Goal: Task Accomplishment & Management: Complete application form

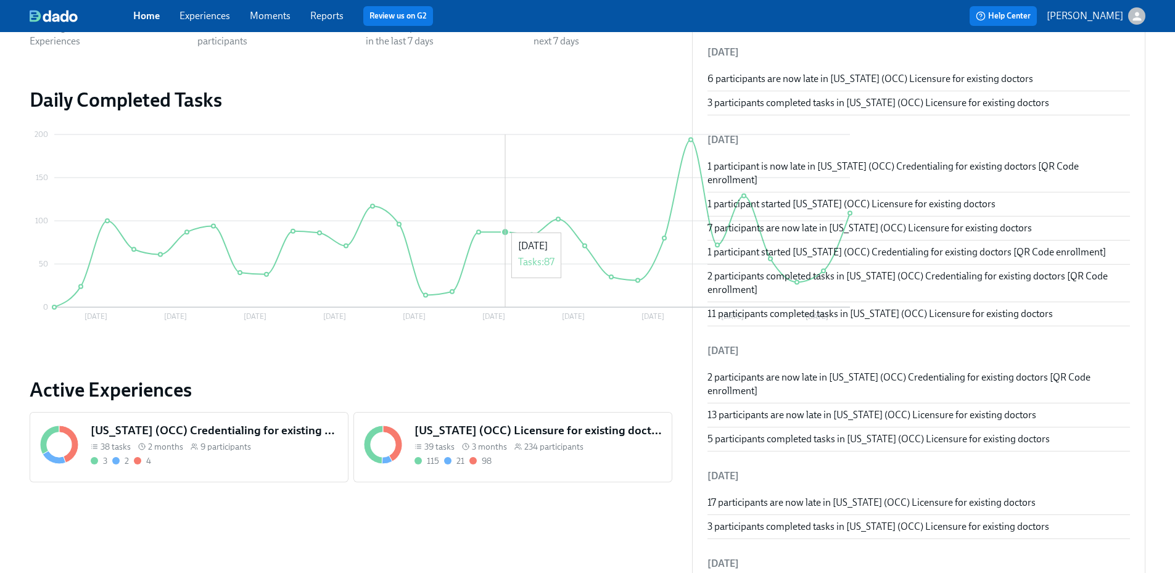
scroll to position [247, 0]
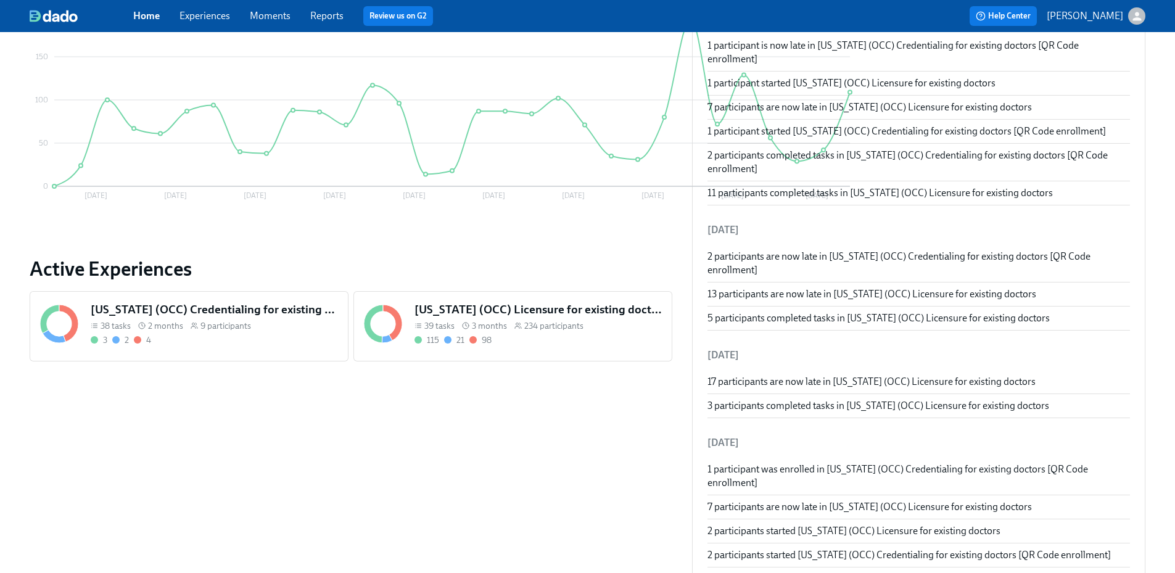
click at [524, 322] on span "234 participants" at bounding box center [553, 326] width 59 height 12
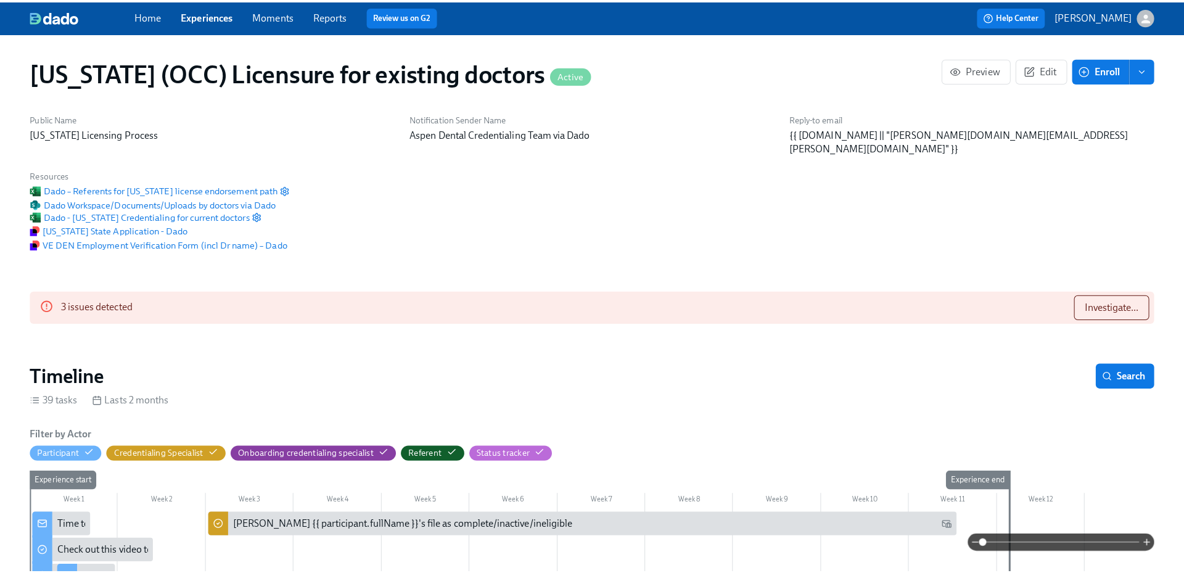
scroll to position [0, 15197]
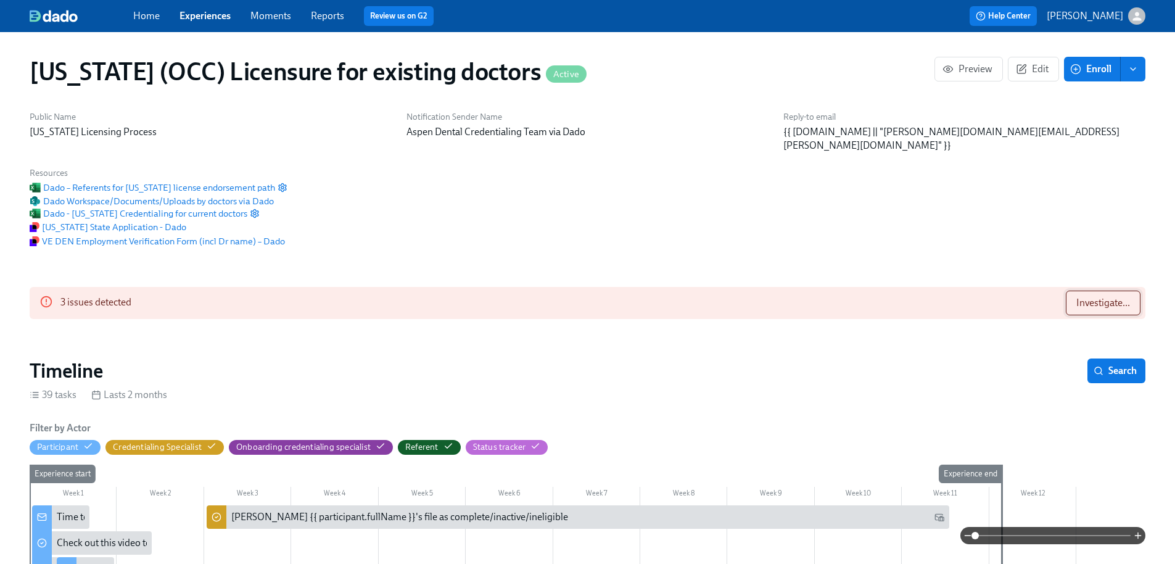
click at [1109, 297] on span "Investigate..." at bounding box center [1103, 303] width 54 height 12
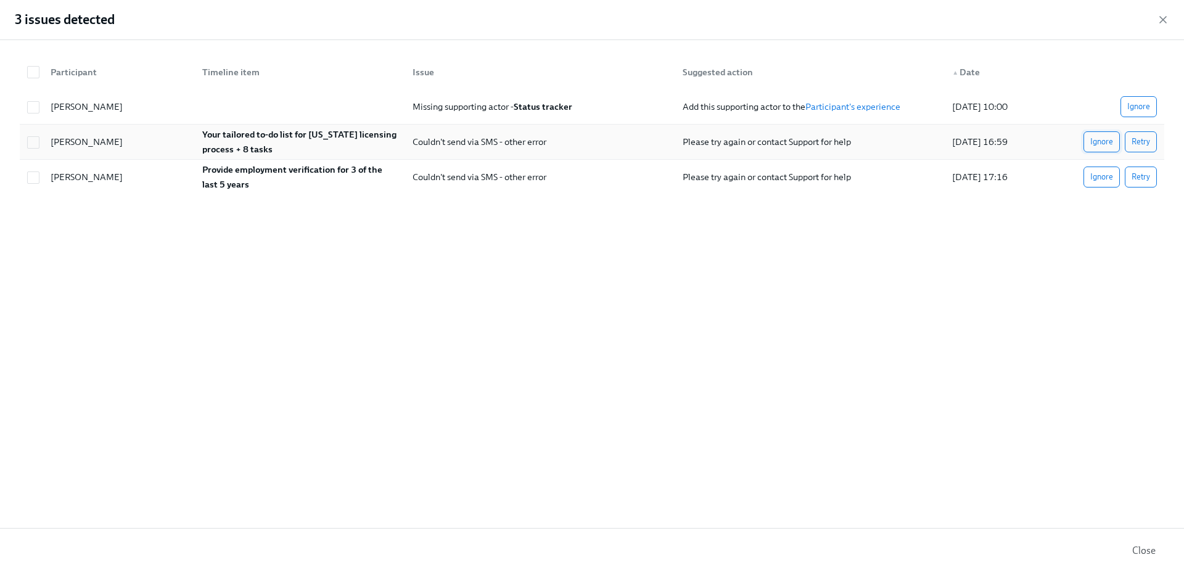
click at [1095, 144] on span "Ignore" at bounding box center [1101, 142] width 23 height 12
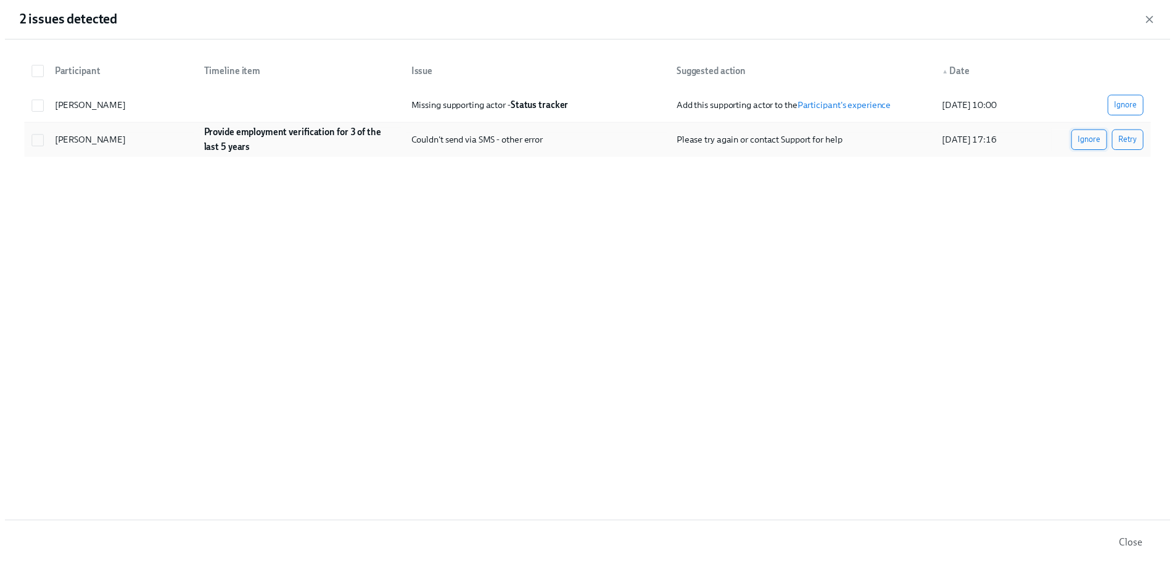
scroll to position [0, 15636]
click at [1099, 147] on span "Ignore" at bounding box center [1101, 142] width 23 height 12
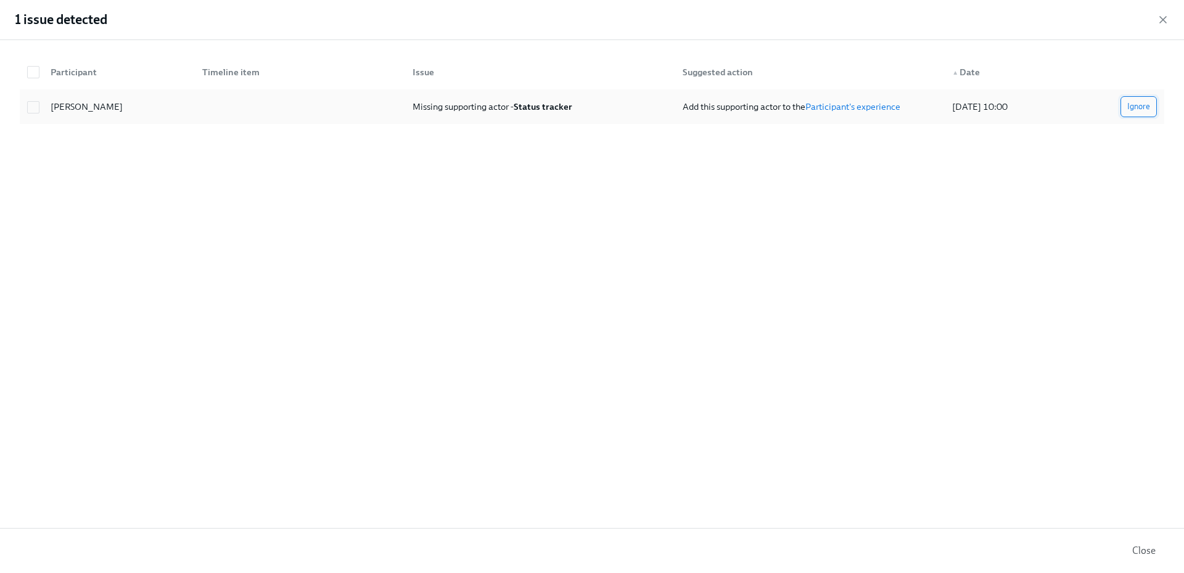
click at [1137, 107] on span "Ignore" at bounding box center [1138, 107] width 23 height 12
click at [1163, 16] on div "Home Experiences Moments Reports Review us on G2 Help Center [PERSON_NAME]" at bounding box center [587, 16] width 1175 height 32
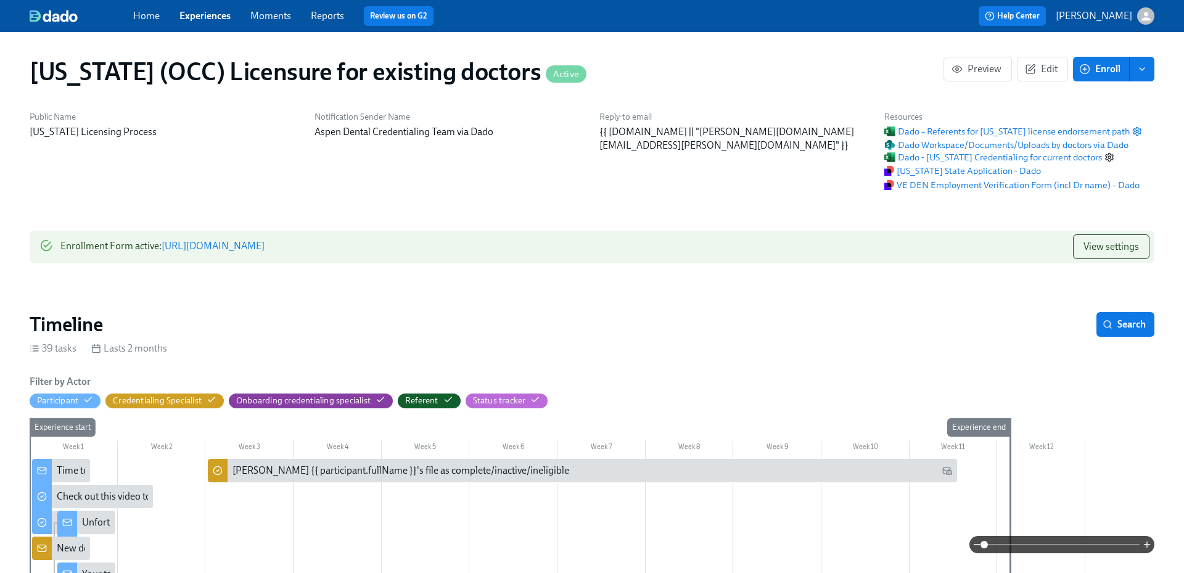
scroll to position [0, 15627]
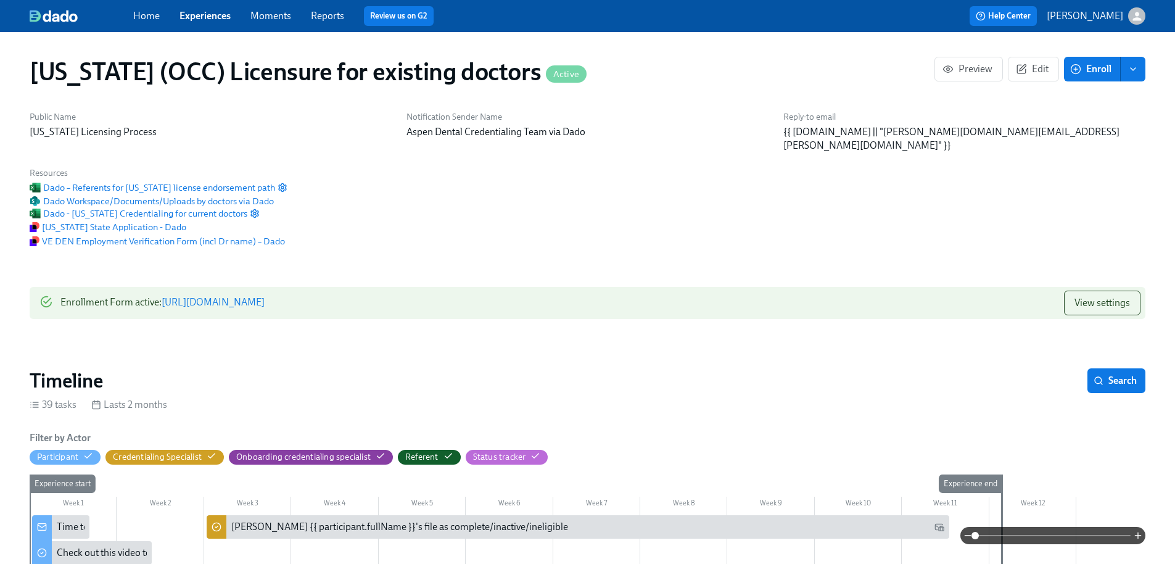
click at [1102, 69] on span "Enroll" at bounding box center [1092, 69] width 39 height 12
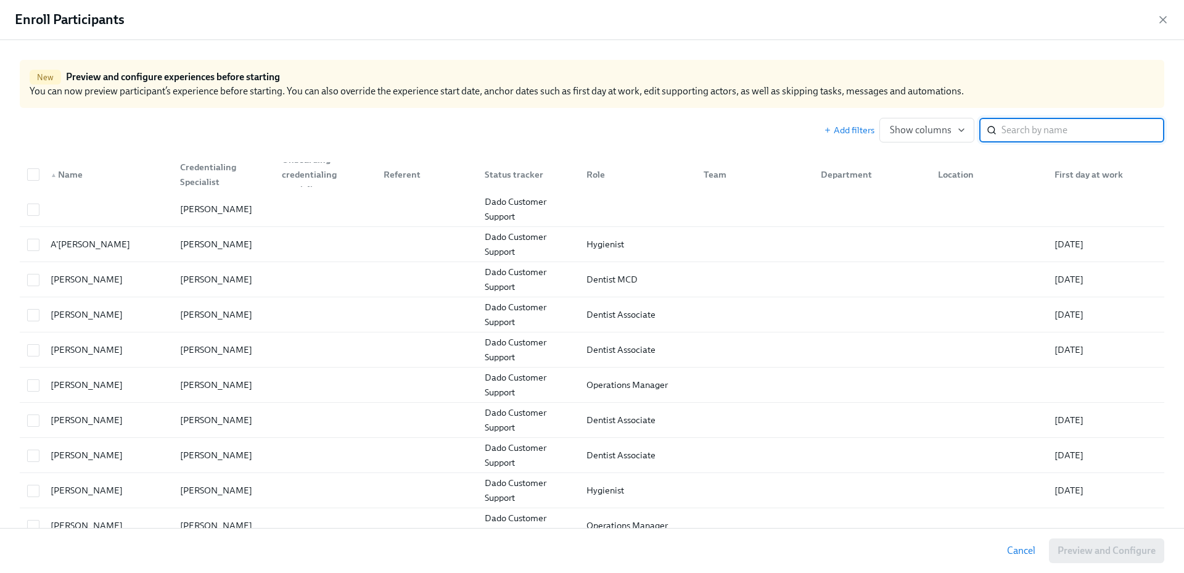
click at [1036, 131] on input "search" at bounding box center [1083, 130] width 163 height 25
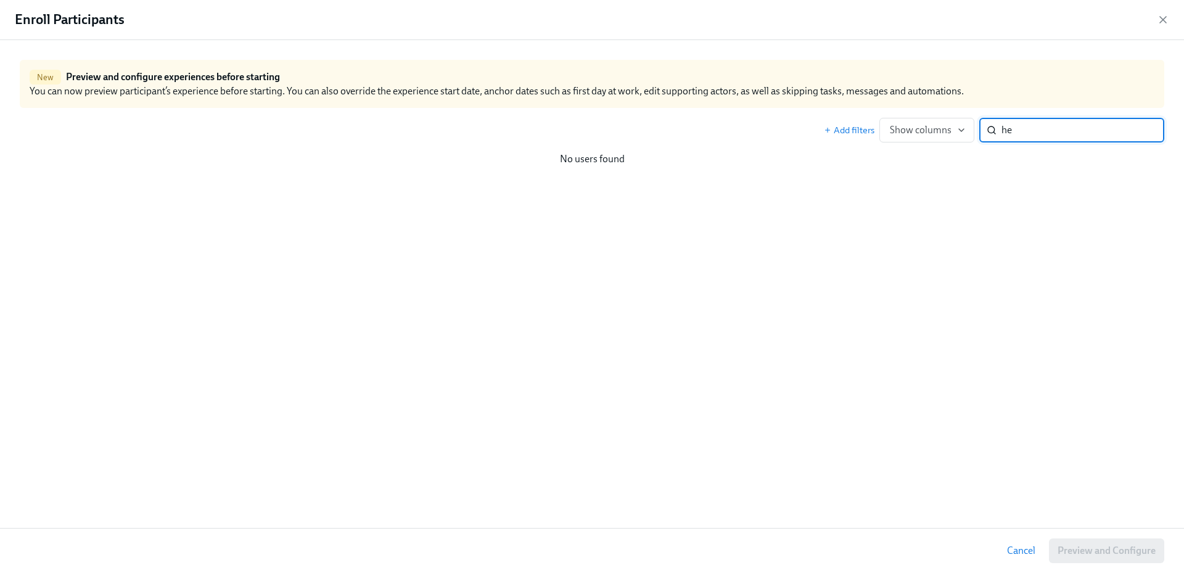
type input "h"
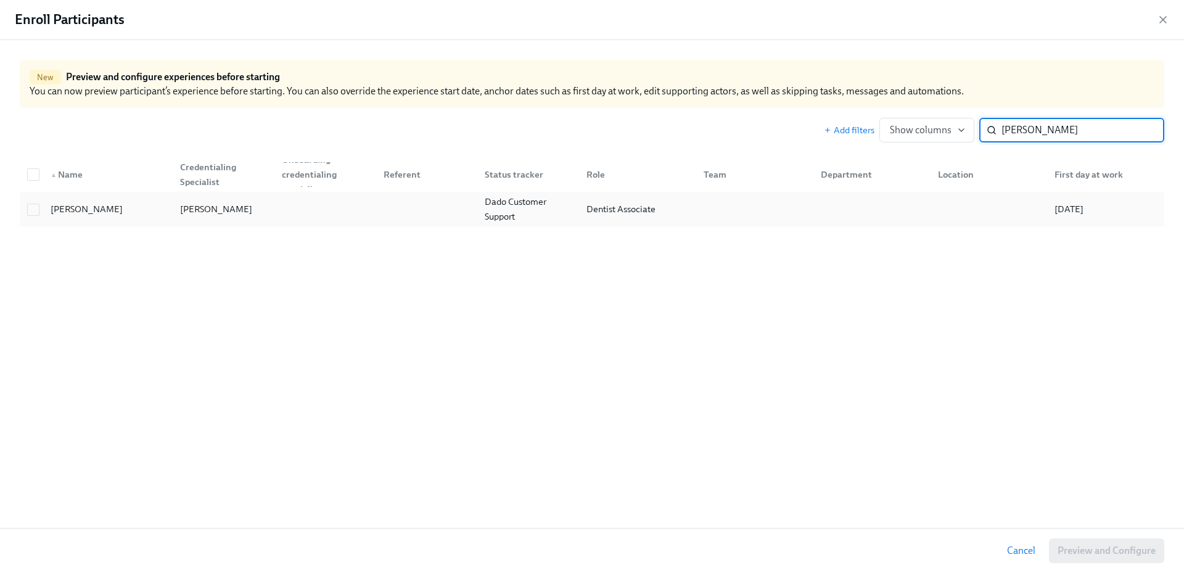
type input "[PERSON_NAME]"
click at [421, 215] on div at bounding box center [425, 209] width 102 height 25
checkbox input "true"
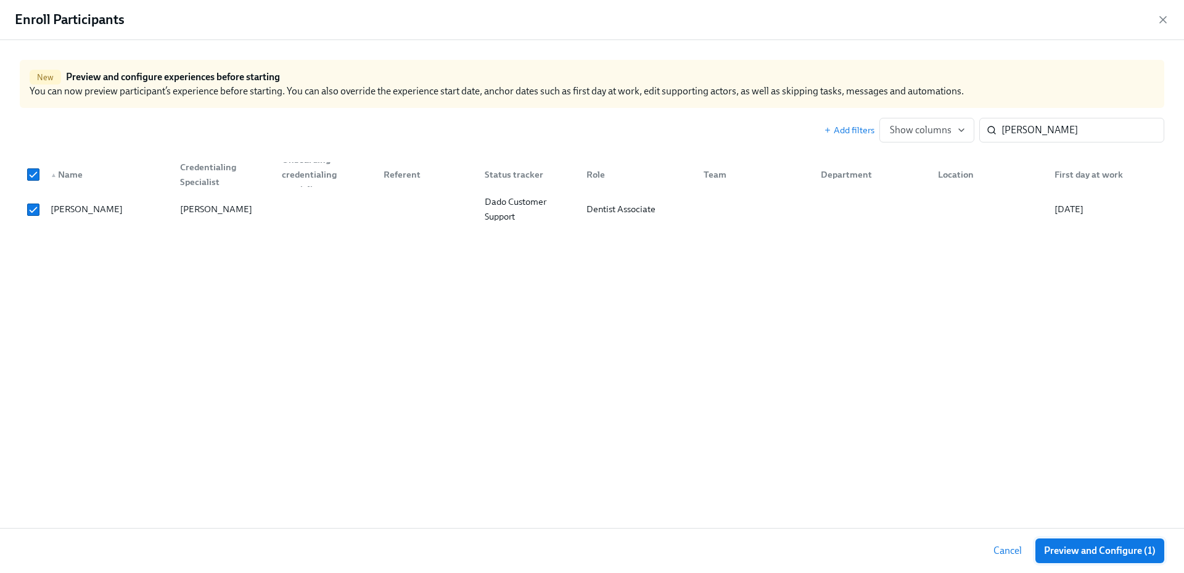
click at [1116, 550] on span "Preview and Configure (1)" at bounding box center [1100, 551] width 112 height 12
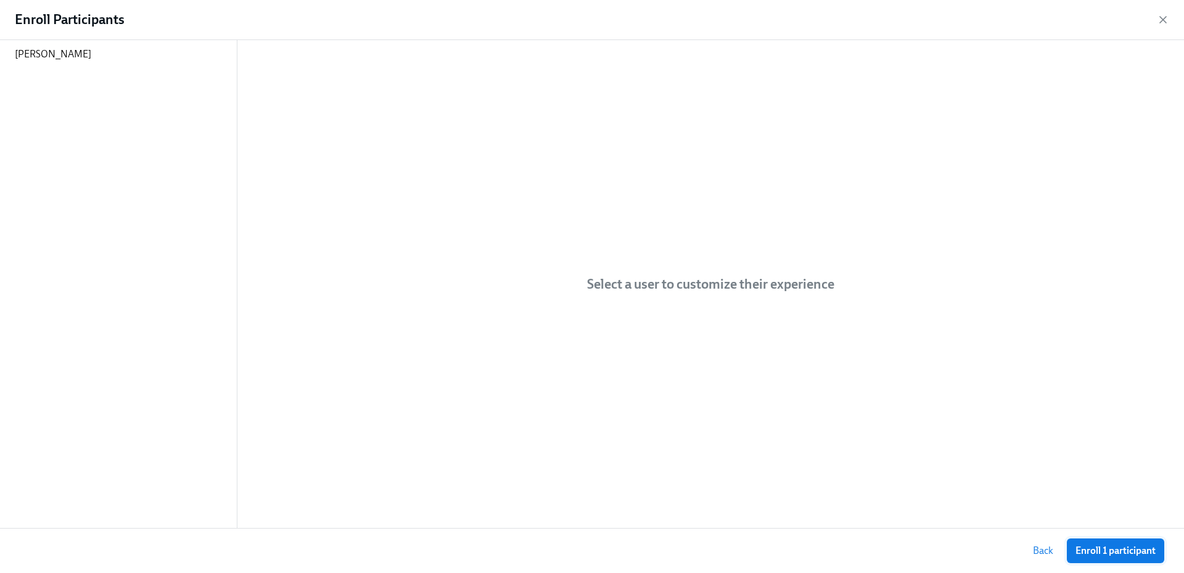
click at [1119, 554] on span "Enroll 1 participant" at bounding box center [1116, 551] width 80 height 12
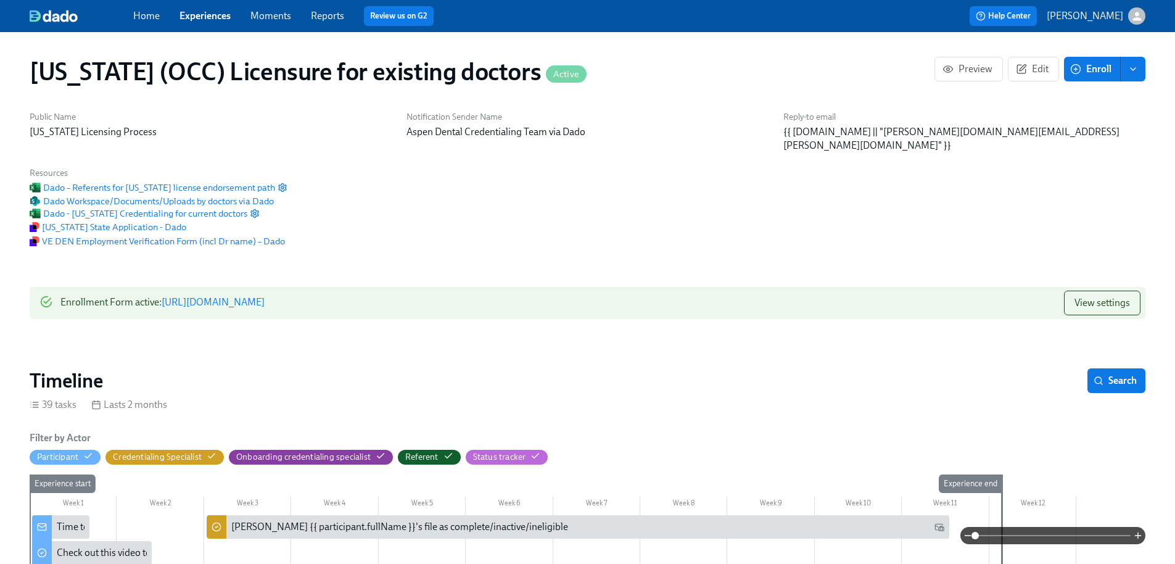
scroll to position [0, 15636]
click at [1107, 72] on span "Enroll" at bounding box center [1092, 69] width 39 height 12
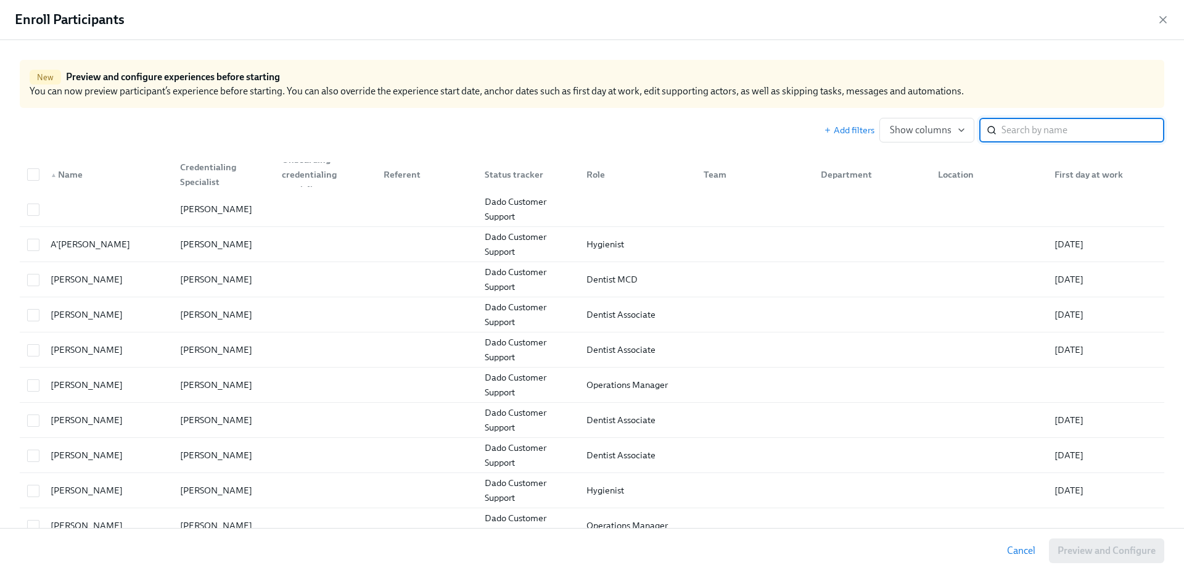
click at [1054, 131] on input "search" at bounding box center [1083, 130] width 163 height 25
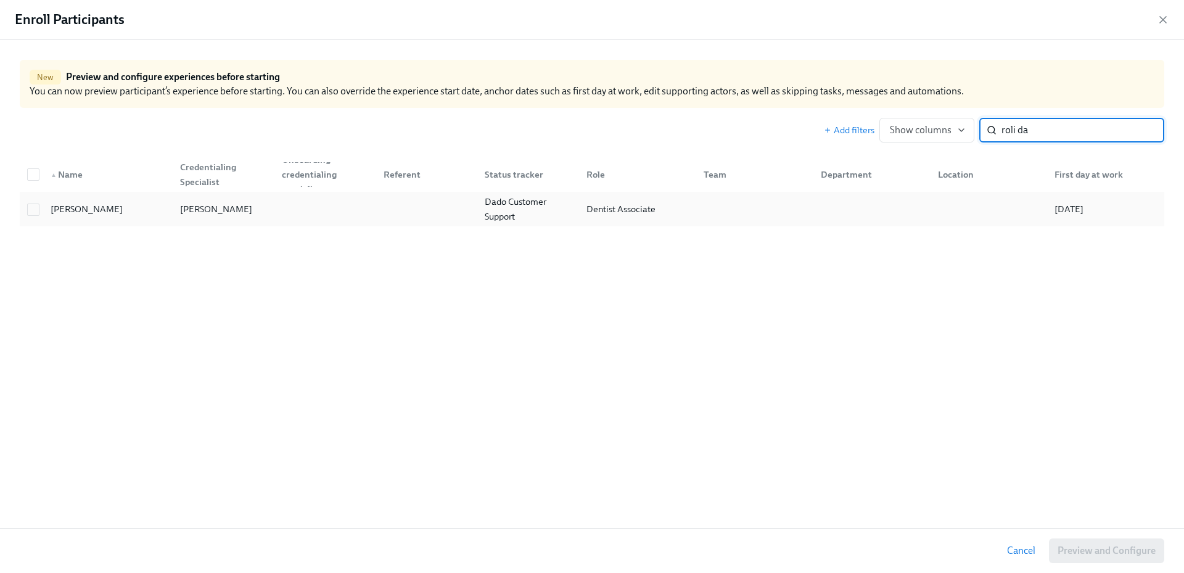
type input "roli da"
click at [326, 219] on div at bounding box center [323, 209] width 102 height 25
checkbox input "true"
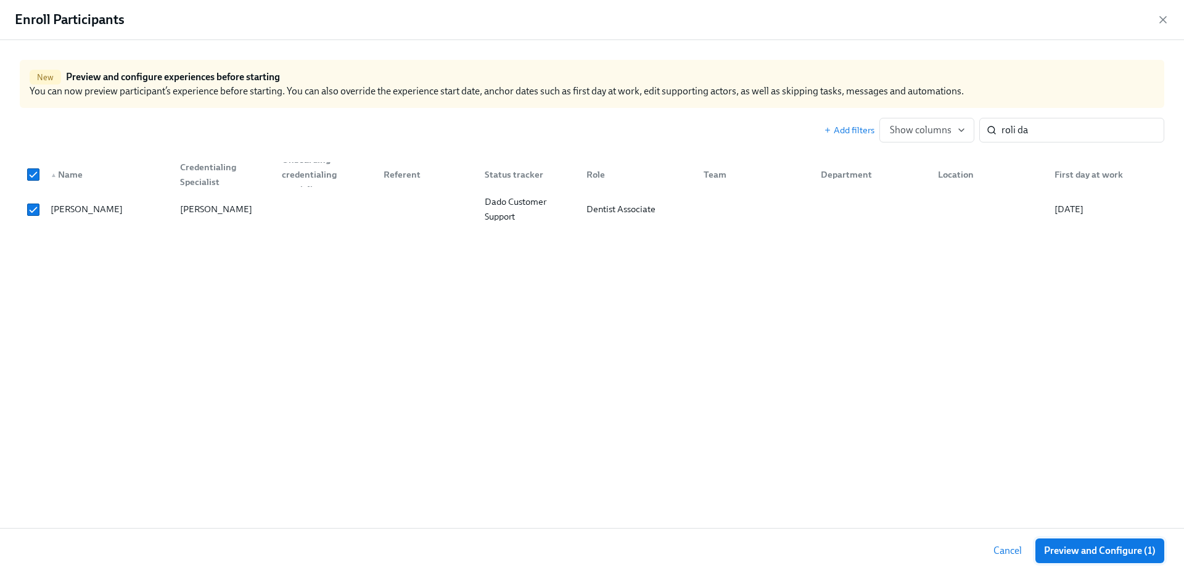
click at [1076, 548] on span "Preview and Configure (1)" at bounding box center [1100, 551] width 112 height 12
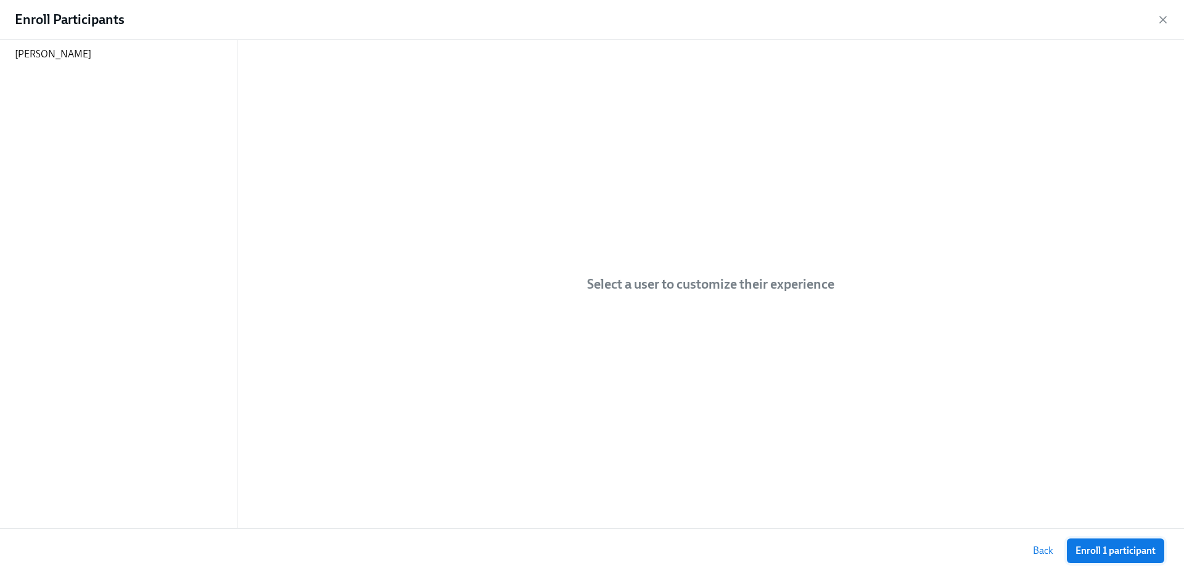
click at [1109, 551] on span "Enroll 1 participant" at bounding box center [1116, 551] width 80 height 12
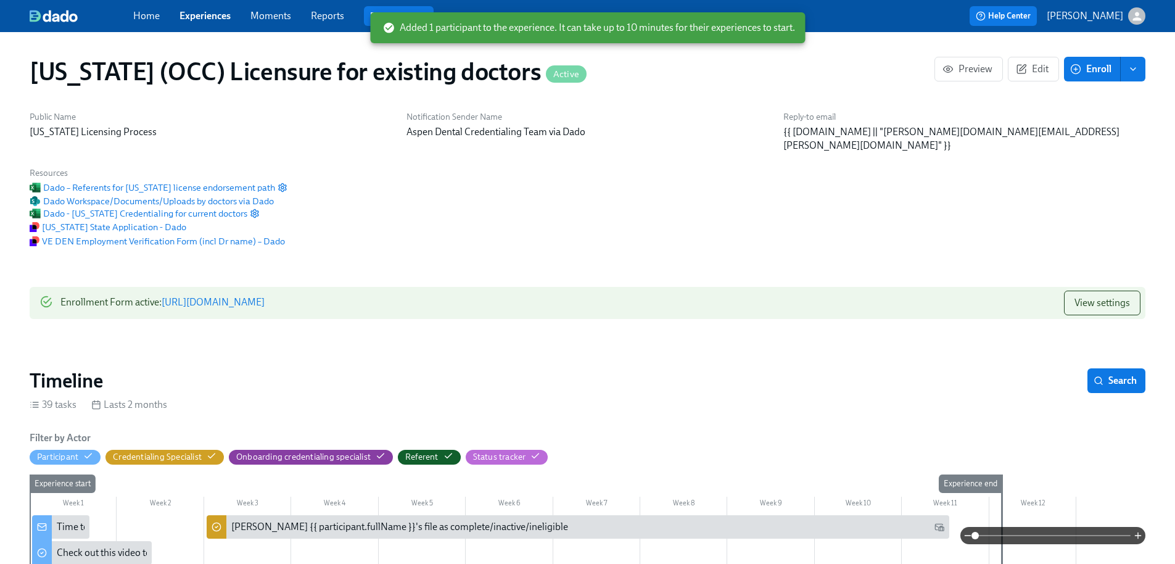
scroll to position [0, 15636]
click at [1092, 76] on button "Enroll" at bounding box center [1092, 69] width 57 height 25
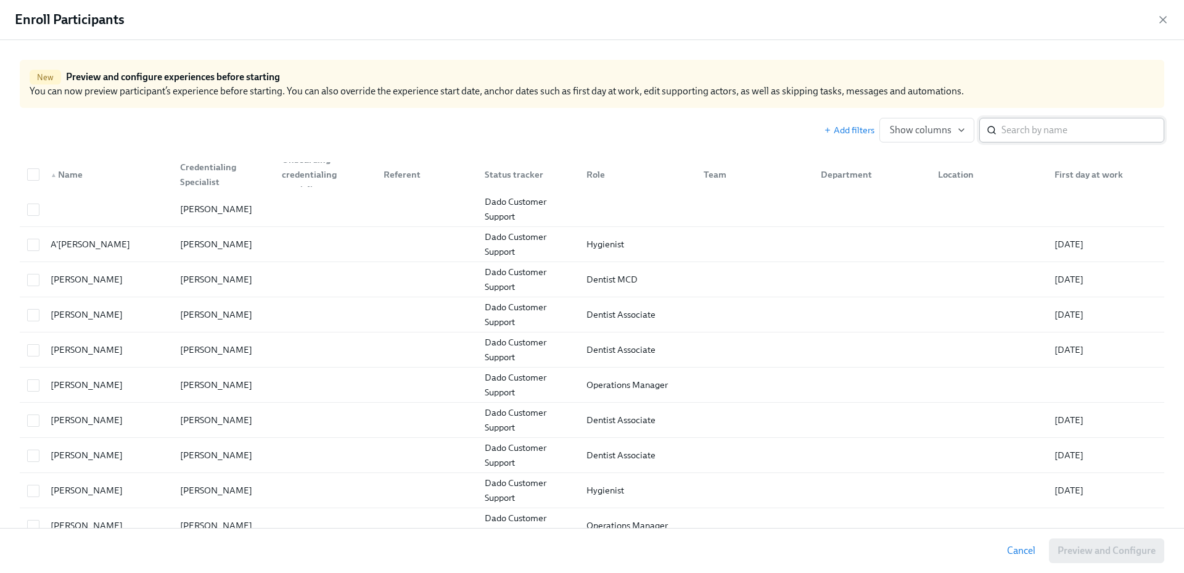
click at [1025, 138] on input "search" at bounding box center [1083, 130] width 163 height 25
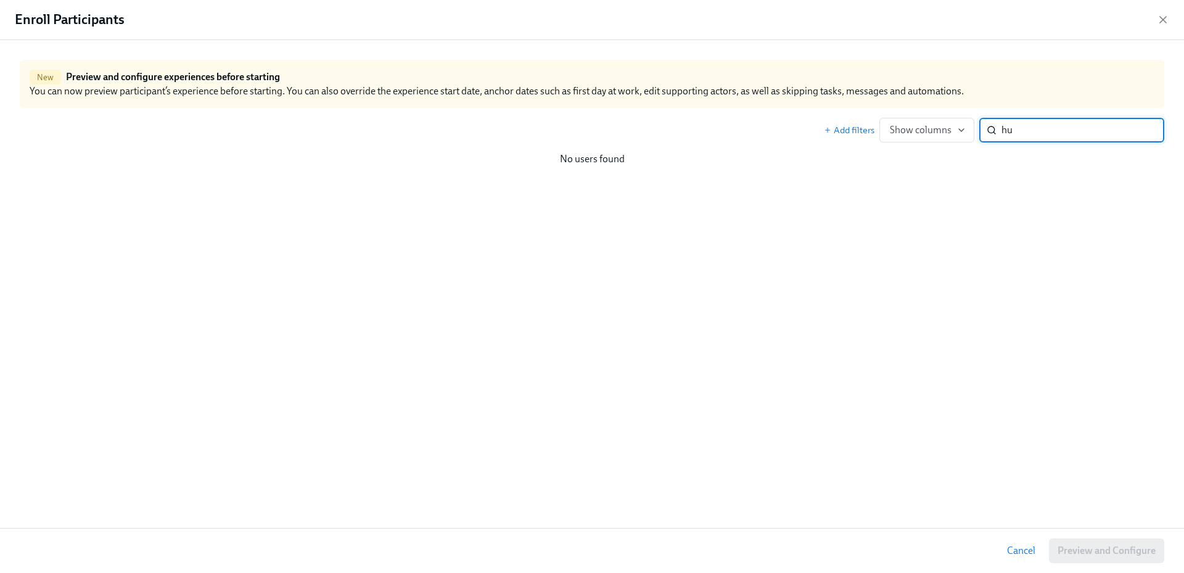
type input "h"
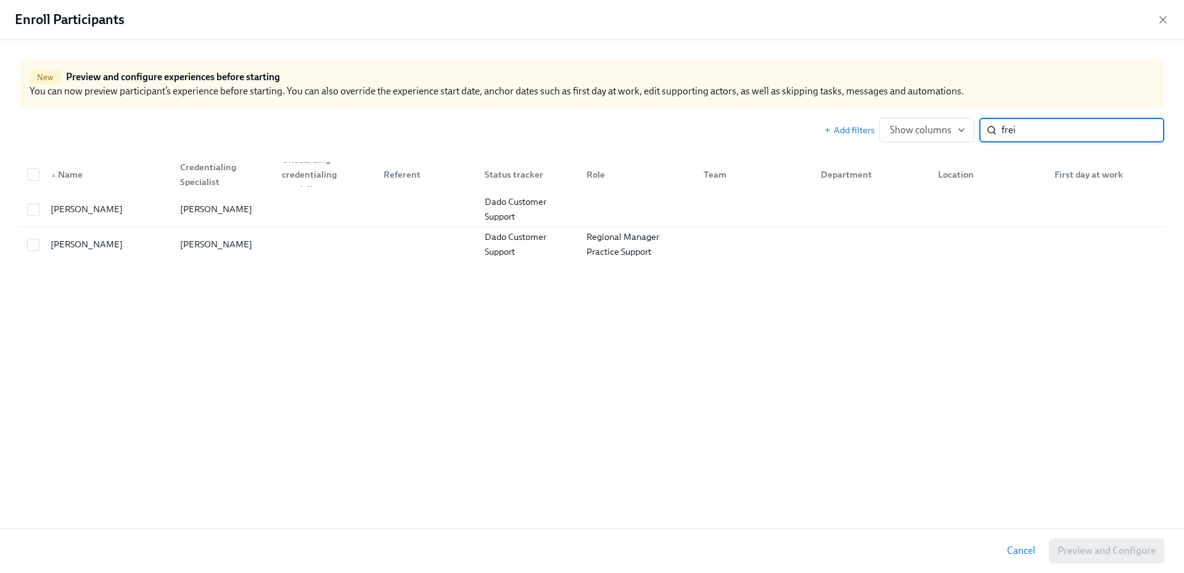
type input "frei"
click at [537, 408] on div "New Preview and configure experiences before starting You can now preview parti…" at bounding box center [592, 284] width 1184 height 488
click at [1166, 22] on icon "button" at bounding box center [1163, 20] width 6 height 6
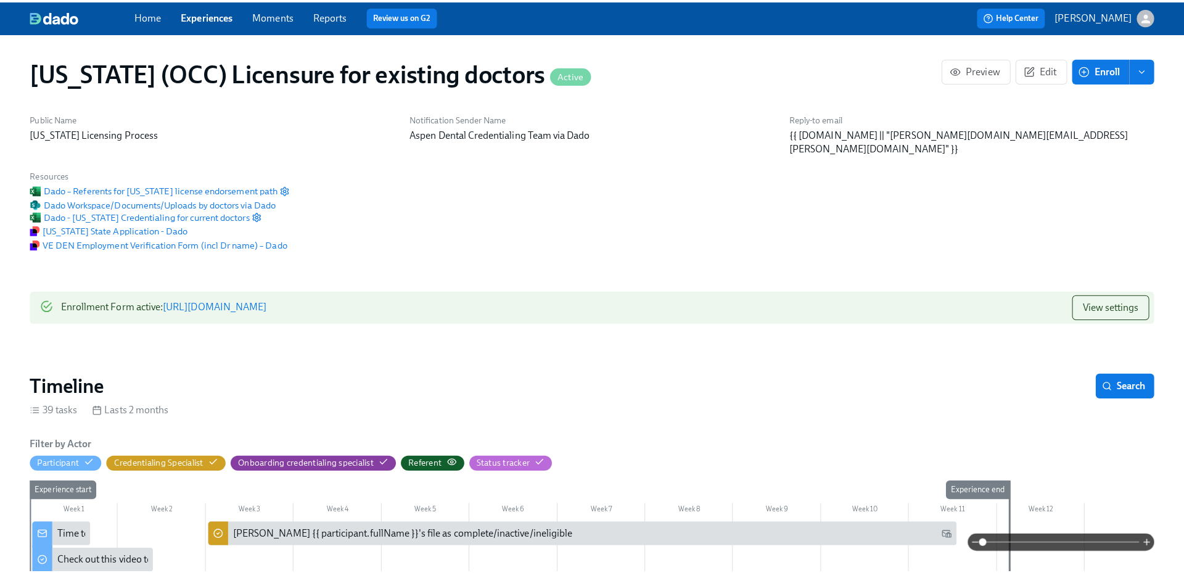
scroll to position [0, 15627]
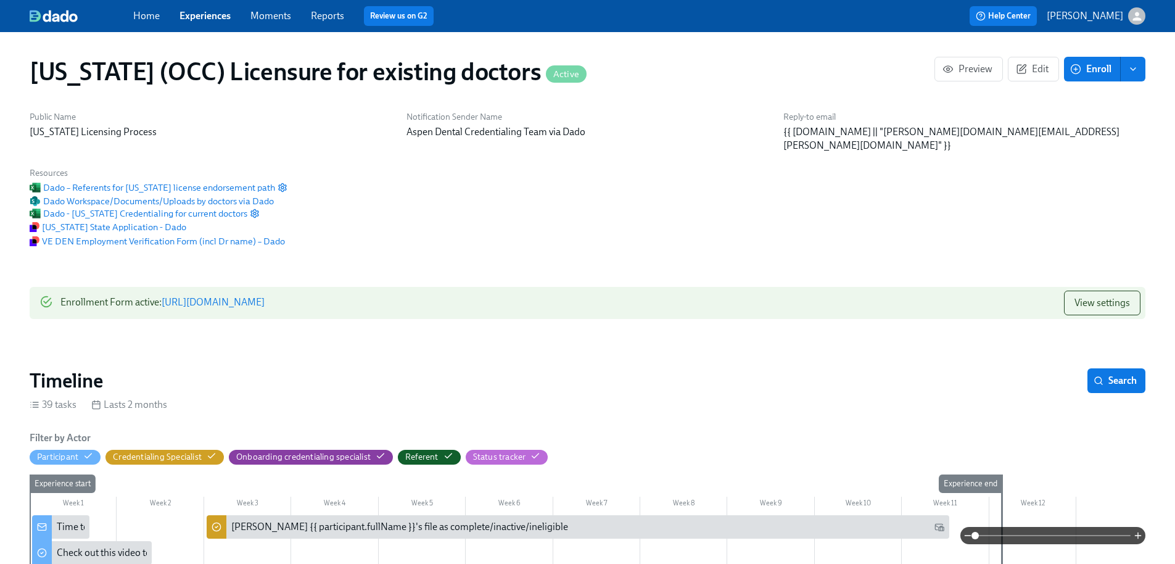
click at [327, 11] on link "Reports" at bounding box center [327, 16] width 33 height 12
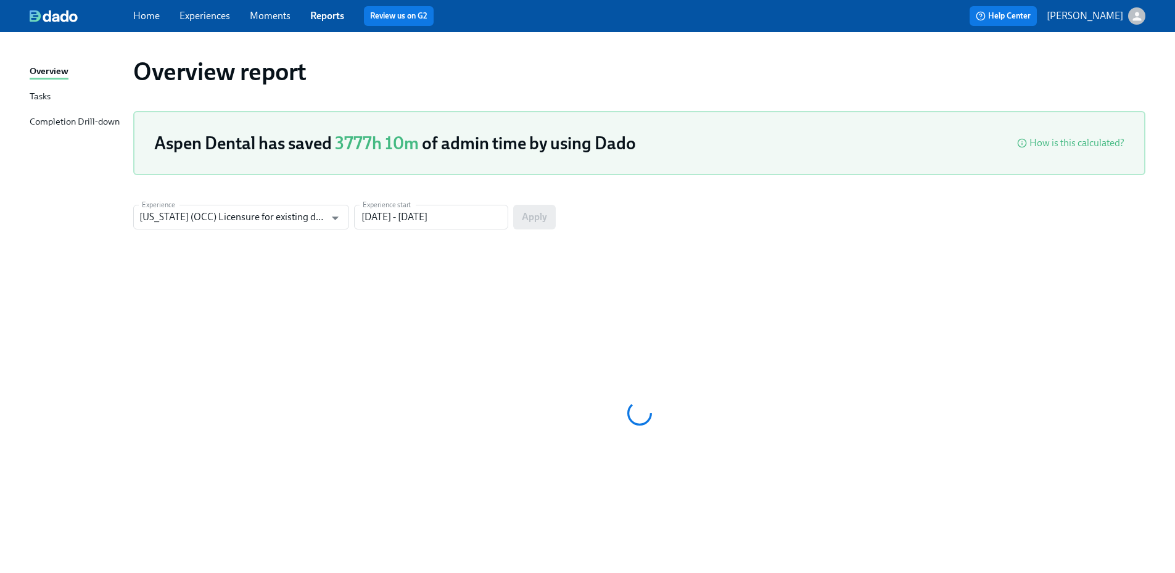
click at [74, 122] on div "Completion Drill-down" at bounding box center [75, 122] width 90 height 15
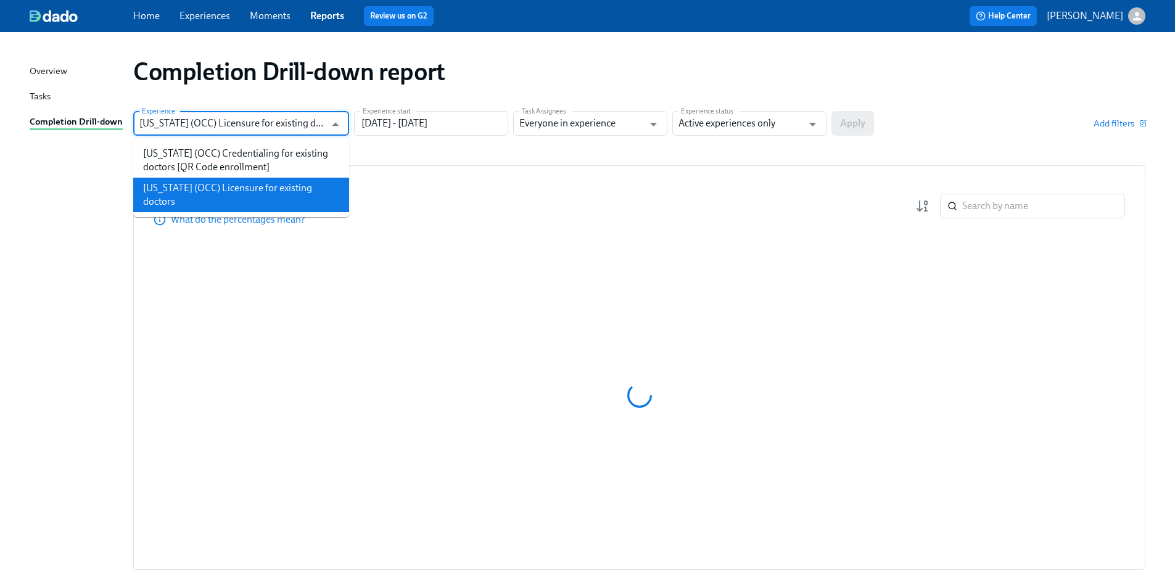
click at [323, 125] on input "[US_STATE] (OCC) Licensure for existing doctors" at bounding box center [232, 123] width 186 height 25
click at [283, 186] on li "[US_STATE] (OCC) Licensure for existing doctors" at bounding box center [241, 195] width 216 height 35
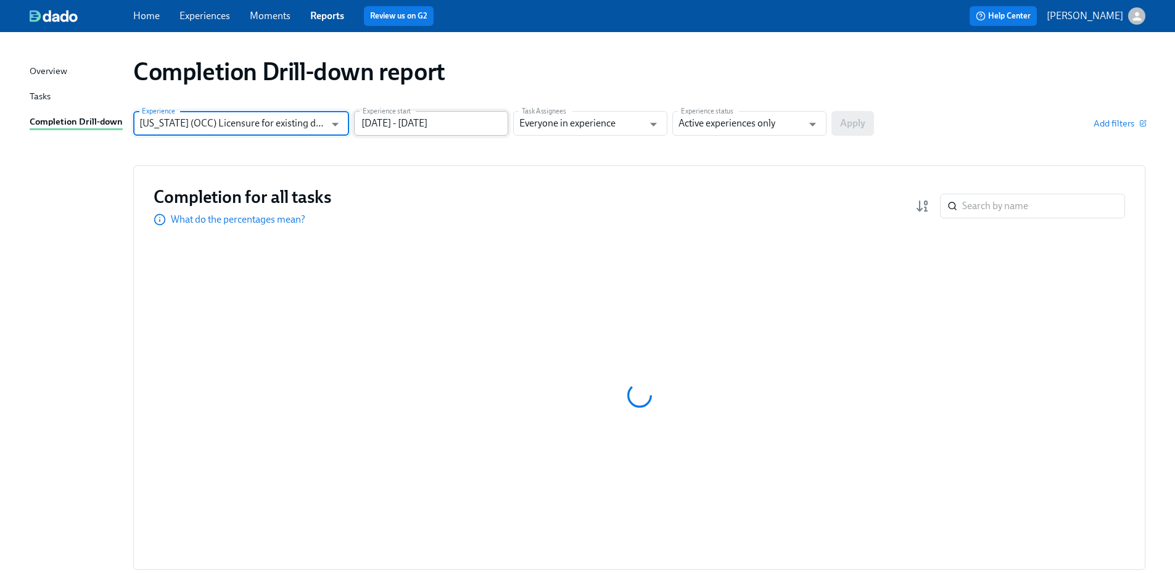
click at [394, 122] on input "[DATE] - [DATE]" at bounding box center [431, 123] width 154 height 25
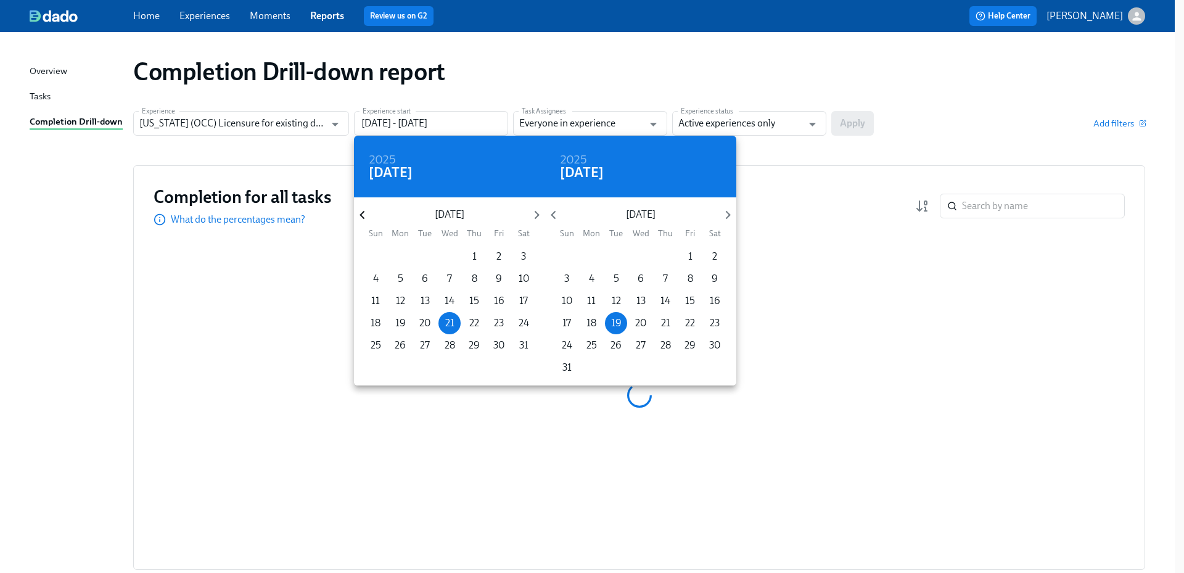
click at [366, 214] on icon "button" at bounding box center [362, 215] width 17 height 17
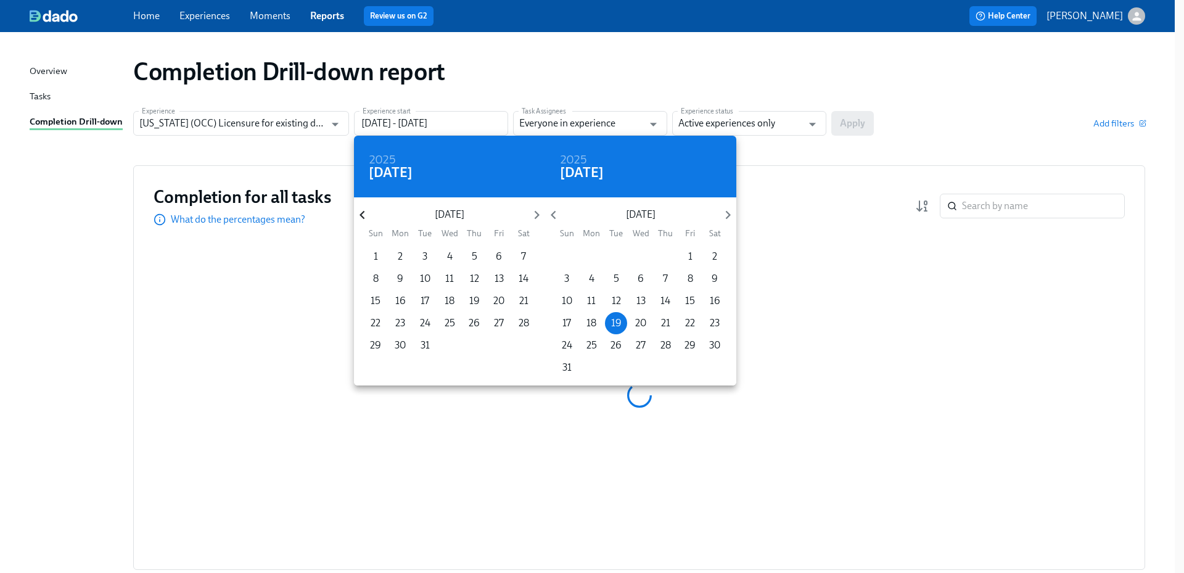
click at [366, 214] on icon "button" at bounding box center [362, 215] width 17 height 17
click at [366, 215] on icon "button" at bounding box center [362, 215] width 17 height 17
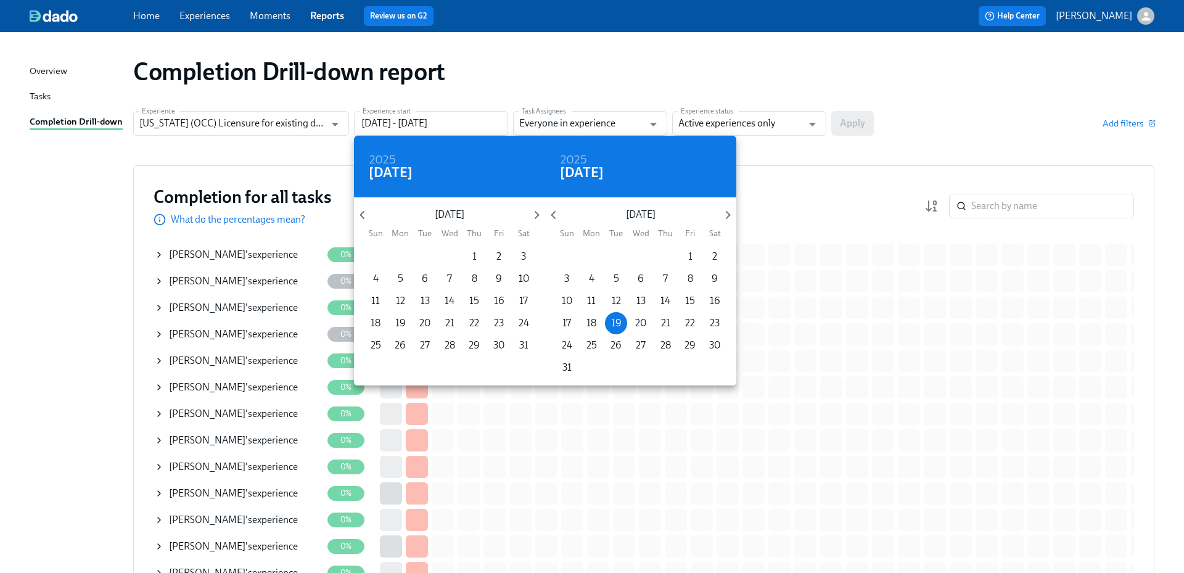
click at [474, 258] on p "1" at bounding box center [474, 257] width 4 height 14
type input "[DATE] - [DATE]"
click at [745, 120] on div at bounding box center [592, 286] width 1184 height 573
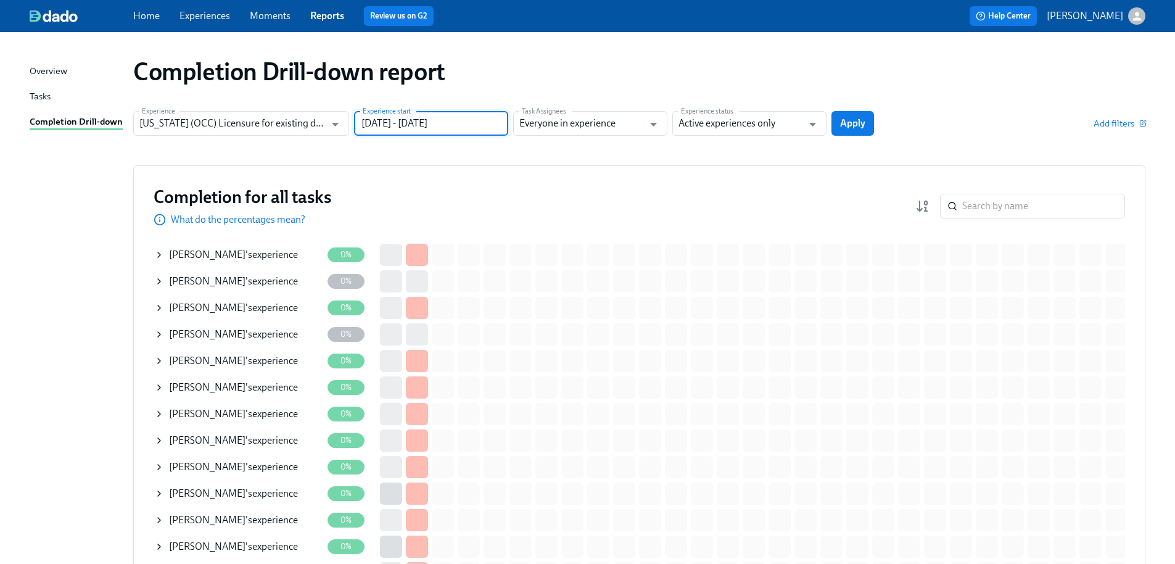
click at [743, 125] on input "Active experiences only" at bounding box center [740, 123] width 124 height 25
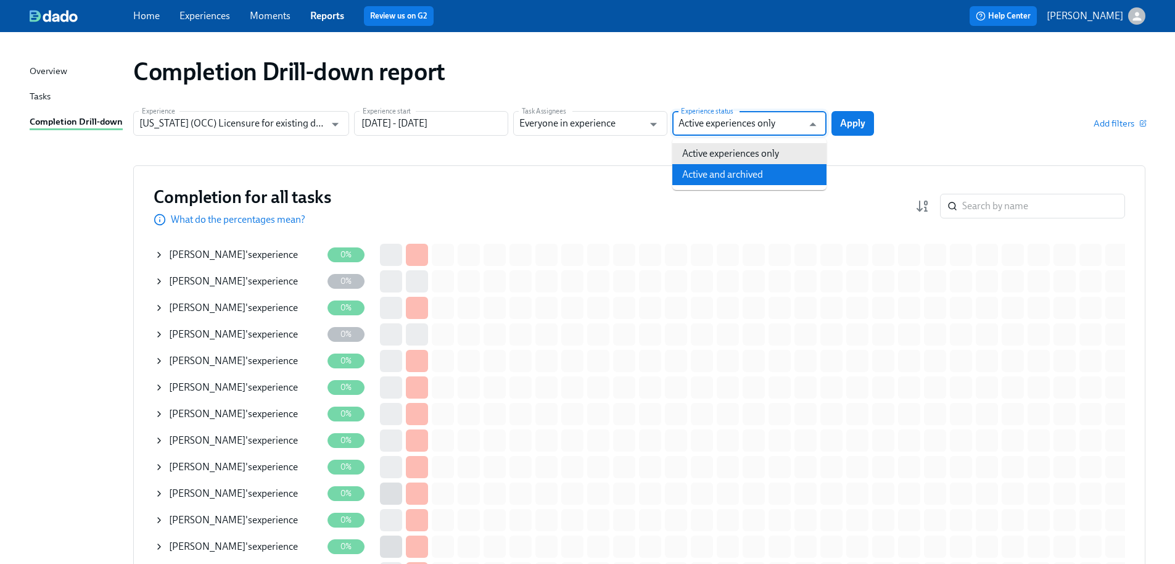
click at [734, 168] on li "Active and archived" at bounding box center [749, 174] width 154 height 21
type input "Active and archived"
click at [850, 115] on button "Apply" at bounding box center [852, 123] width 43 height 25
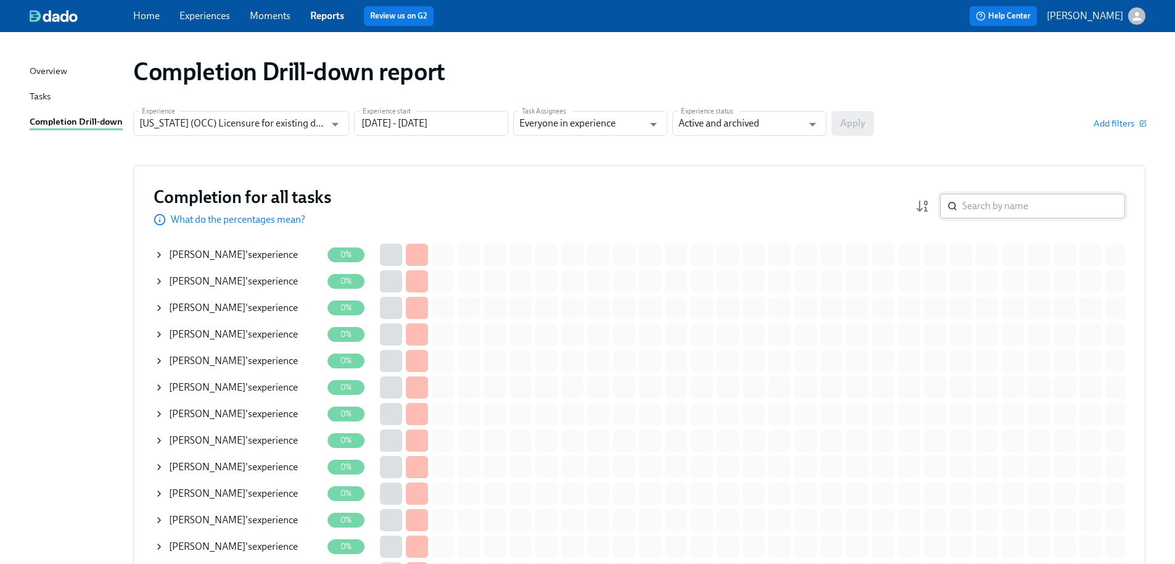
click at [1039, 213] on input "search" at bounding box center [1043, 206] width 163 height 25
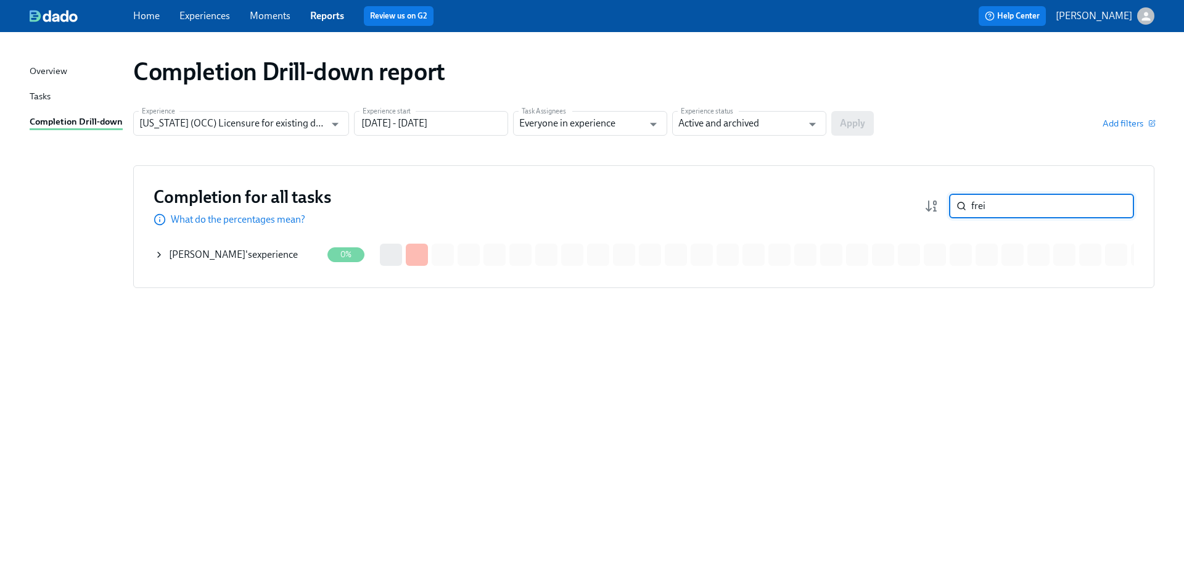
click at [276, 249] on div "[PERSON_NAME] 's experience" at bounding box center [238, 254] width 168 height 25
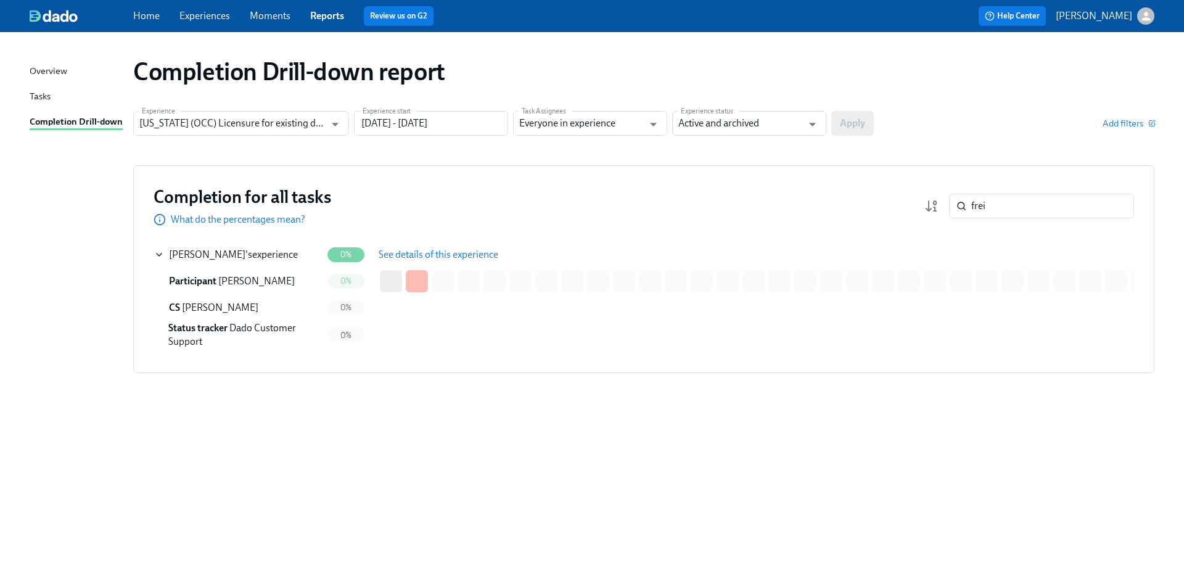
click at [479, 258] on span "See details of this experience" at bounding box center [439, 255] width 120 height 12
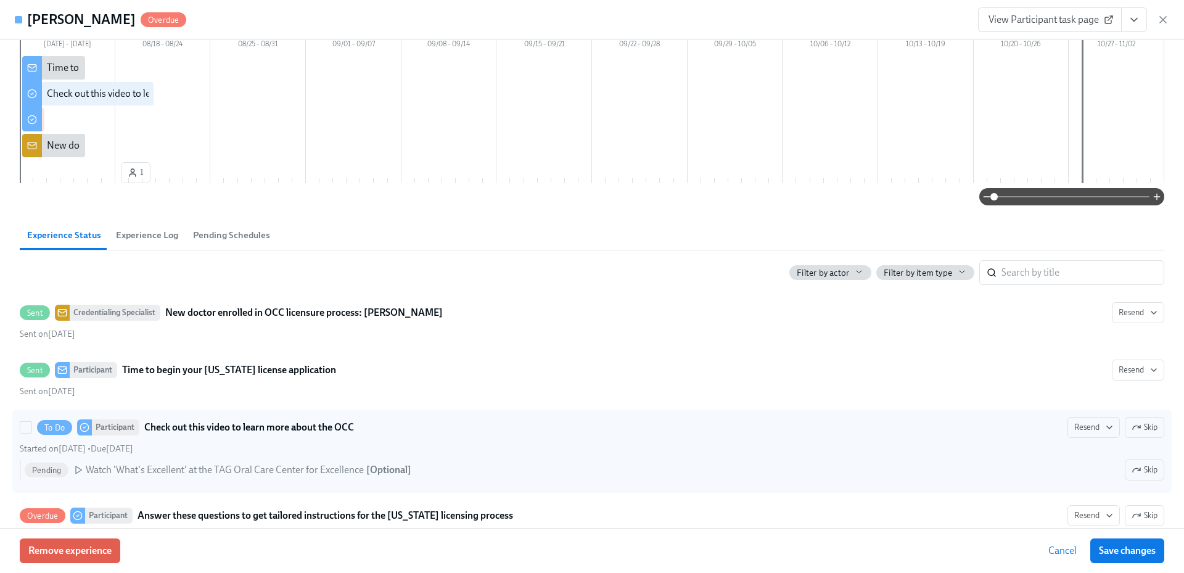
scroll to position [123, 0]
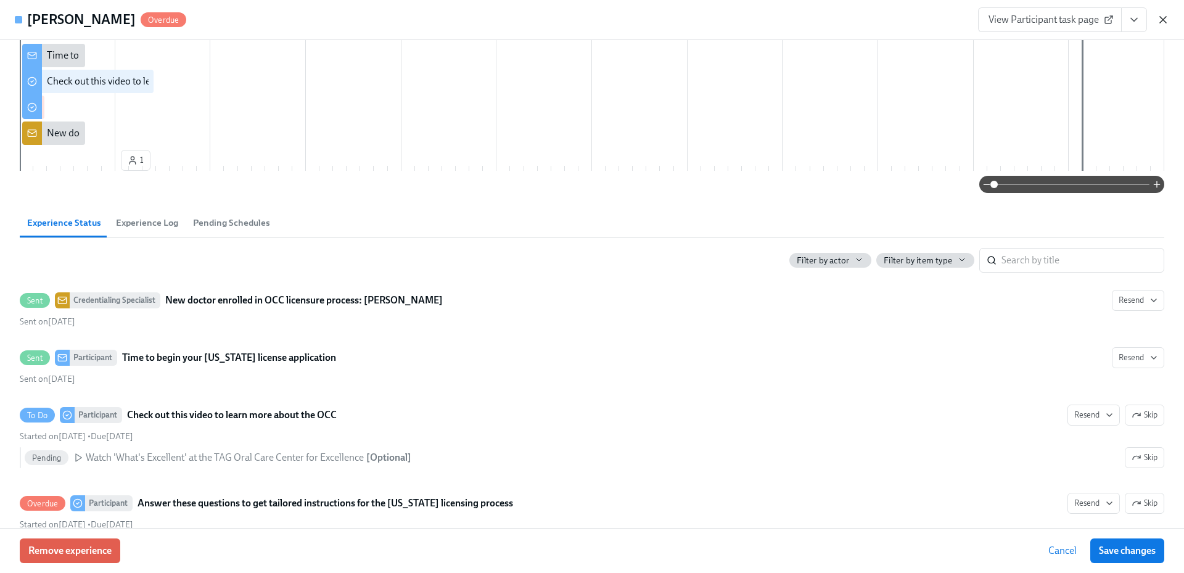
click at [1158, 19] on icon "button" at bounding box center [1163, 20] width 12 height 12
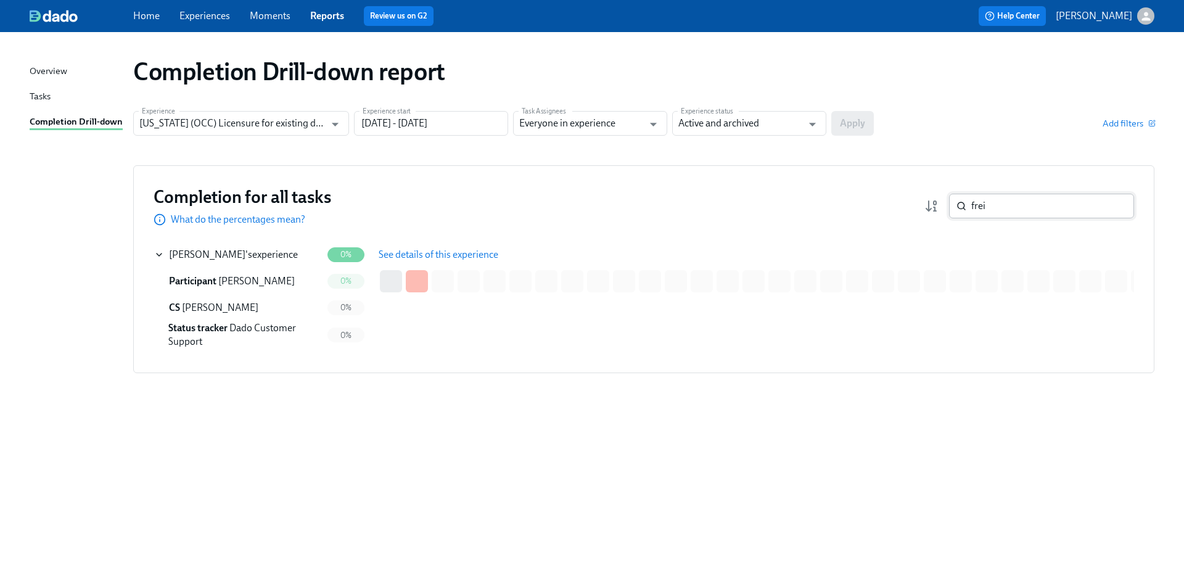
drag, startPoint x: 997, startPoint y: 210, endPoint x: 959, endPoint y: 206, distance: 37.9
click at [959, 206] on div "frei ​" at bounding box center [1041, 206] width 185 height 25
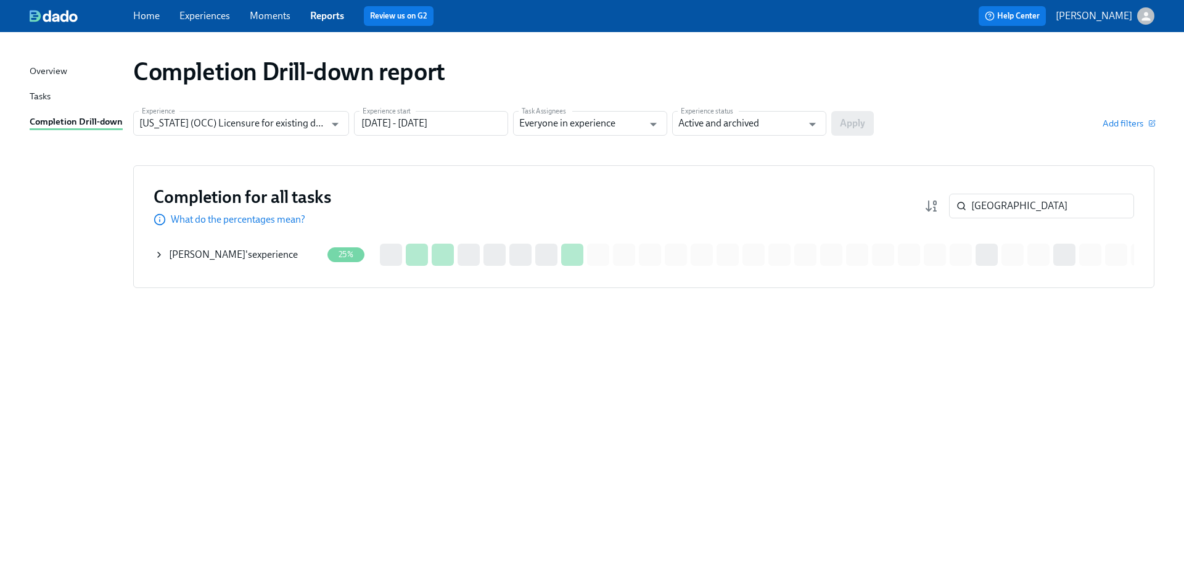
click at [262, 258] on div "[PERSON_NAME] 's experience" at bounding box center [233, 255] width 129 height 14
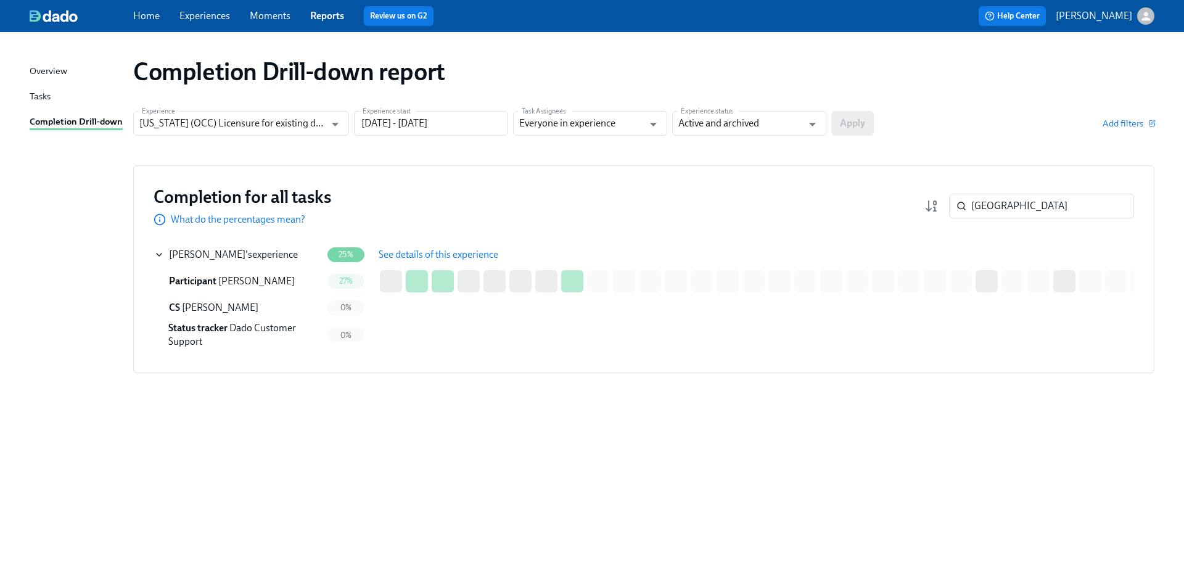
click at [411, 256] on span "See details of this experience" at bounding box center [439, 255] width 120 height 12
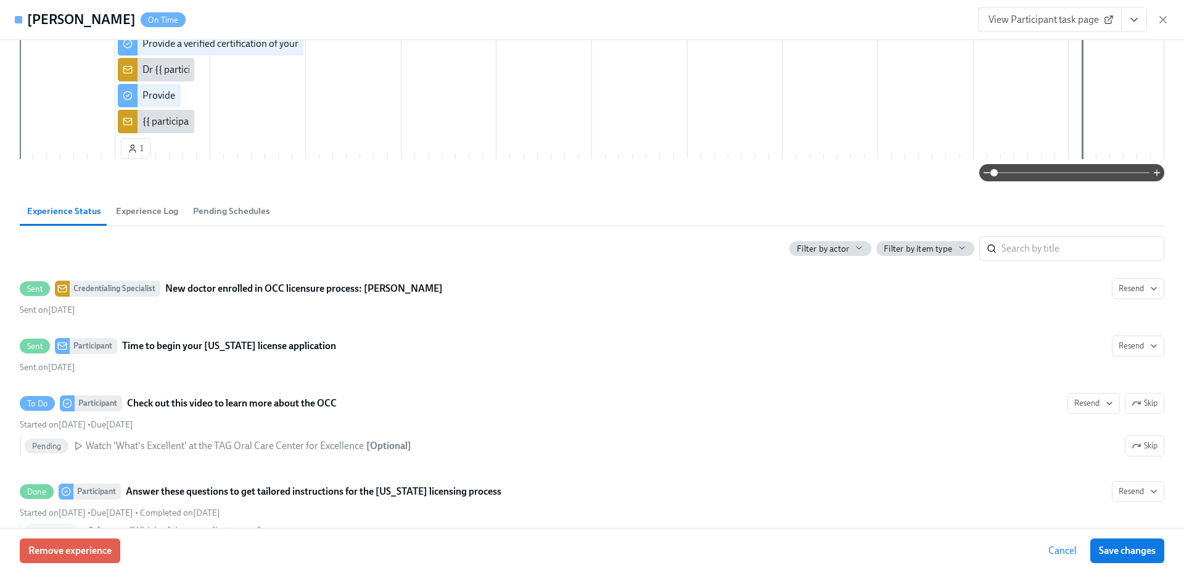
scroll to position [370, 0]
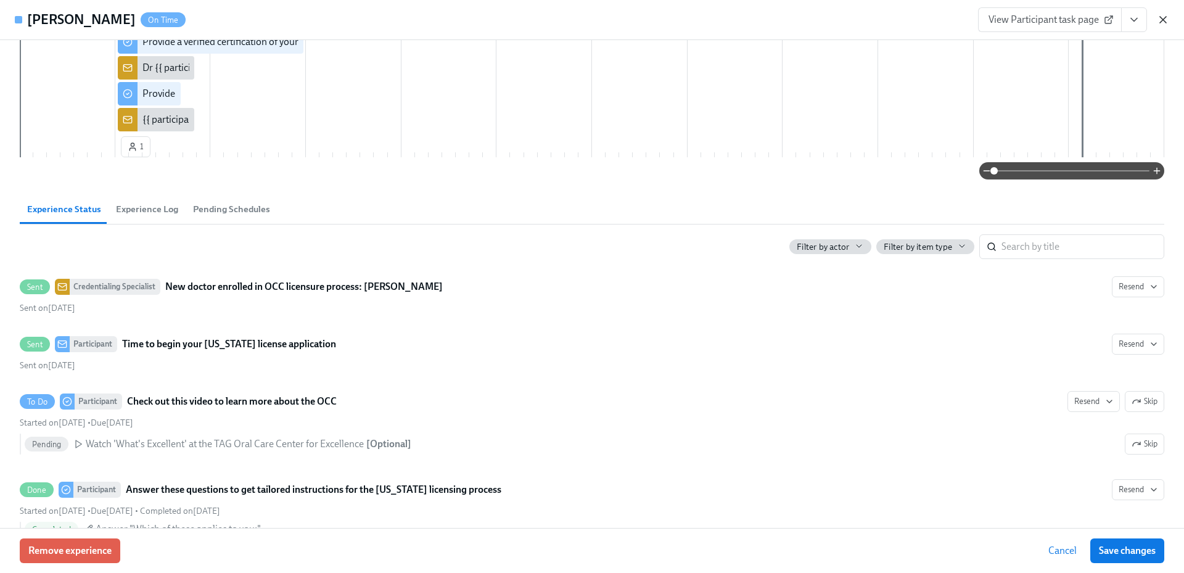
click at [1158, 19] on icon "button" at bounding box center [1163, 20] width 12 height 12
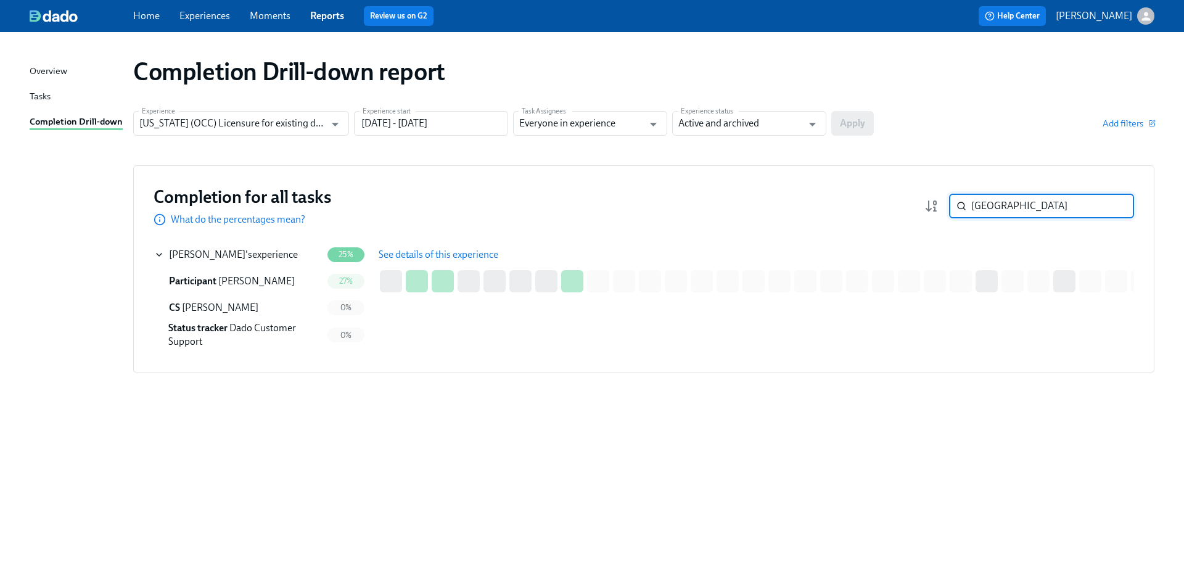
drag, startPoint x: 986, startPoint y: 205, endPoint x: 920, endPoint y: 205, distance: 65.4
click at [921, 205] on div "Completion for all tasks What do the percentages mean? [GEOGRAPHIC_DATA] ​" at bounding box center [644, 206] width 981 height 41
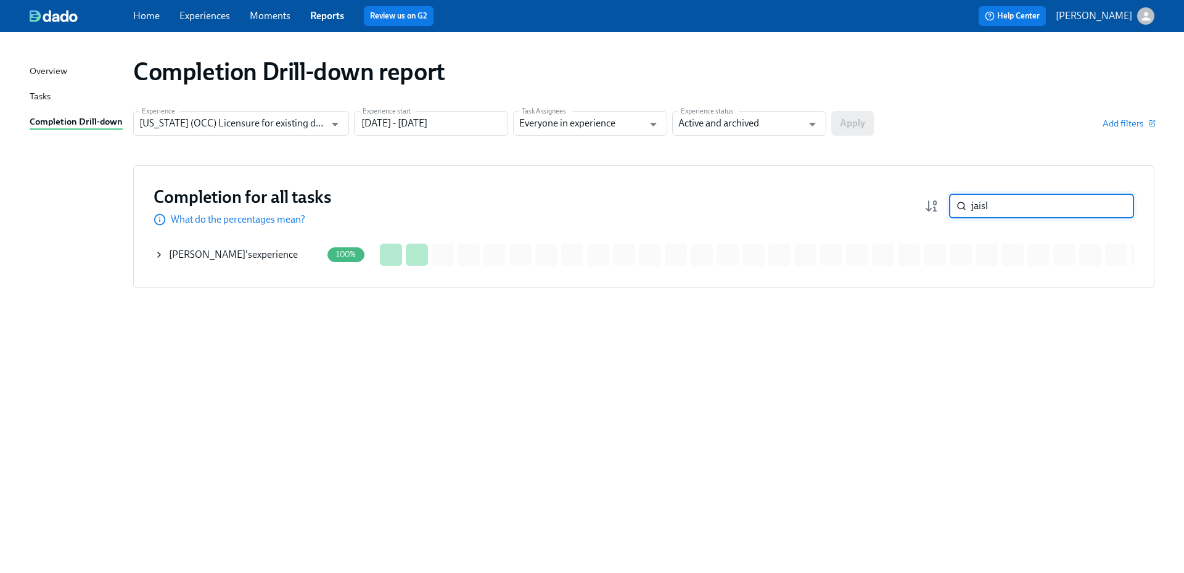
click at [243, 260] on div "[PERSON_NAME] 's experience" at bounding box center [233, 255] width 129 height 14
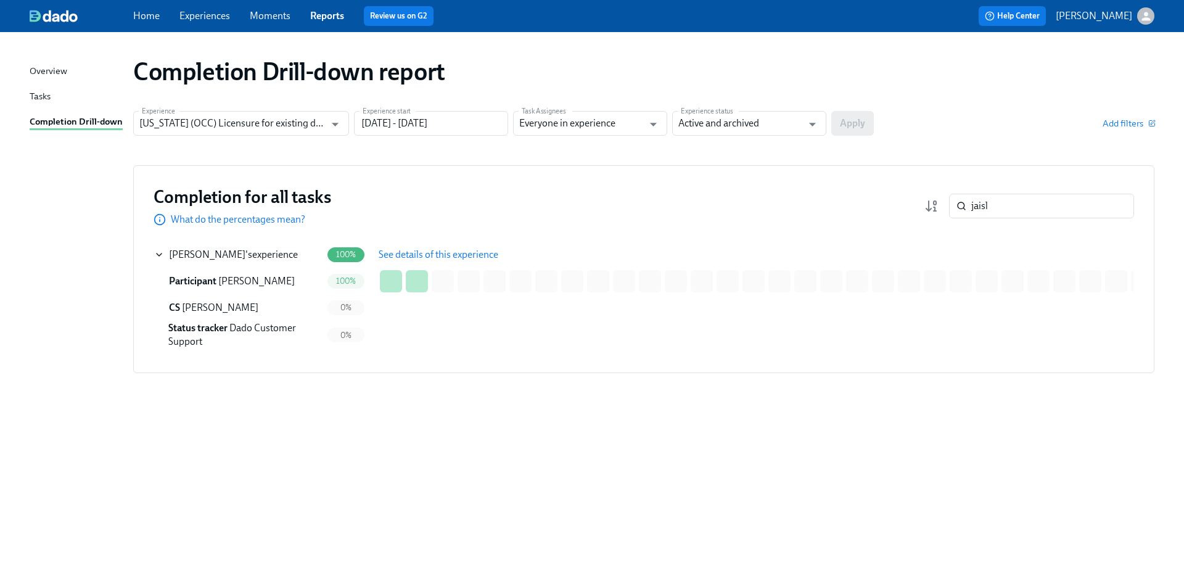
click at [392, 258] on span "See details of this experience" at bounding box center [439, 255] width 120 height 12
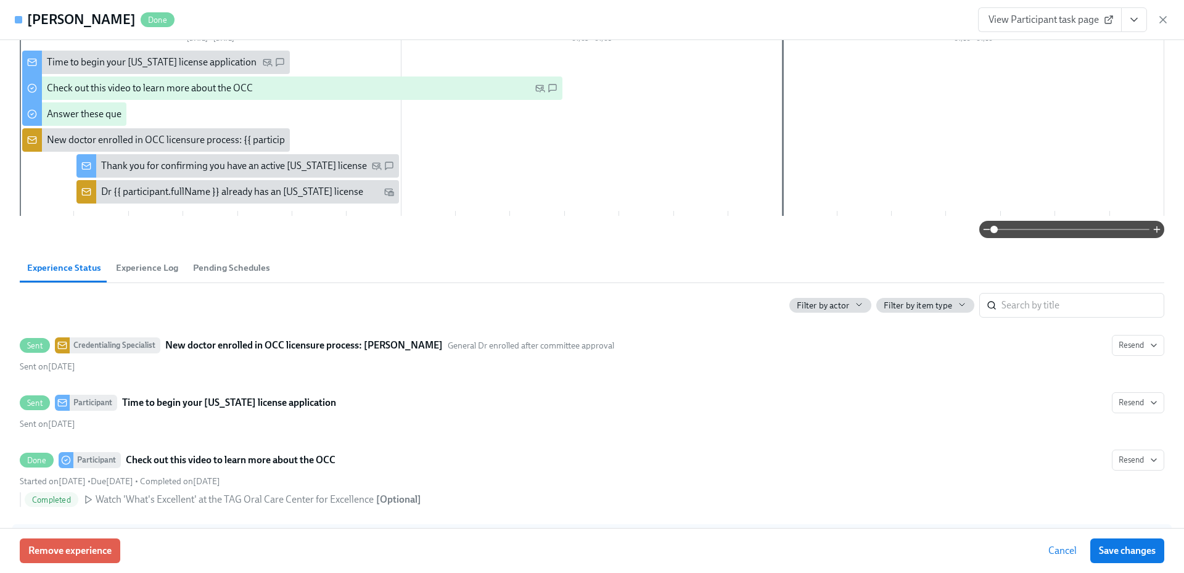
scroll to position [111, 0]
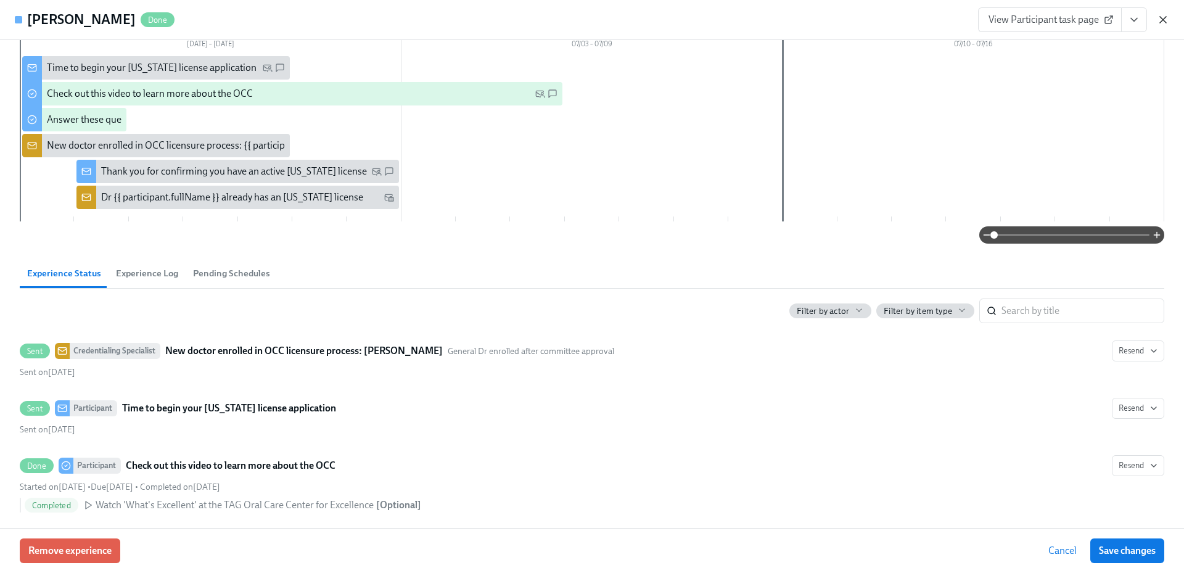
click at [1164, 17] on icon "button" at bounding box center [1163, 20] width 12 height 12
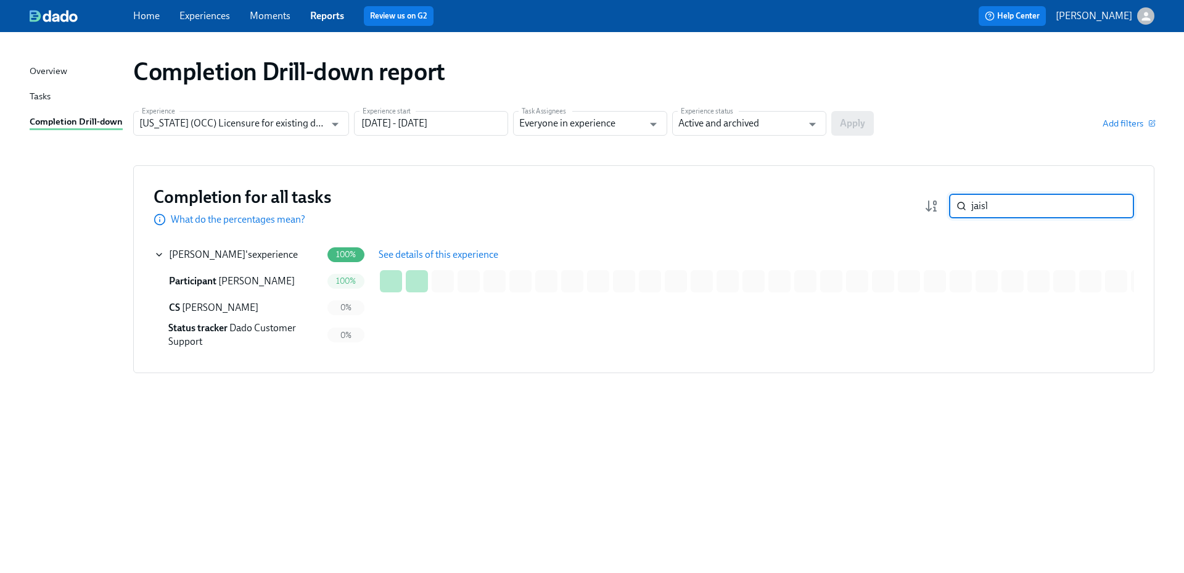
drag, startPoint x: 1024, startPoint y: 211, endPoint x: 946, endPoint y: 211, distance: 78.3
click at [946, 211] on div "jaisl ​" at bounding box center [1030, 206] width 210 height 25
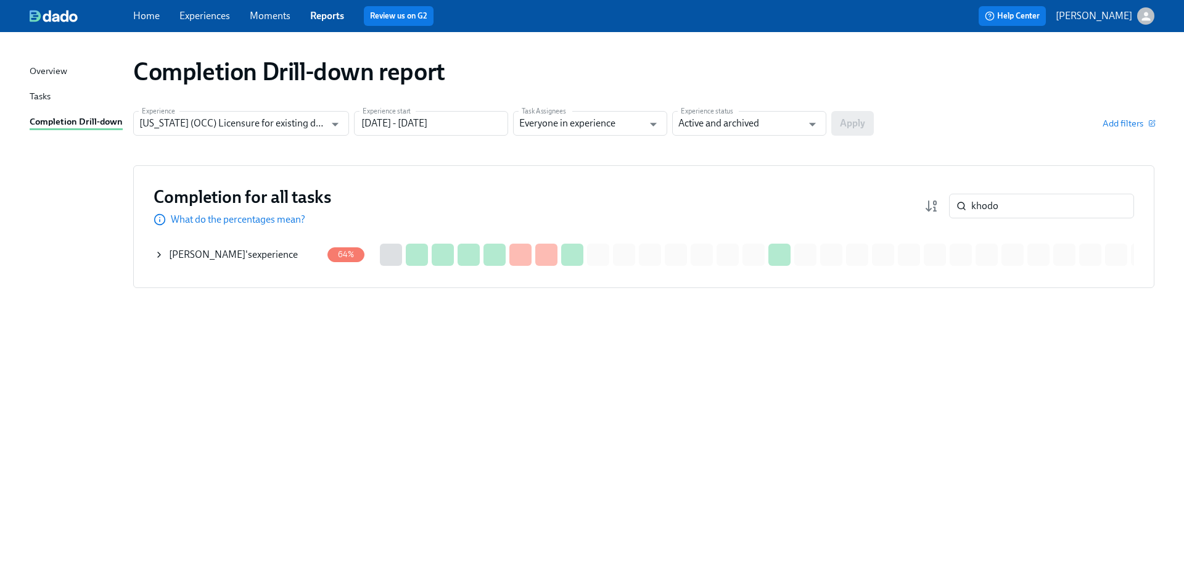
click at [179, 406] on div "Completion Drill-down report Experience [US_STATE] (OCC) Licensure for existing…" at bounding box center [592, 295] width 1125 height 497
click at [212, 253] on span "[PERSON_NAME]" at bounding box center [207, 255] width 76 height 12
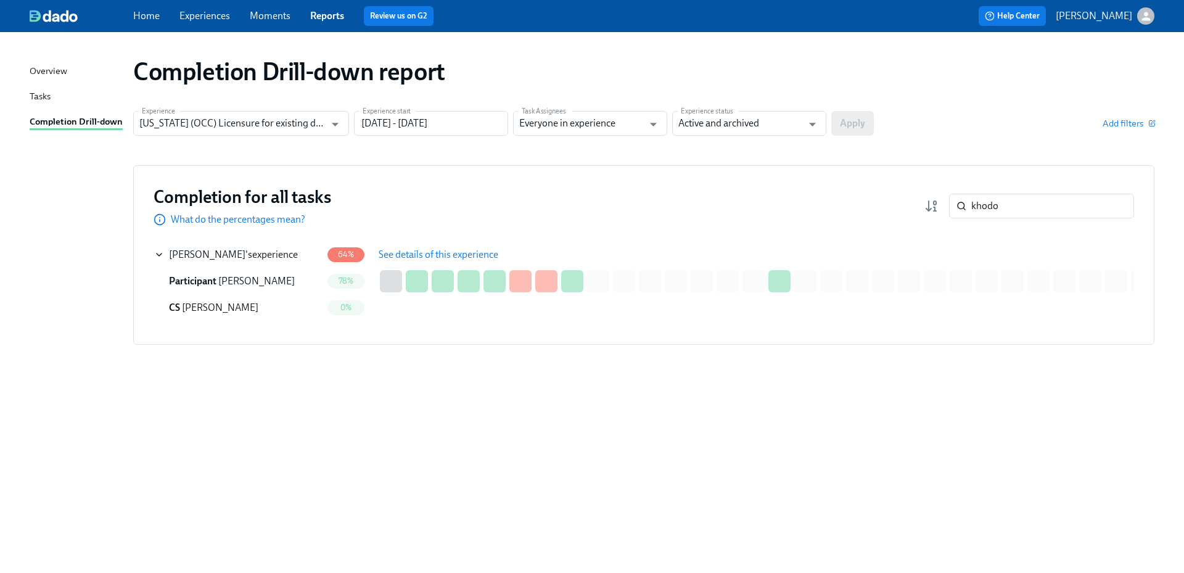
click at [391, 257] on span "See details of this experience" at bounding box center [439, 255] width 120 height 12
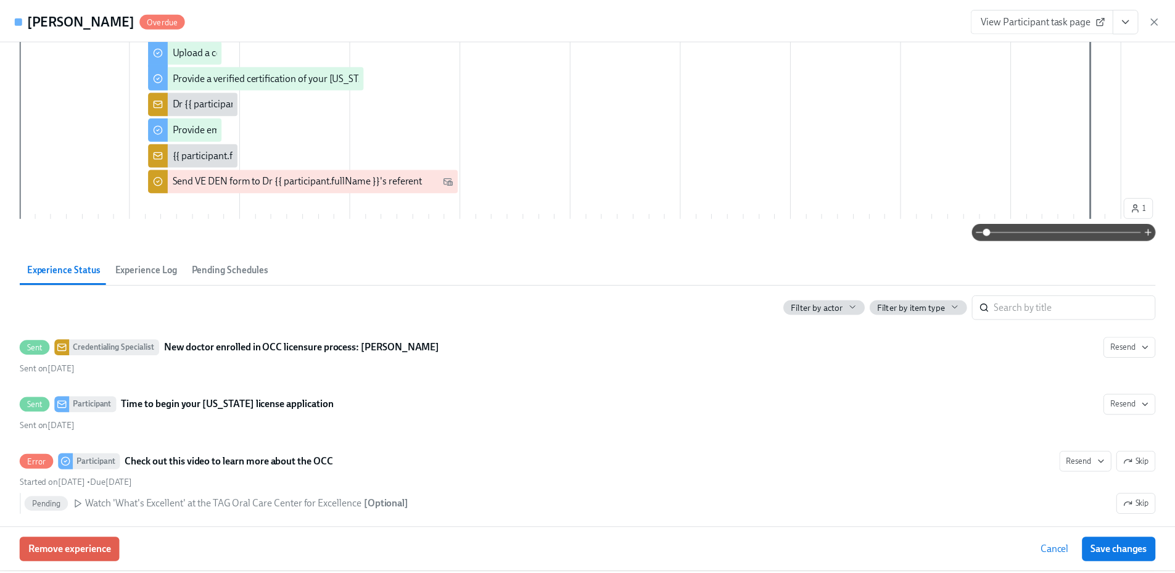
scroll to position [308, 0]
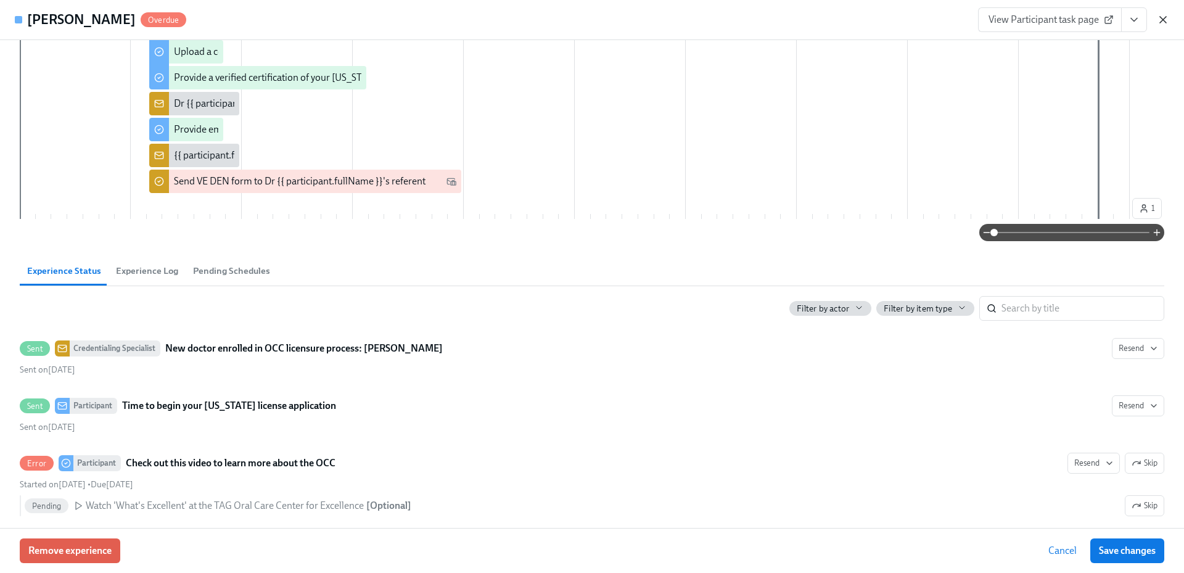
click at [1158, 21] on icon "button" at bounding box center [1163, 20] width 12 height 12
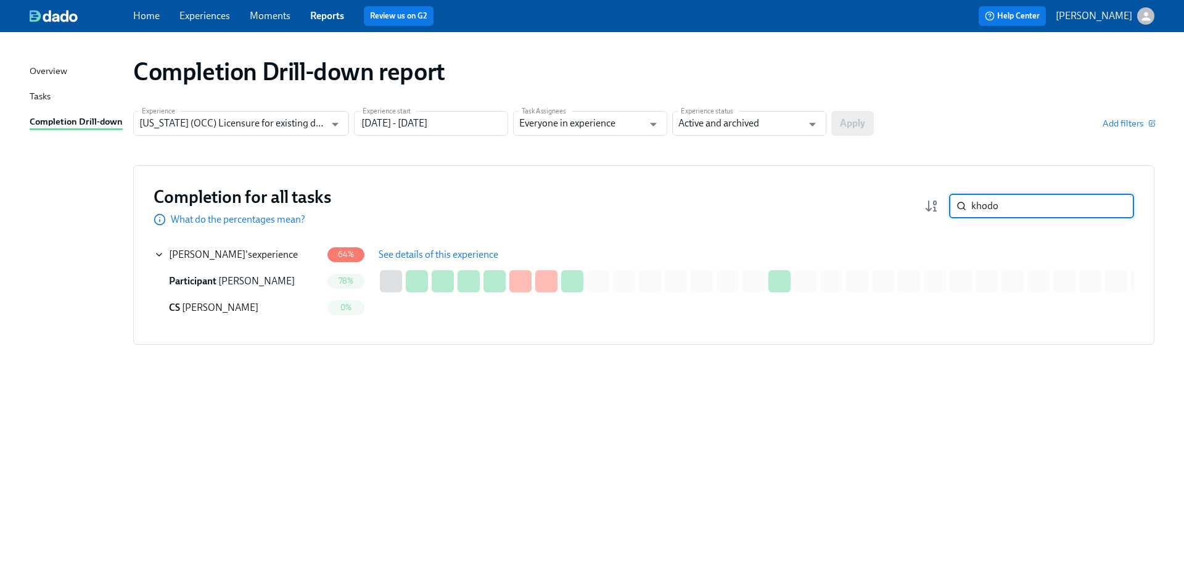
drag, startPoint x: 1034, startPoint y: 199, endPoint x: 944, endPoint y: 202, distance: 90.7
click at [944, 202] on div "khodo ​" at bounding box center [1030, 206] width 210 height 25
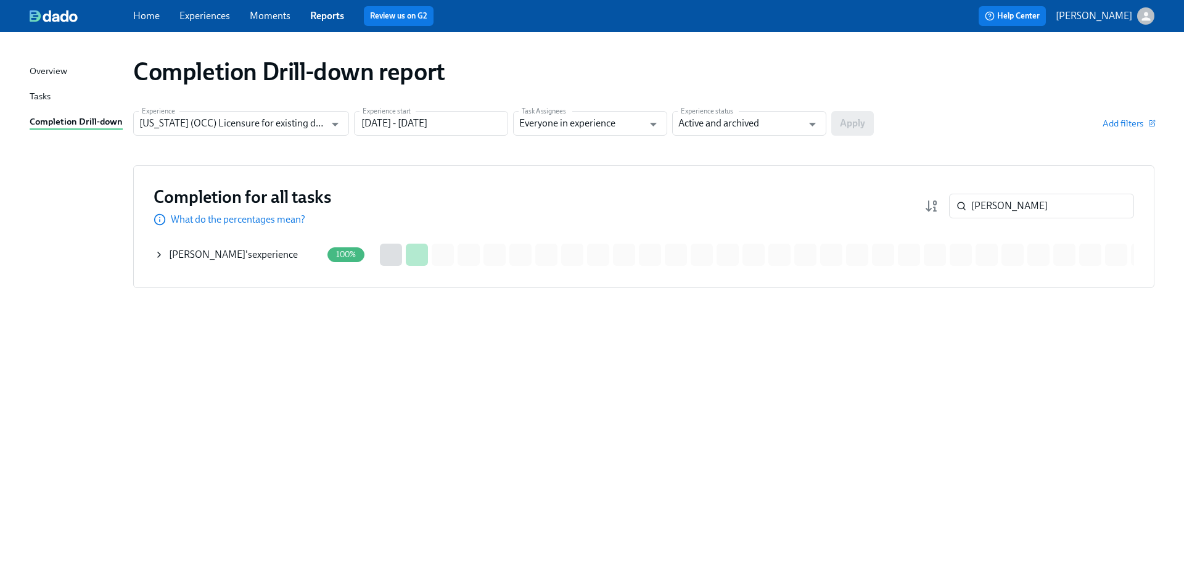
click at [680, 394] on div "Completion Drill-down report Experience [US_STATE] (OCC) Licensure for existing…" at bounding box center [592, 295] width 1125 height 497
click at [287, 392] on div "Completion Drill-down report Experience [US_STATE] (OCC) Licensure for existing…" at bounding box center [592, 295] width 1125 height 497
drag, startPoint x: 941, startPoint y: 202, endPoint x: 913, endPoint y: 200, distance: 27.2
click at [914, 200] on div "Completion for all tasks What do the percentages mean? [PERSON_NAME]" at bounding box center [644, 206] width 981 height 41
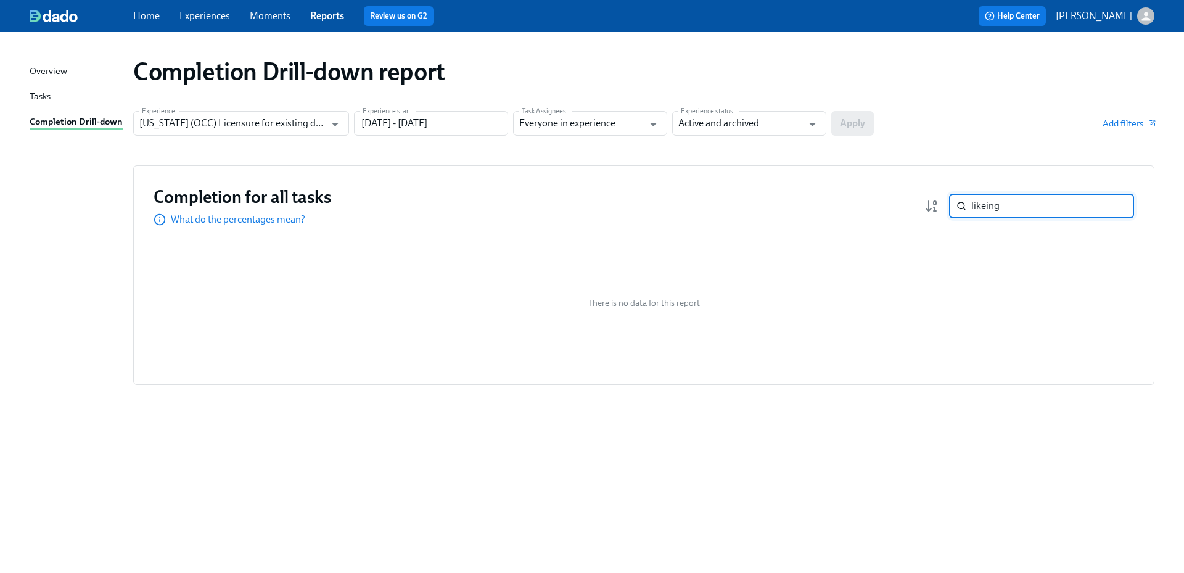
drag, startPoint x: 980, startPoint y: 208, endPoint x: 907, endPoint y: 202, distance: 73.0
click at [909, 202] on div "Completion for all tasks What do the percentages mean? likeing ​" at bounding box center [644, 206] width 981 height 41
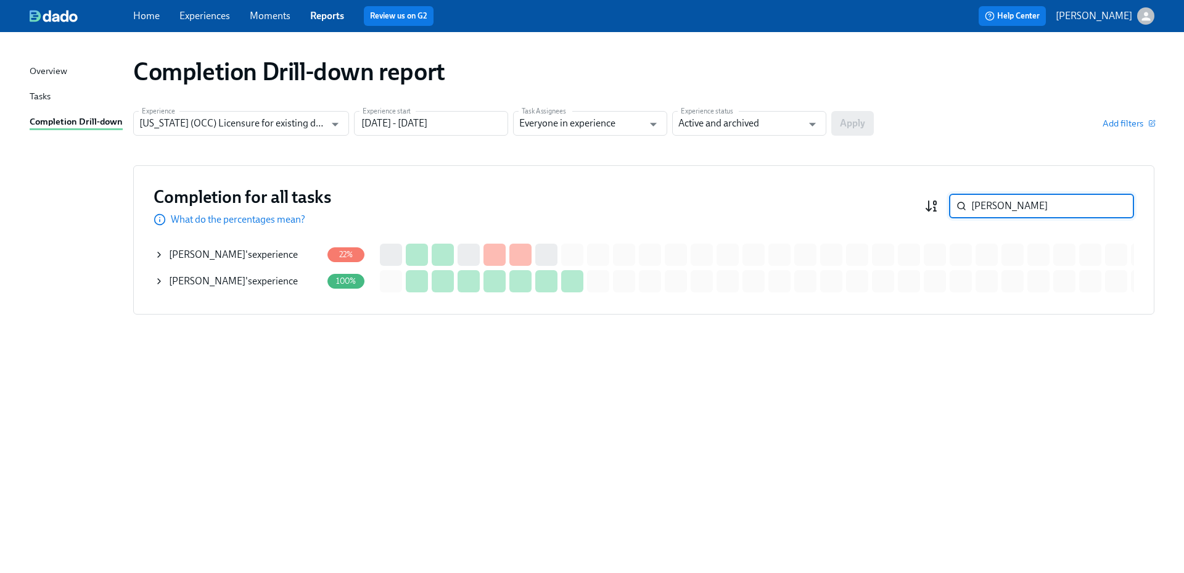
drag, startPoint x: 952, startPoint y: 204, endPoint x: 934, endPoint y: 204, distance: 18.5
click at [934, 204] on div "[PERSON_NAME]" at bounding box center [1030, 206] width 210 height 25
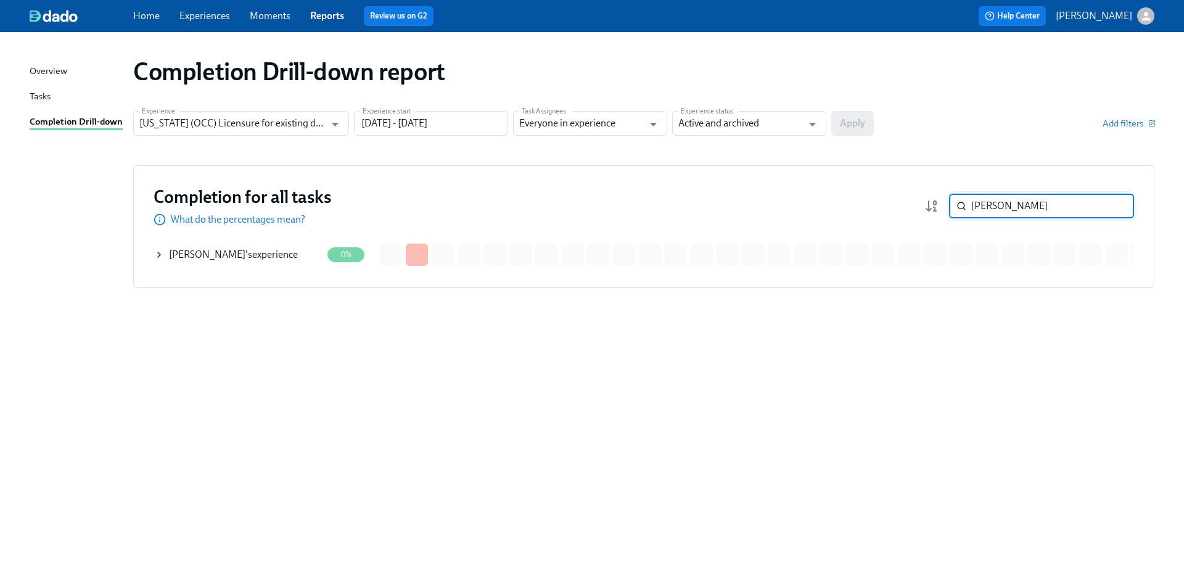
type input "[PERSON_NAME]"
click at [147, 20] on link "Home" at bounding box center [146, 16] width 27 height 12
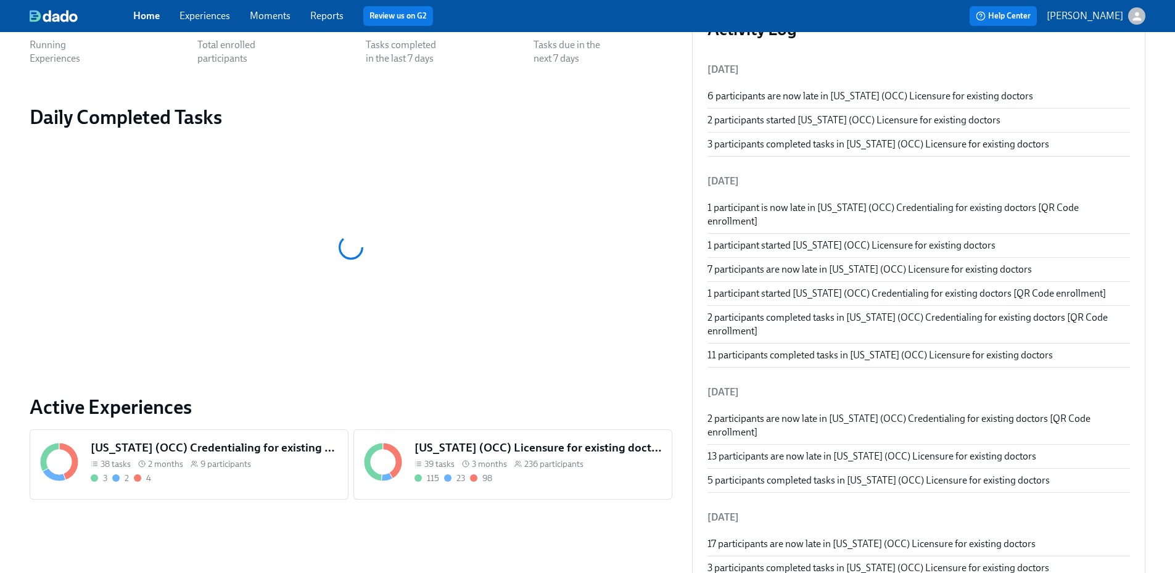
scroll to position [123, 0]
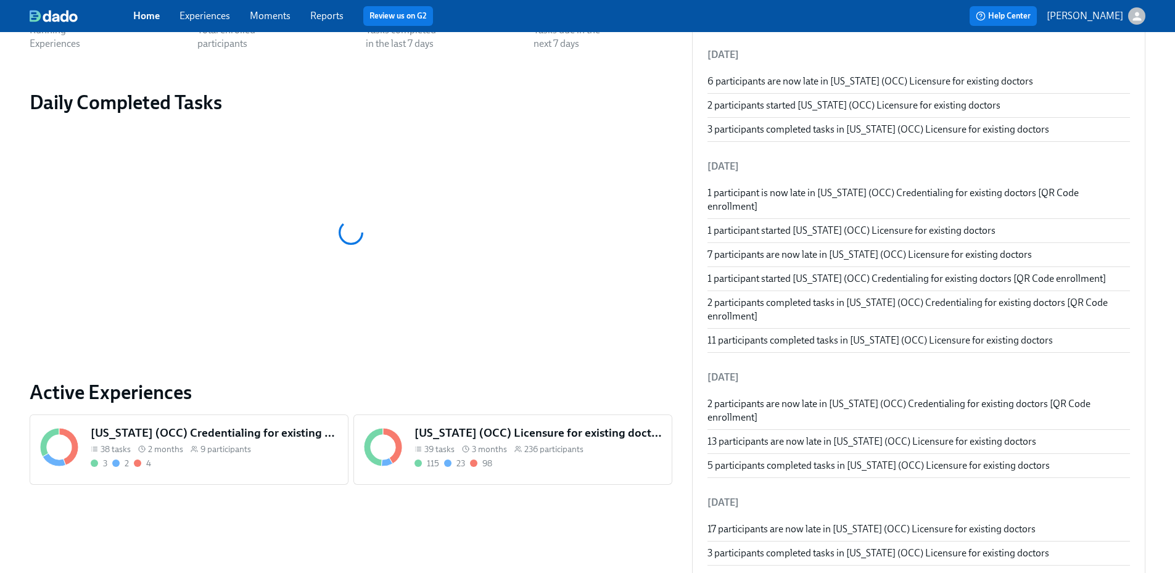
click at [530, 434] on h5 "[US_STATE] (OCC) Licensure for existing doctors" at bounding box center [537, 433] width 247 height 16
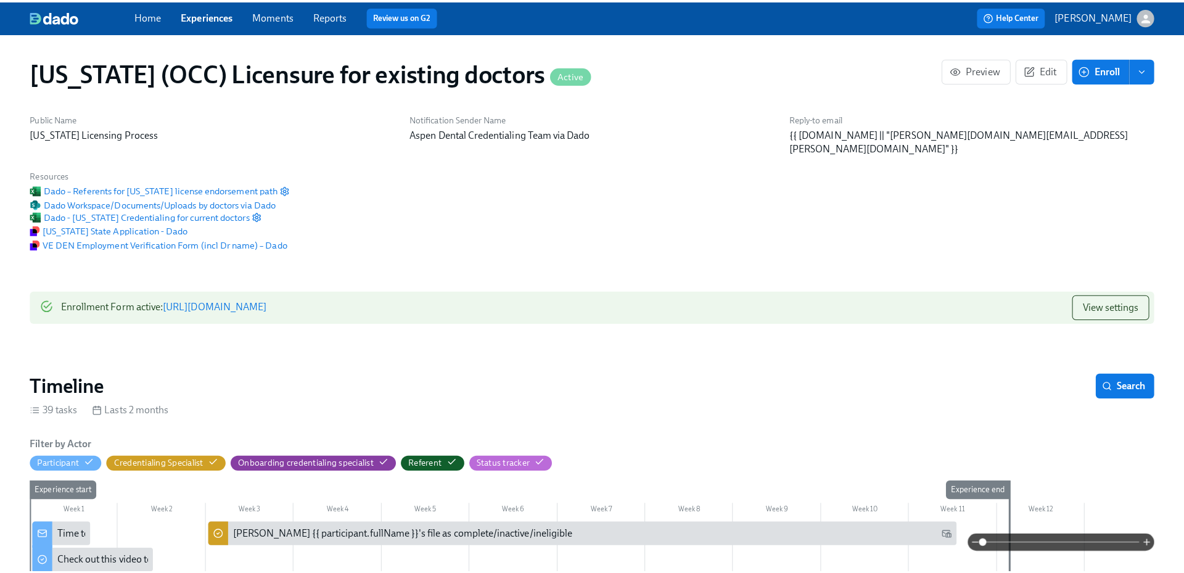
scroll to position [0, 15197]
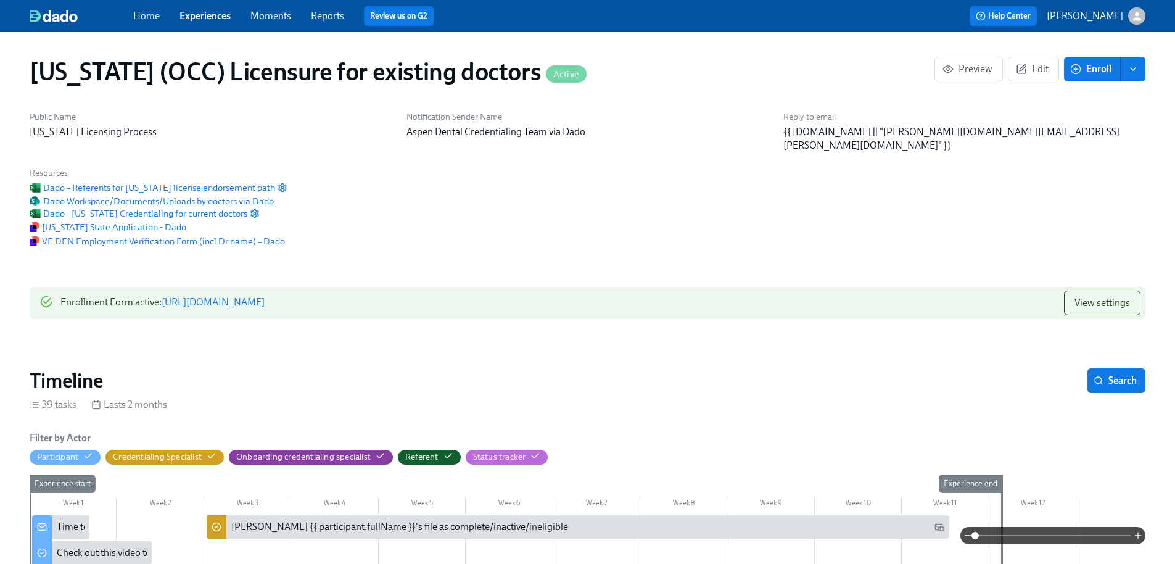
click at [1087, 72] on span "Enroll" at bounding box center [1092, 69] width 39 height 12
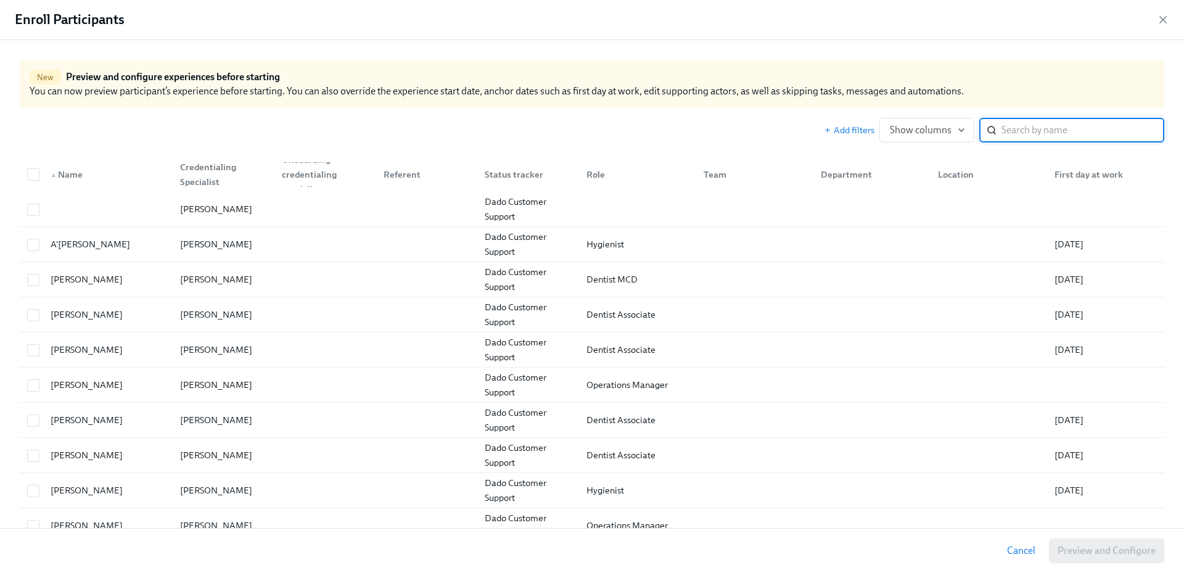
click at [1014, 128] on input "search" at bounding box center [1083, 130] width 163 height 25
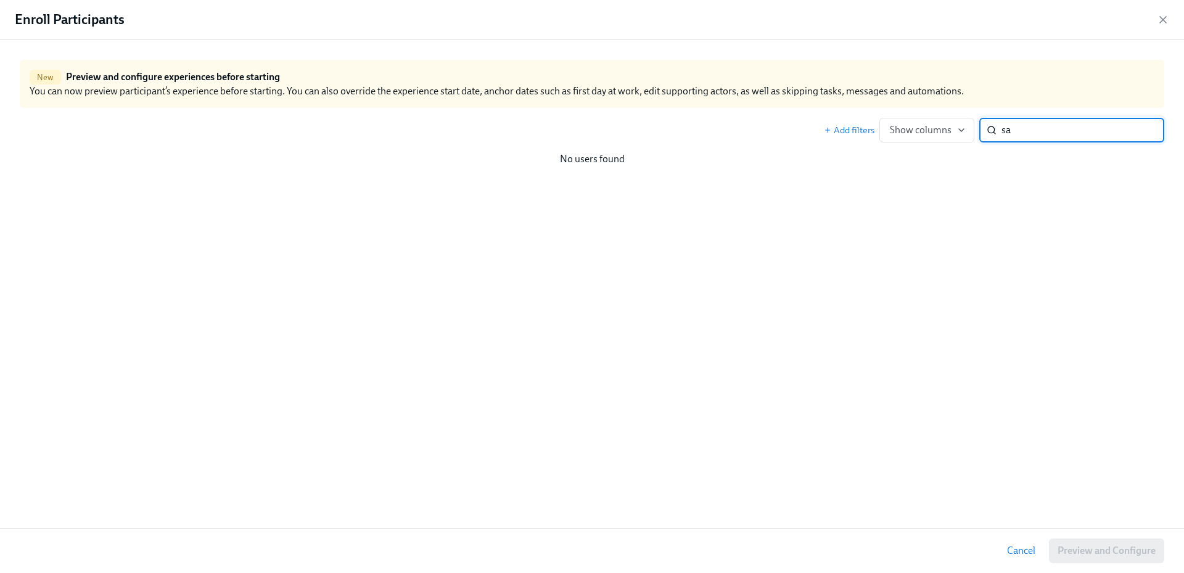
type input "s"
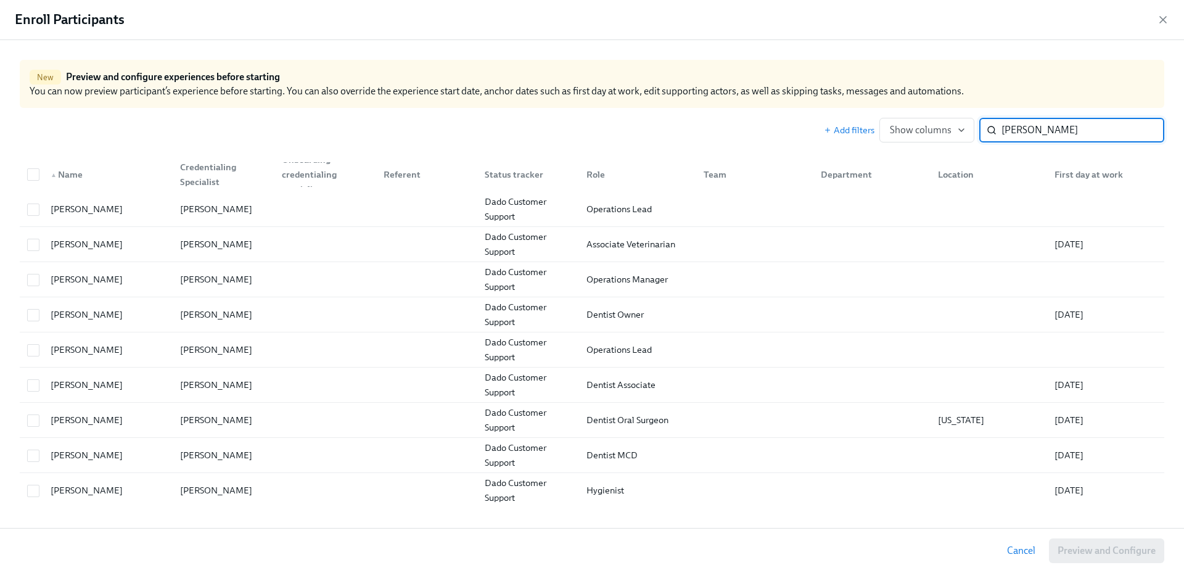
drag, startPoint x: 1057, startPoint y: 138, endPoint x: 990, endPoint y: 128, distance: 67.9
click at [990, 128] on div "[PERSON_NAME]" at bounding box center [1071, 130] width 185 height 25
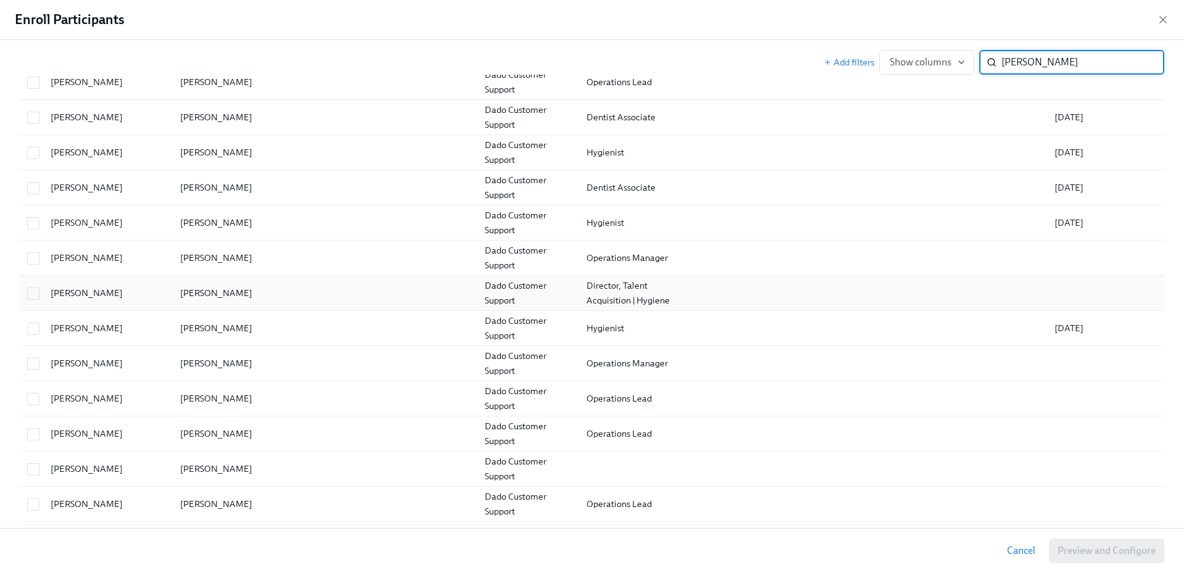
scroll to position [456, 0]
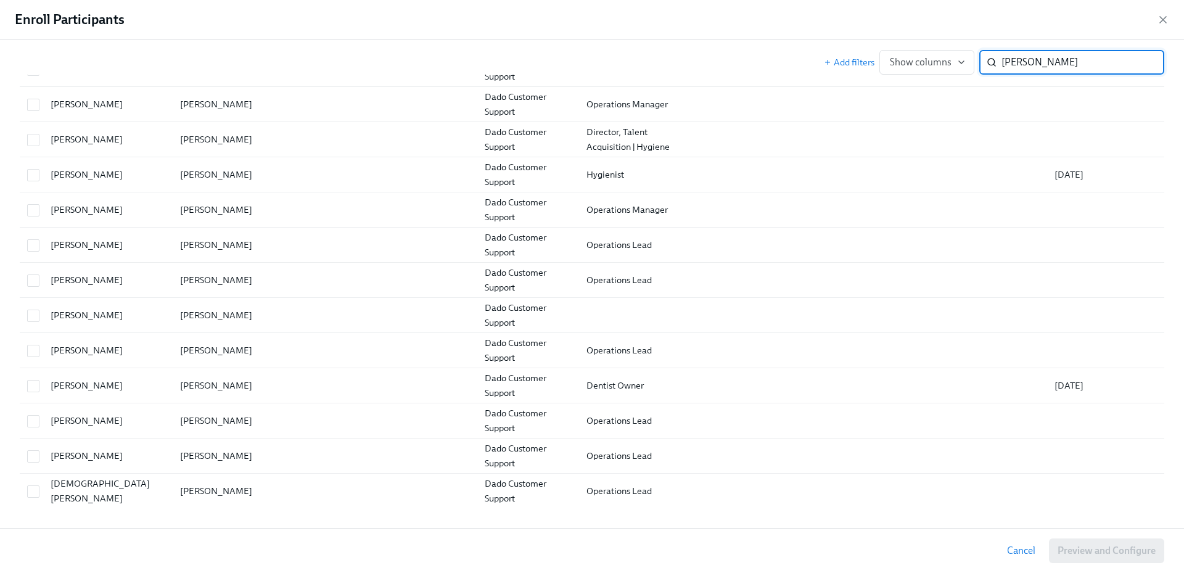
type input "[PERSON_NAME]"
click at [1167, 20] on icon "button" at bounding box center [1163, 20] width 12 height 12
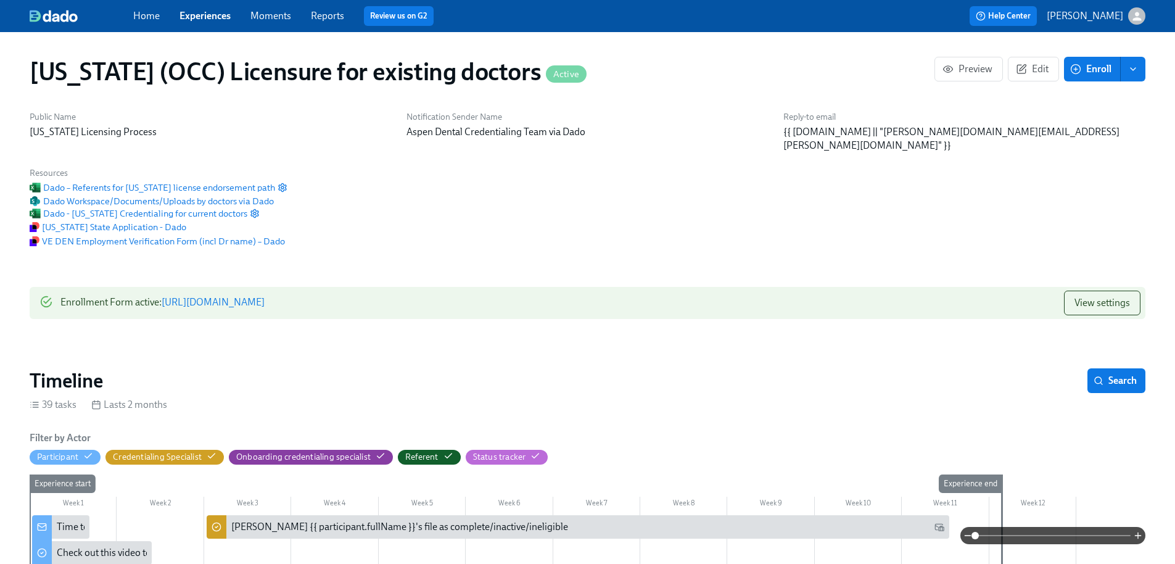
click at [332, 11] on link "Reports" at bounding box center [327, 16] width 33 height 12
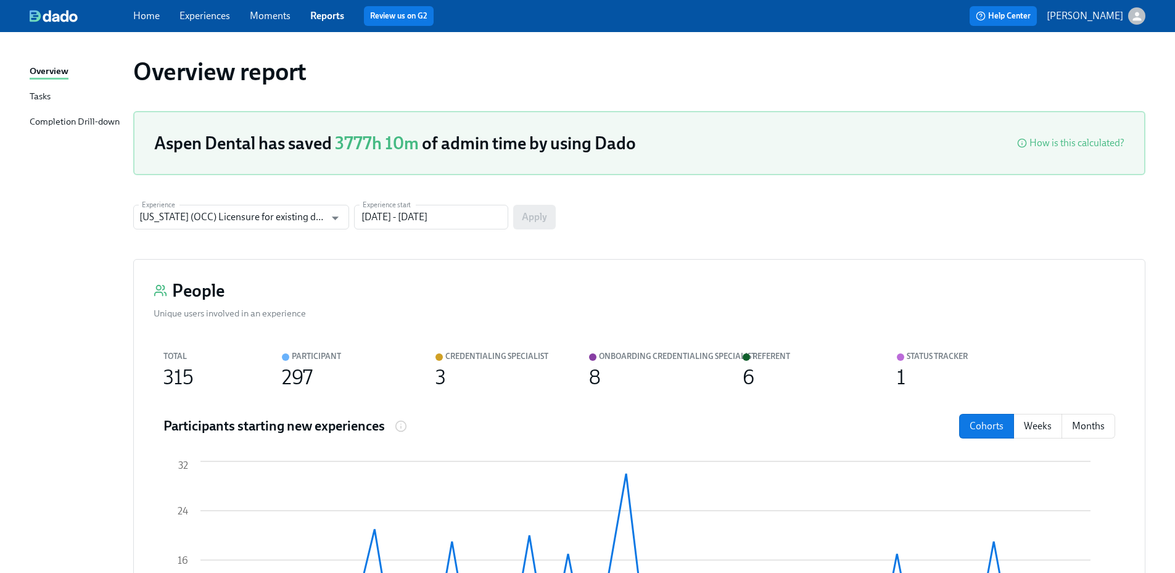
click at [88, 119] on div "Completion Drill-down" at bounding box center [75, 122] width 90 height 15
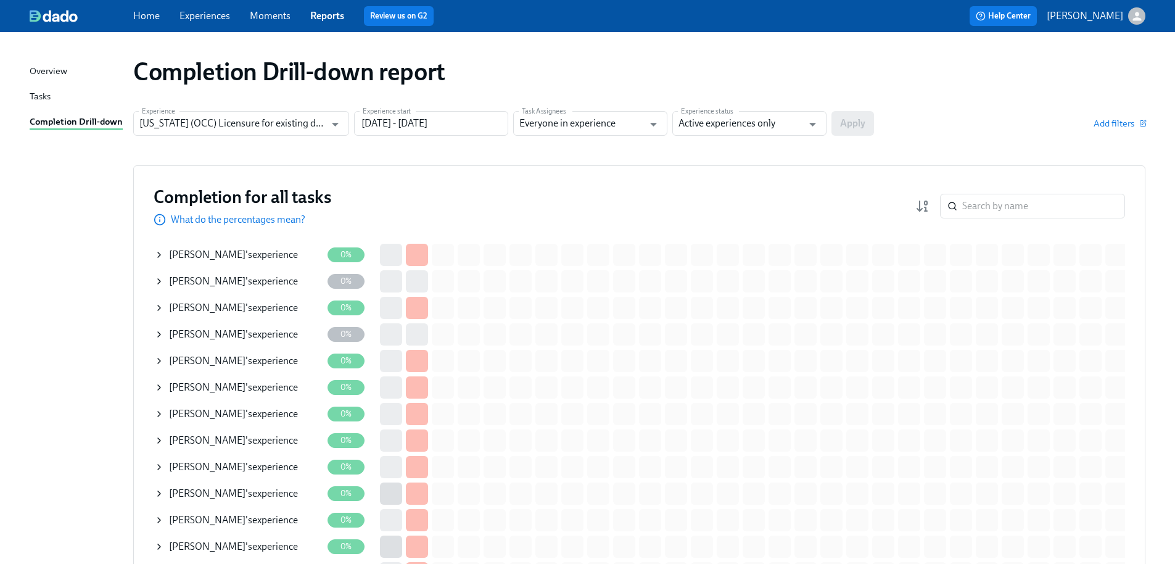
click at [995, 204] on input "search" at bounding box center [1043, 206] width 163 height 25
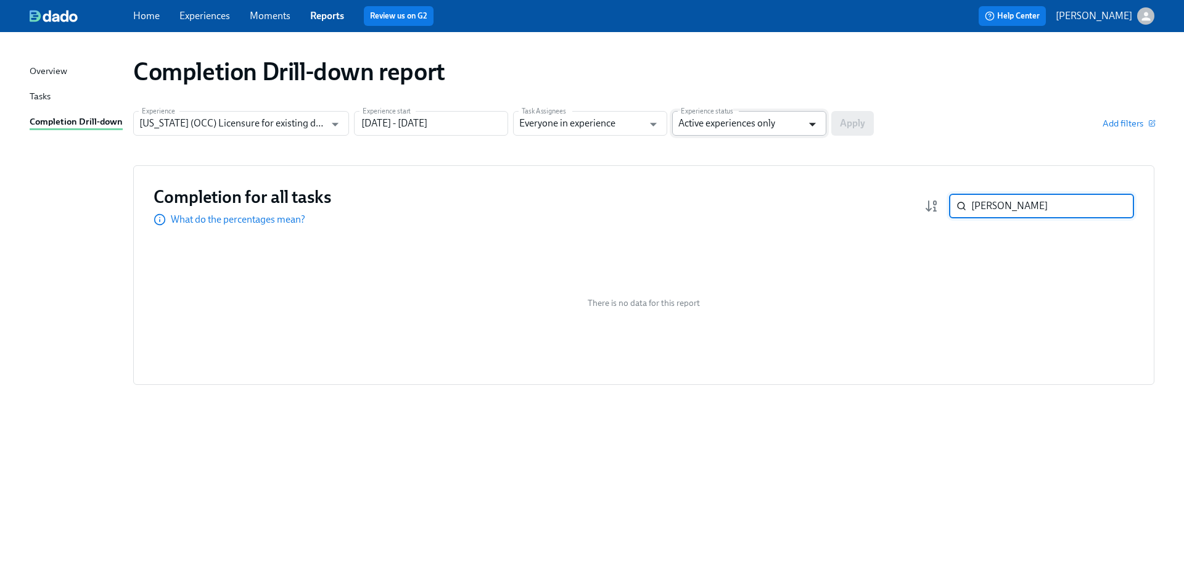
click at [815, 126] on icon "Open" at bounding box center [812, 124] width 17 height 17
type input "[PERSON_NAME]"
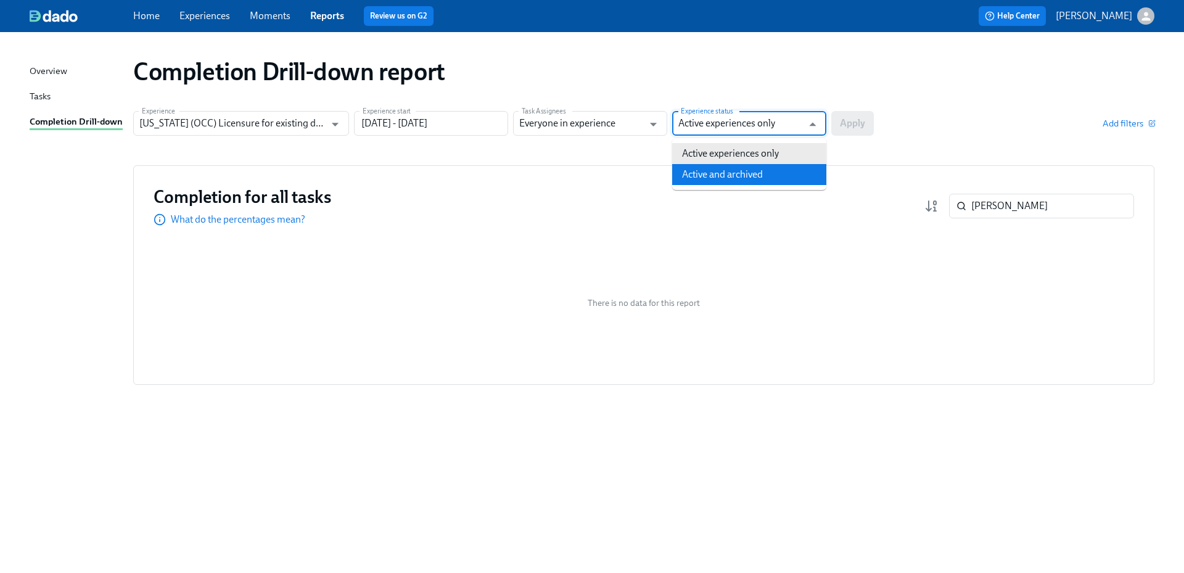
click at [777, 173] on li "Active and archived" at bounding box center [749, 174] width 154 height 21
type input "Active and archived"
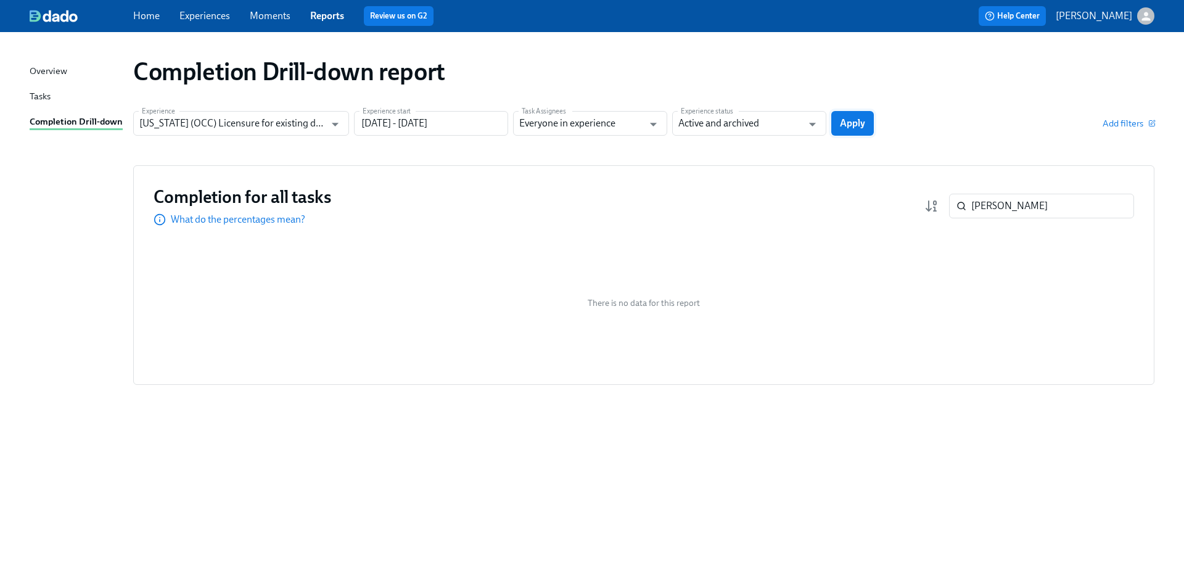
click at [868, 120] on button "Apply" at bounding box center [852, 123] width 43 height 25
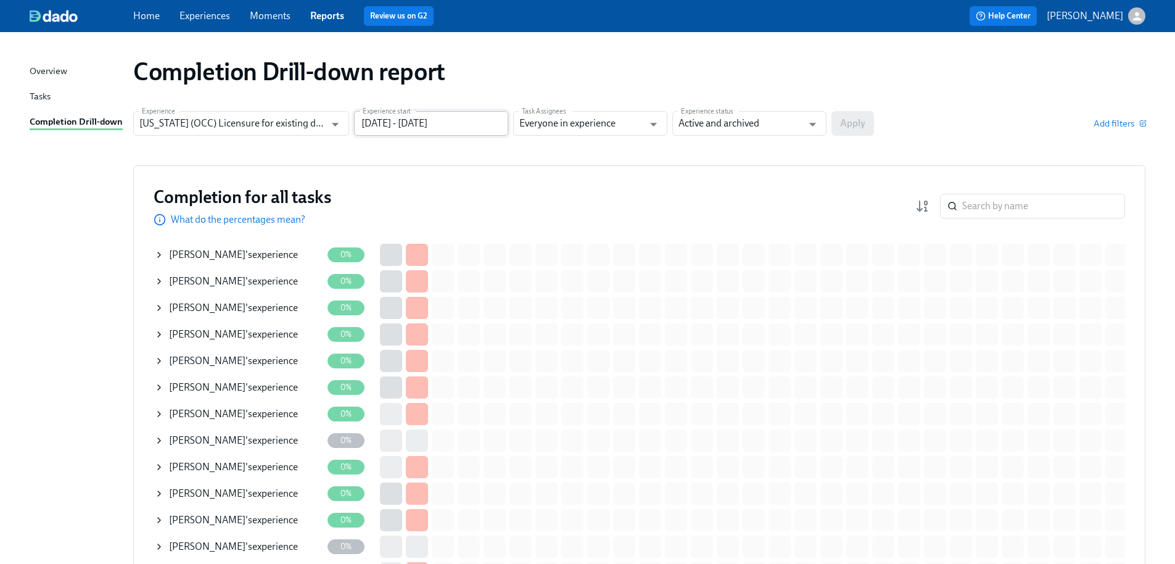
click at [493, 125] on input "[DATE] - [DATE]" at bounding box center [431, 123] width 154 height 25
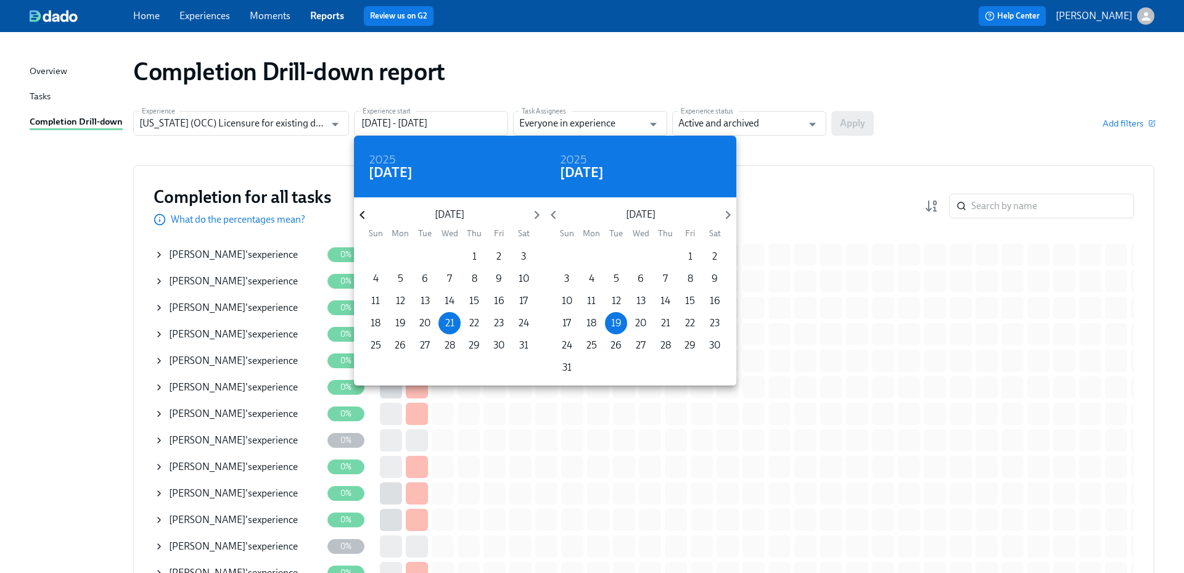
click at [366, 215] on icon "button" at bounding box center [362, 215] width 17 height 17
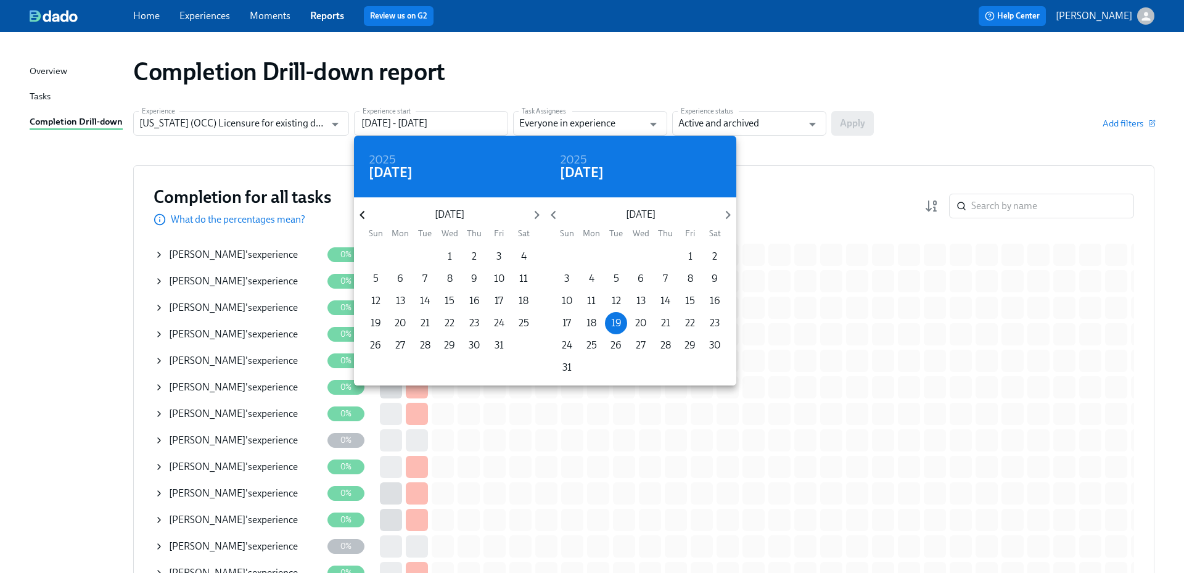
click at [366, 215] on icon "button" at bounding box center [362, 215] width 17 height 17
click at [369, 215] on icon "button" at bounding box center [362, 215] width 17 height 17
click at [476, 255] on span "1" at bounding box center [474, 257] width 22 height 14
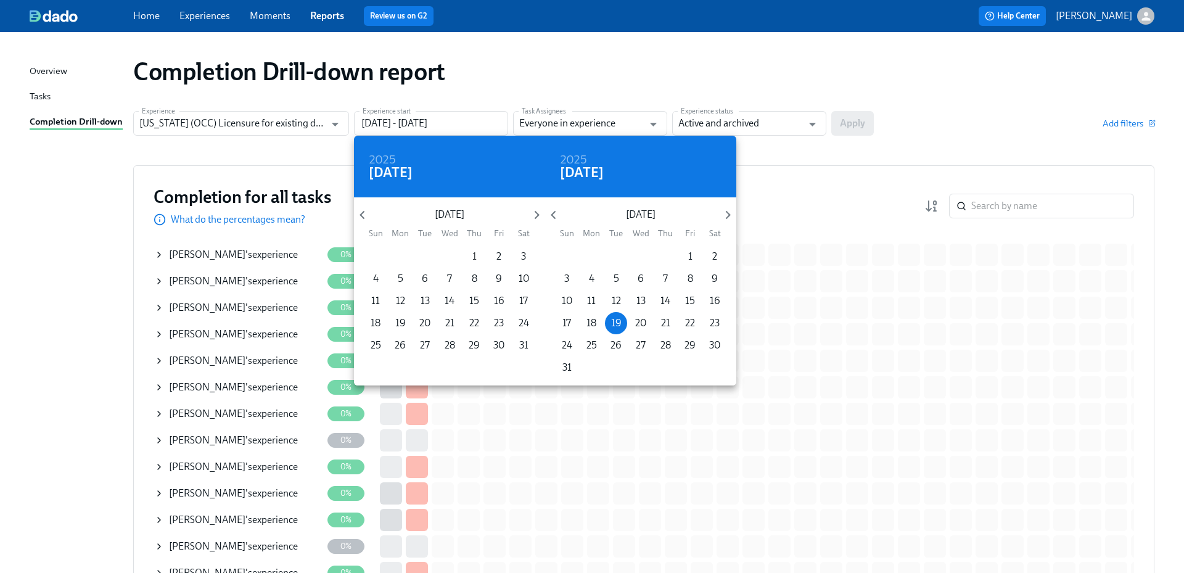
type input "[DATE] - [DATE]"
click at [868, 126] on div at bounding box center [592, 286] width 1184 height 573
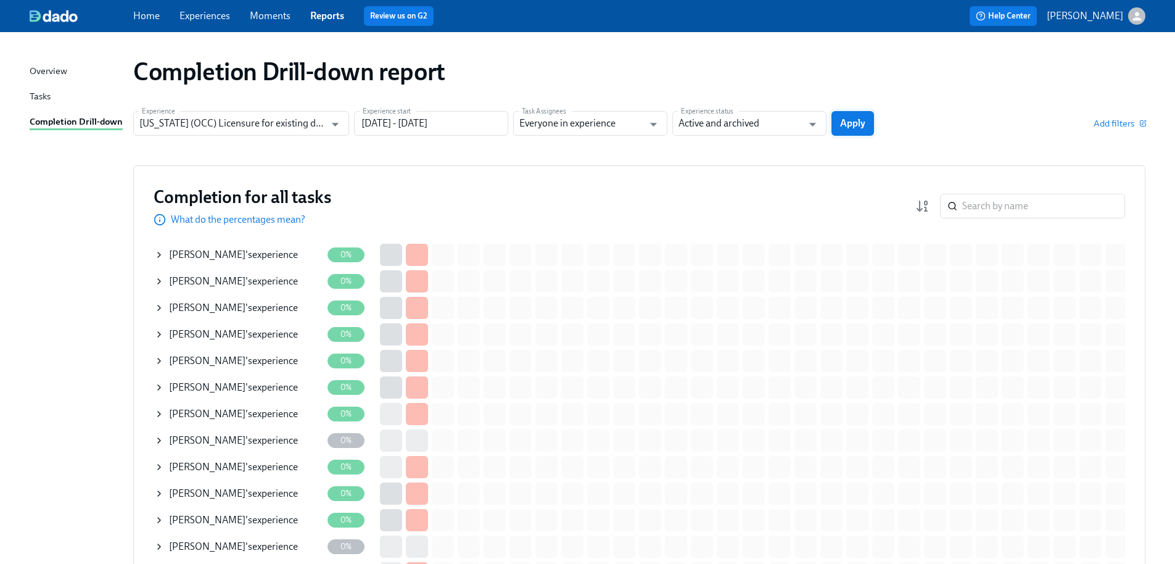
click at [860, 129] on span "Apply" at bounding box center [852, 123] width 25 height 12
click at [855, 128] on div "Experience [US_STATE] (OCC) Licensure for existing doctors Experience Experienc…" at bounding box center [639, 123] width 1012 height 25
click at [994, 202] on input "search" at bounding box center [1043, 206] width 163 height 25
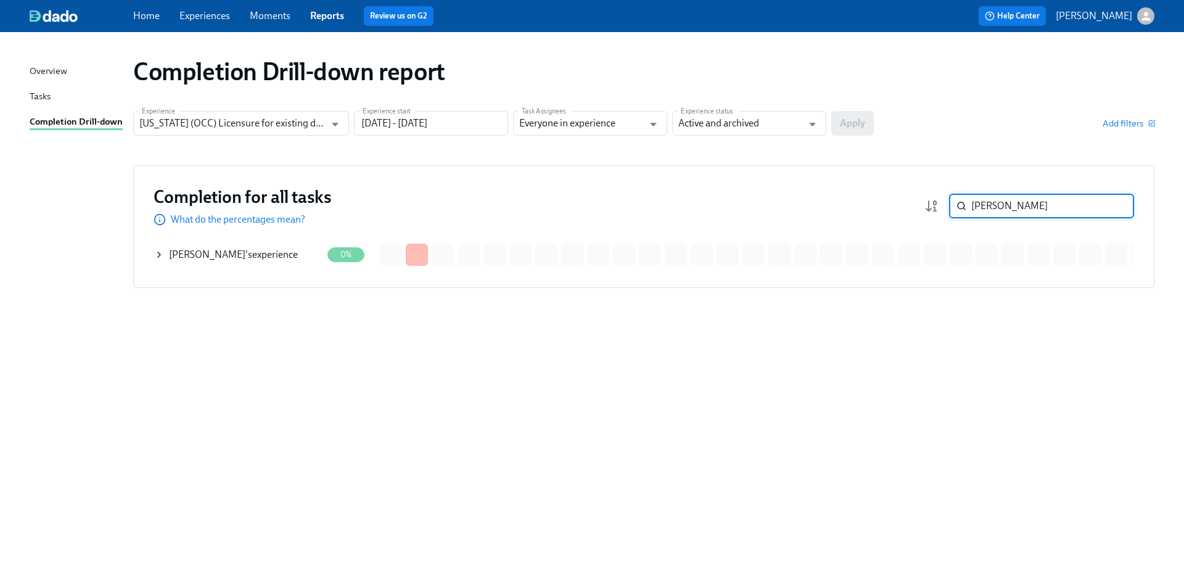
click at [287, 252] on div "[PERSON_NAME] 's experience" at bounding box center [238, 254] width 168 height 25
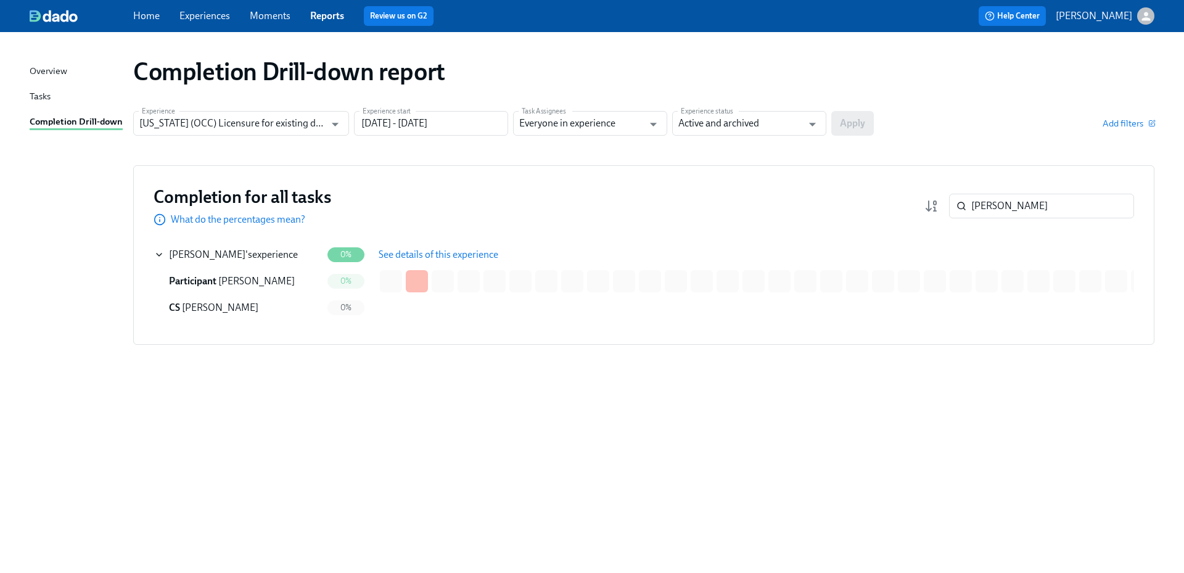
click at [414, 250] on span "See details of this experience" at bounding box center [439, 255] width 120 height 12
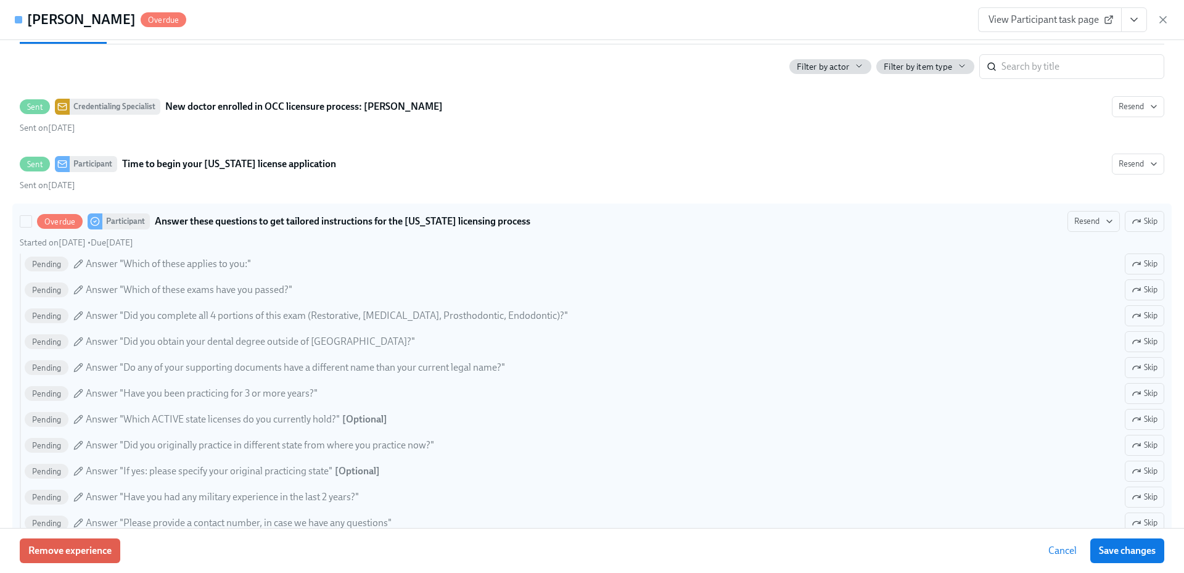
scroll to position [308, 0]
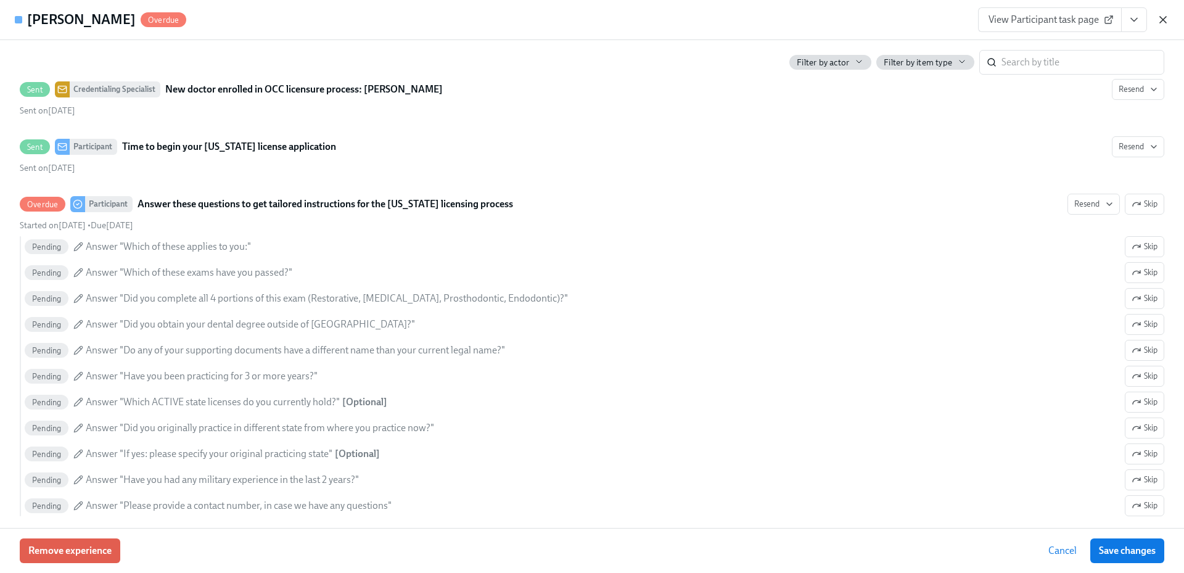
click at [1161, 20] on icon "button" at bounding box center [1163, 20] width 12 height 12
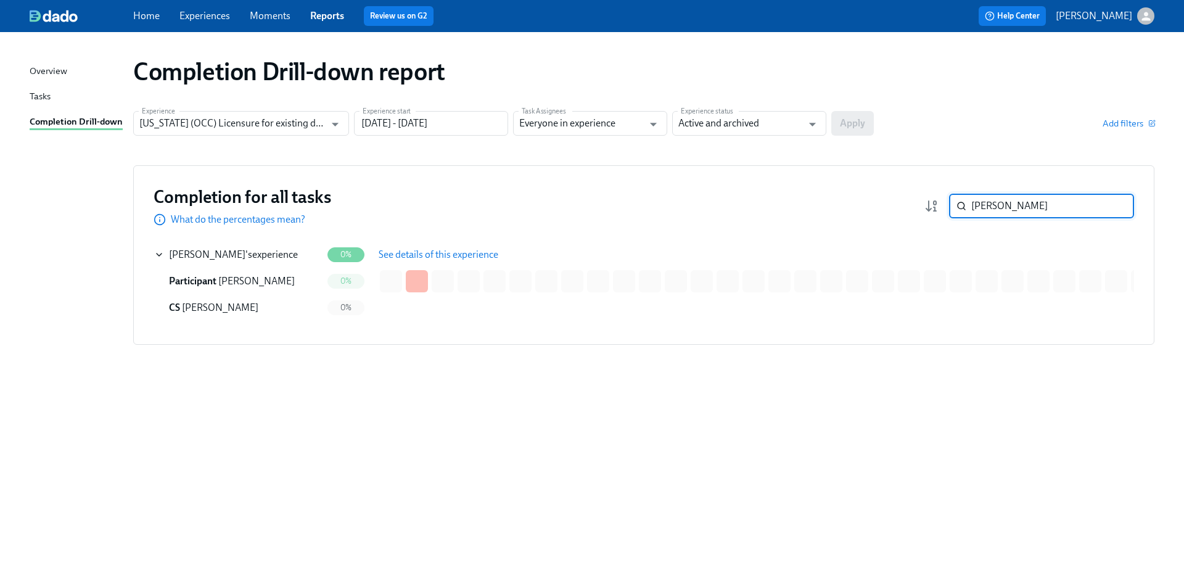
drag, startPoint x: 1008, startPoint y: 205, endPoint x: 957, endPoint y: 203, distance: 51.3
click at [957, 203] on div "[PERSON_NAME] ​" at bounding box center [1041, 206] width 185 height 25
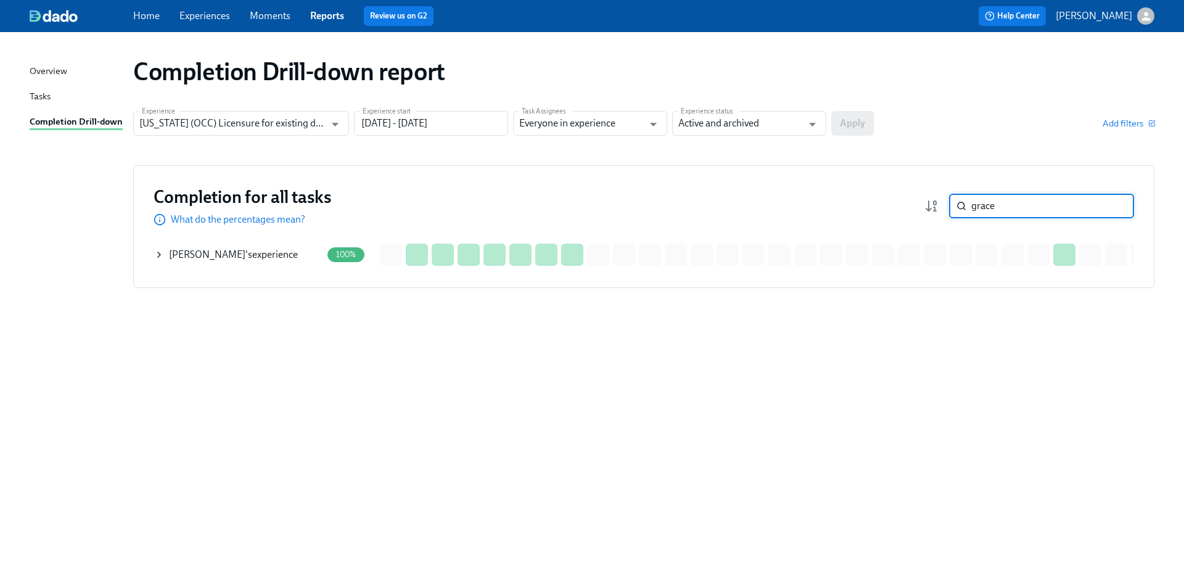
drag, startPoint x: 1002, startPoint y: 209, endPoint x: 951, endPoint y: 206, distance: 50.7
click at [951, 206] on div "grace ​" at bounding box center [1041, 206] width 185 height 25
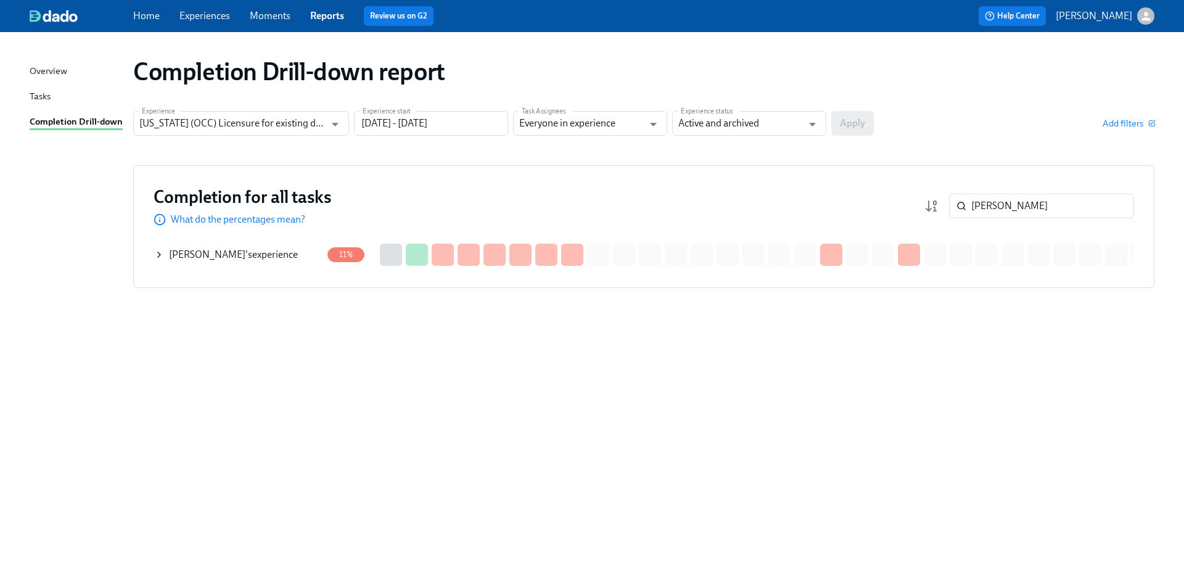
drag, startPoint x: 231, startPoint y: 376, endPoint x: 298, endPoint y: 347, distance: 72.6
click at [231, 376] on div "Completion Drill-down report Experience [US_STATE] (OCC) Licensure for existing…" at bounding box center [592, 295] width 1125 height 497
drag, startPoint x: 1001, startPoint y: 209, endPoint x: 929, endPoint y: 207, distance: 71.6
click at [929, 207] on div "[PERSON_NAME] ​" at bounding box center [1030, 206] width 210 height 25
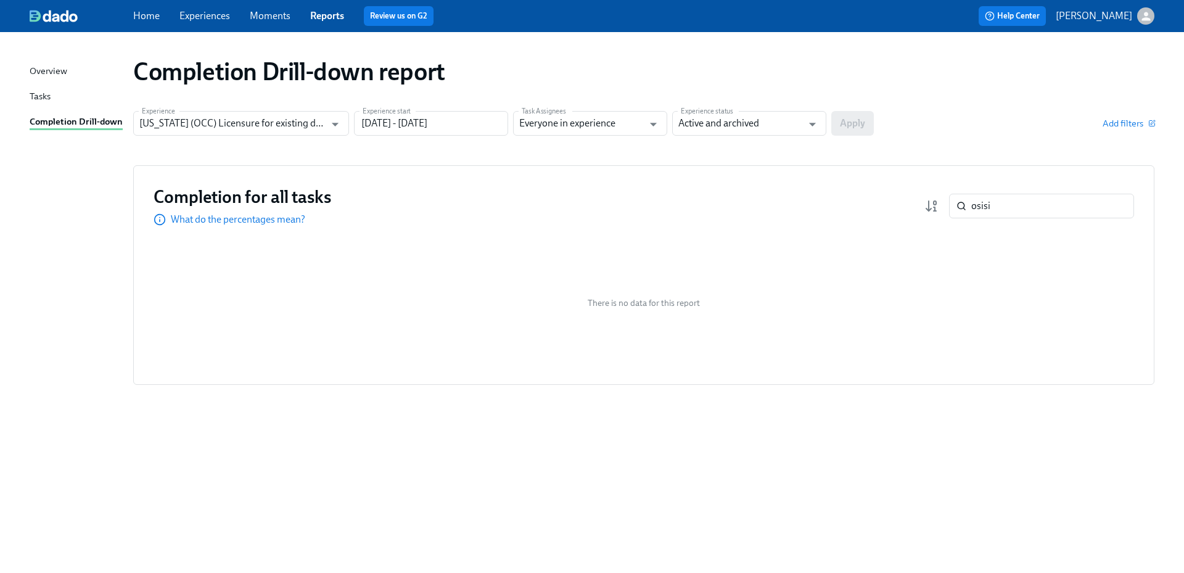
click at [876, 450] on div "Completion Drill-down report Experience [US_STATE] (OCC) Licensure for existing…" at bounding box center [592, 295] width 1125 height 497
click at [278, 266] on div "There is no data for this report" at bounding box center [644, 302] width 981 height 123
click at [949, 204] on div "osisi ​" at bounding box center [1030, 206] width 210 height 25
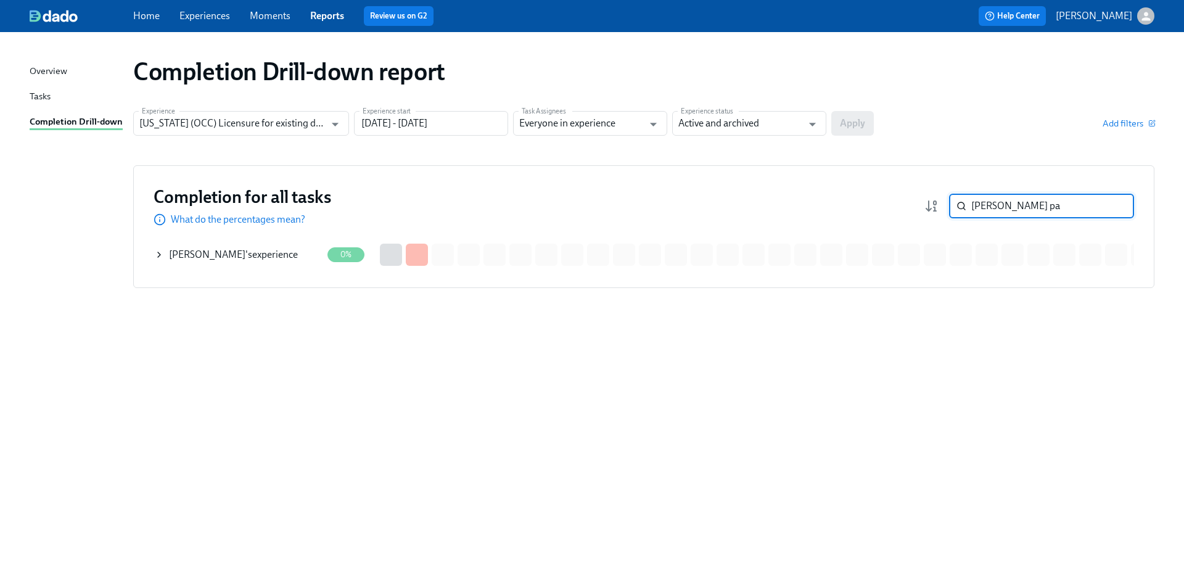
click at [271, 251] on div "[PERSON_NAME] 's experience" at bounding box center [233, 255] width 129 height 14
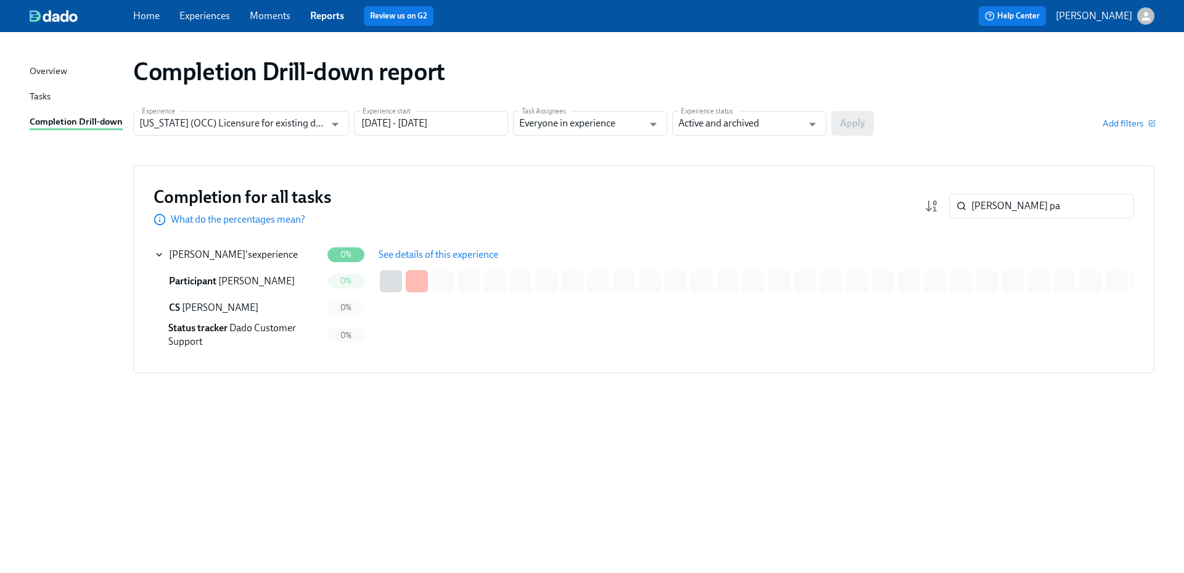
click at [419, 247] on button "See details of this experience" at bounding box center [438, 254] width 137 height 25
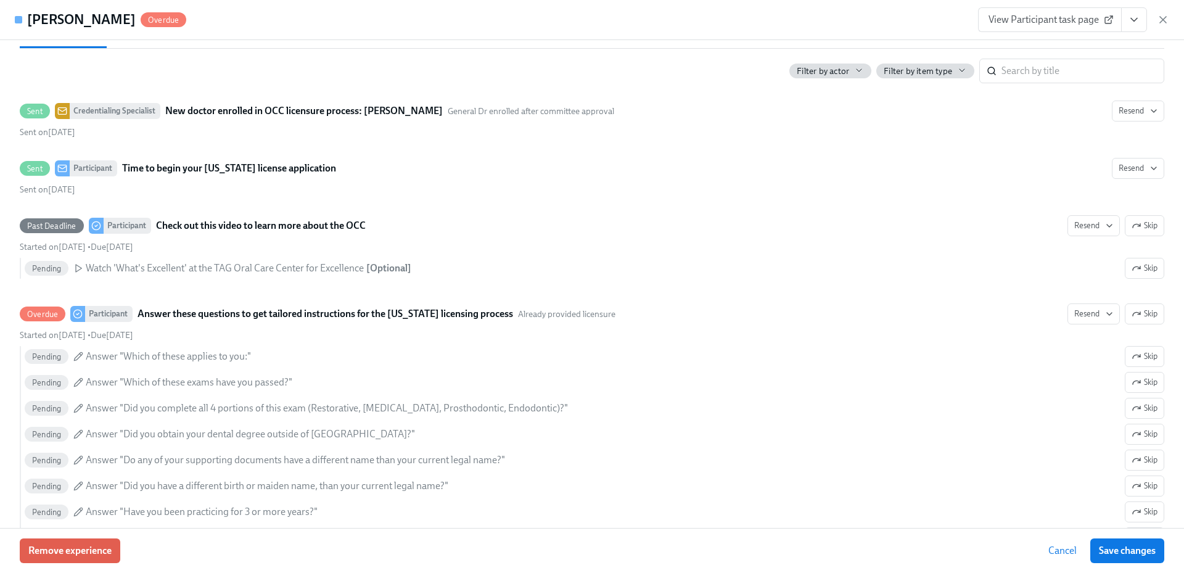
scroll to position [310, 0]
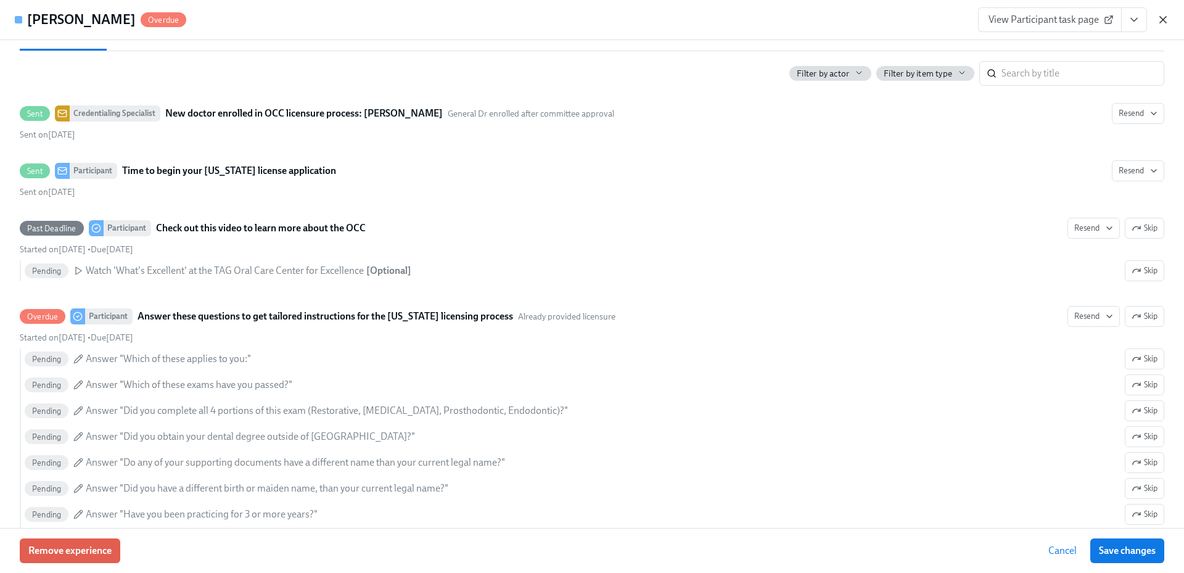
click at [1163, 25] on icon "button" at bounding box center [1163, 20] width 12 height 12
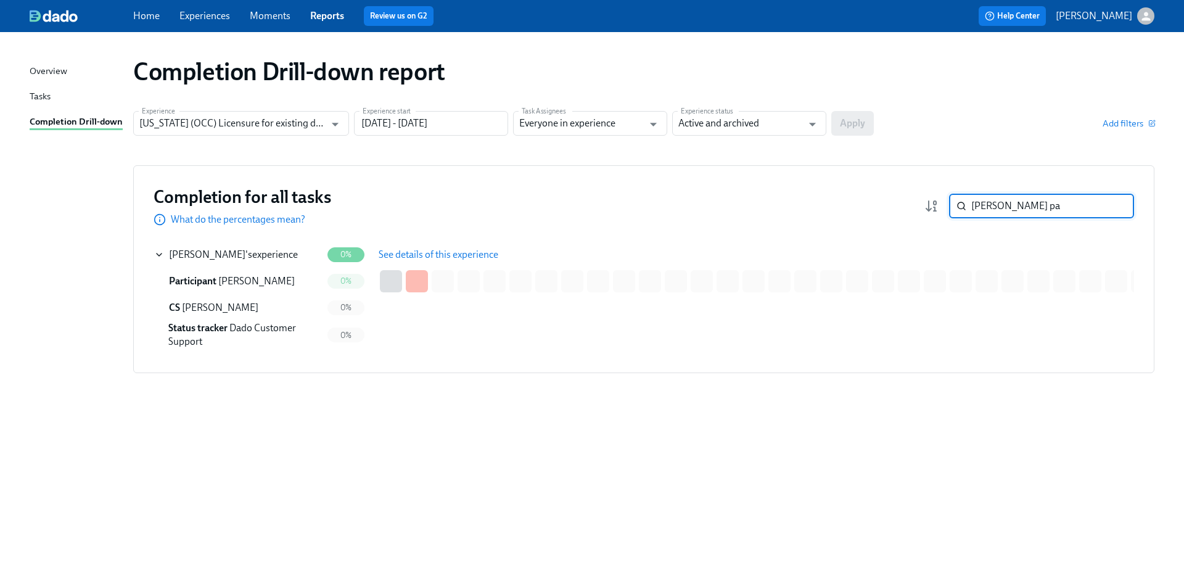
drag, startPoint x: 999, startPoint y: 205, endPoint x: 940, endPoint y: 207, distance: 58.6
click at [940, 207] on div "[PERSON_NAME] pa ​" at bounding box center [1030, 206] width 210 height 25
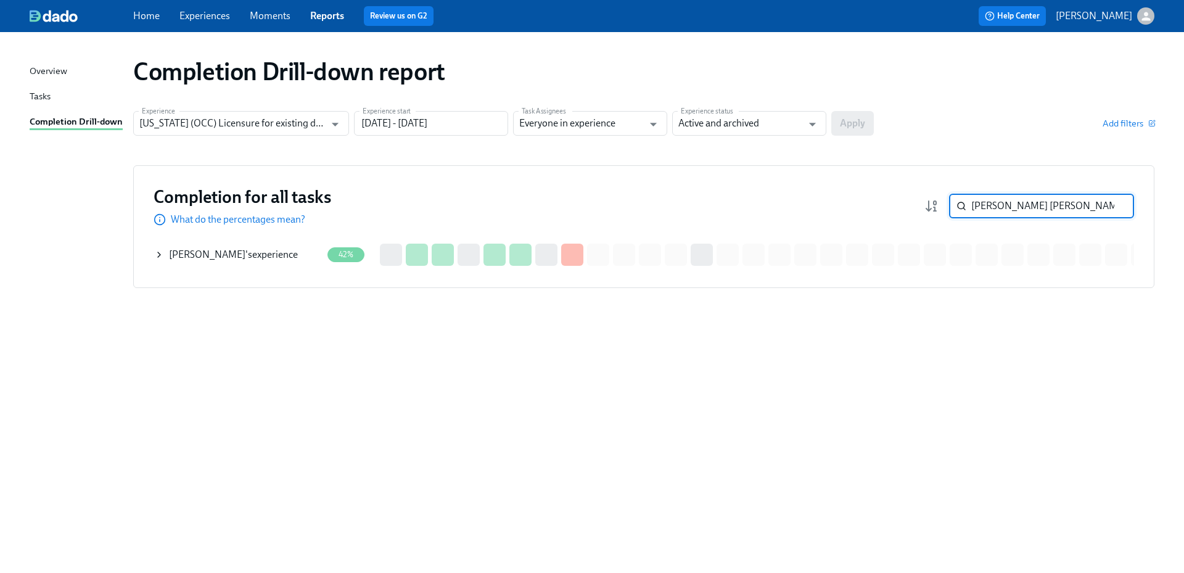
click at [272, 262] on div "[PERSON_NAME] 's experience" at bounding box center [238, 254] width 168 height 25
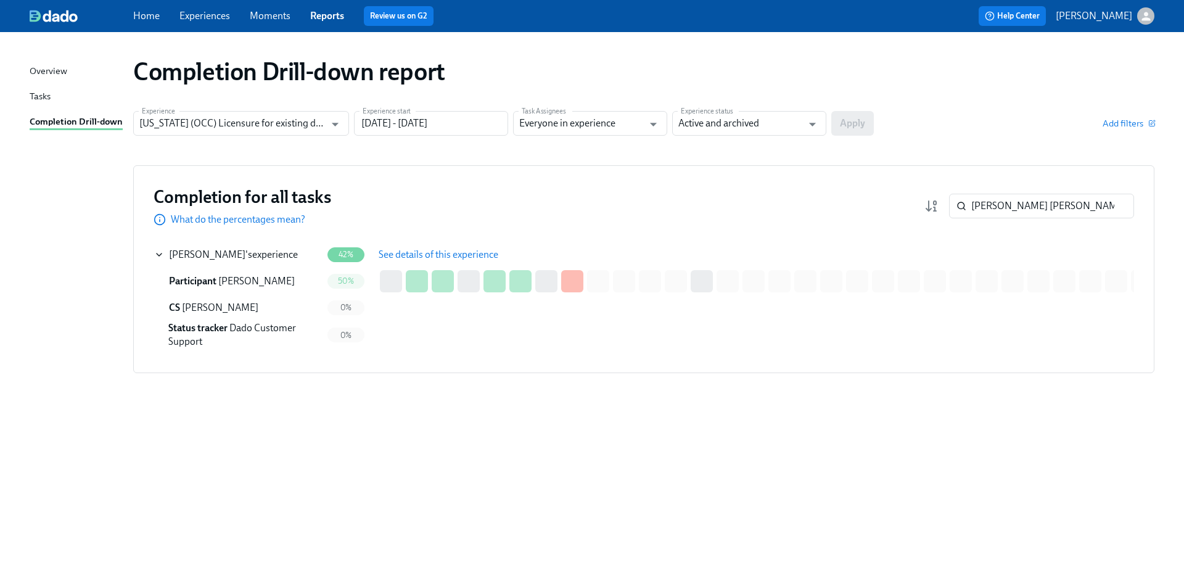
click at [406, 258] on span "See details of this experience" at bounding box center [439, 255] width 120 height 12
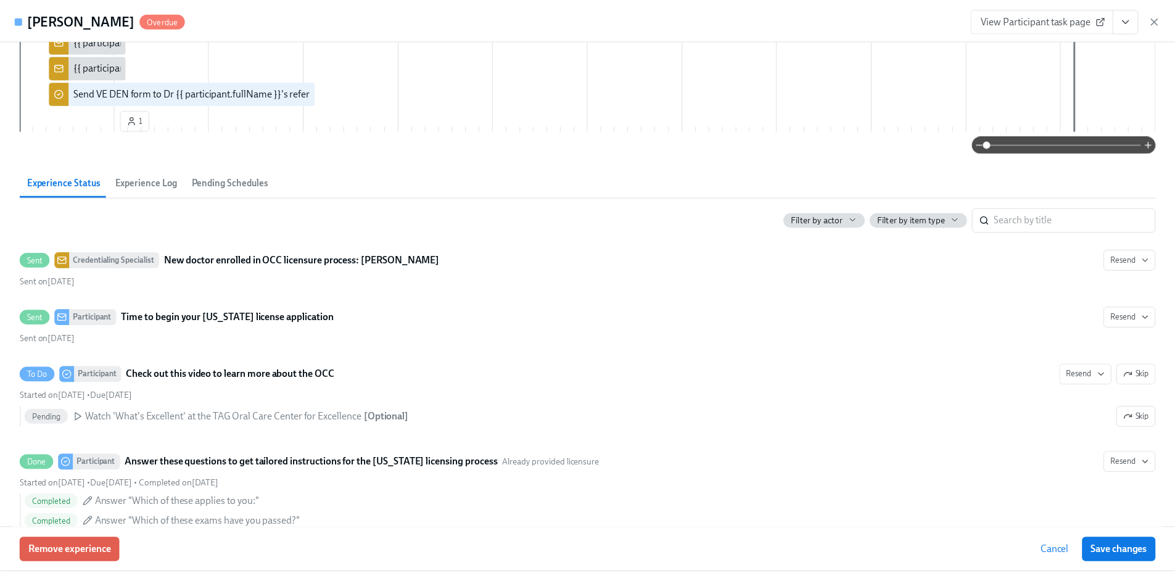
scroll to position [555, 0]
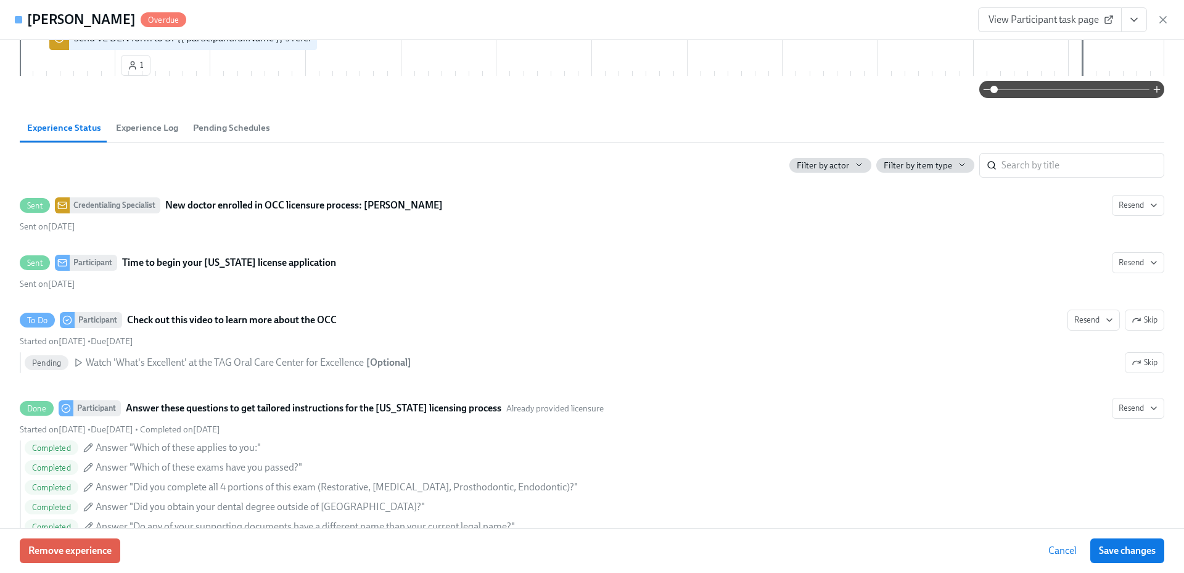
click at [1164, 17] on icon "button" at bounding box center [1163, 20] width 12 height 12
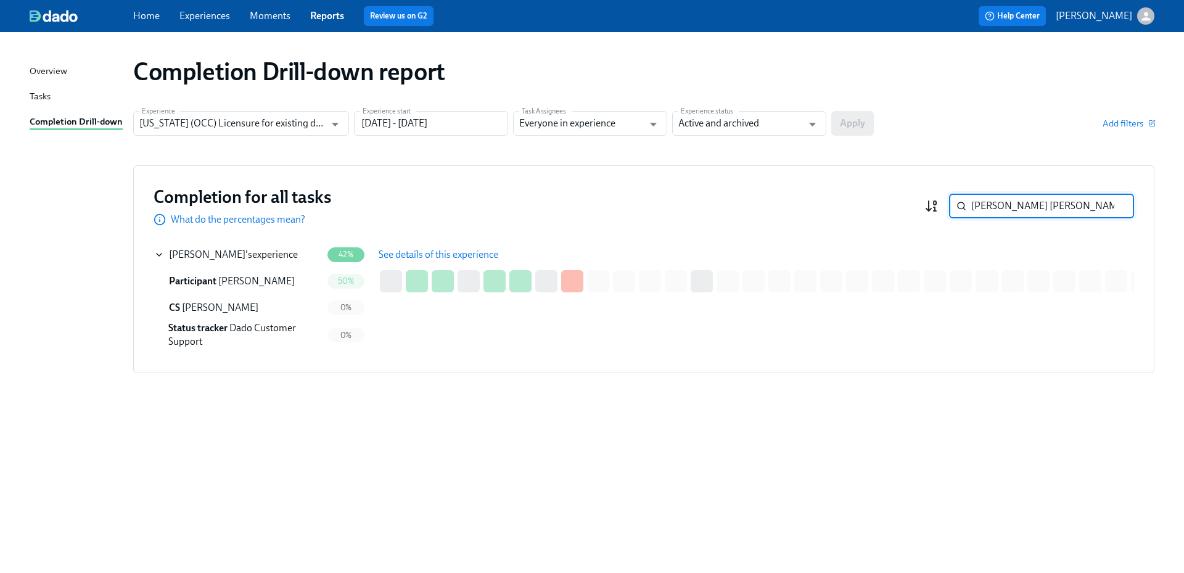
drag, startPoint x: 974, startPoint y: 202, endPoint x: 936, endPoint y: 202, distance: 37.6
click at [936, 202] on div "[PERSON_NAME] [PERSON_NAME] ​" at bounding box center [1030, 206] width 210 height 25
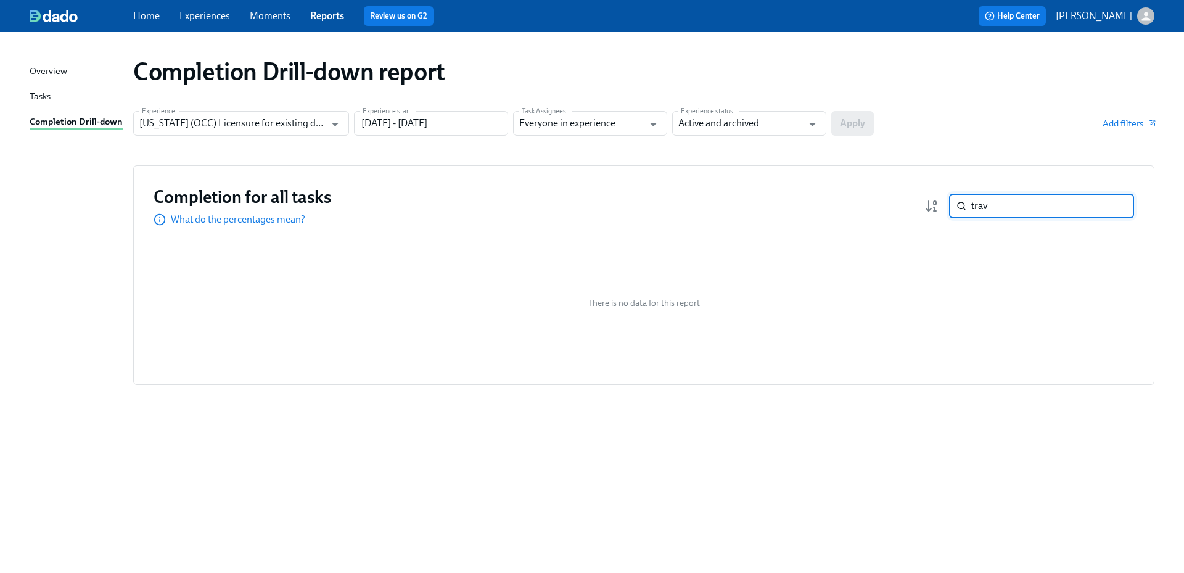
drag, startPoint x: 989, startPoint y: 208, endPoint x: 948, endPoint y: 210, distance: 40.7
click at [949, 209] on div "trav ​" at bounding box center [1030, 206] width 210 height 25
type input "terre"
click at [152, 19] on link "Home" at bounding box center [146, 16] width 27 height 12
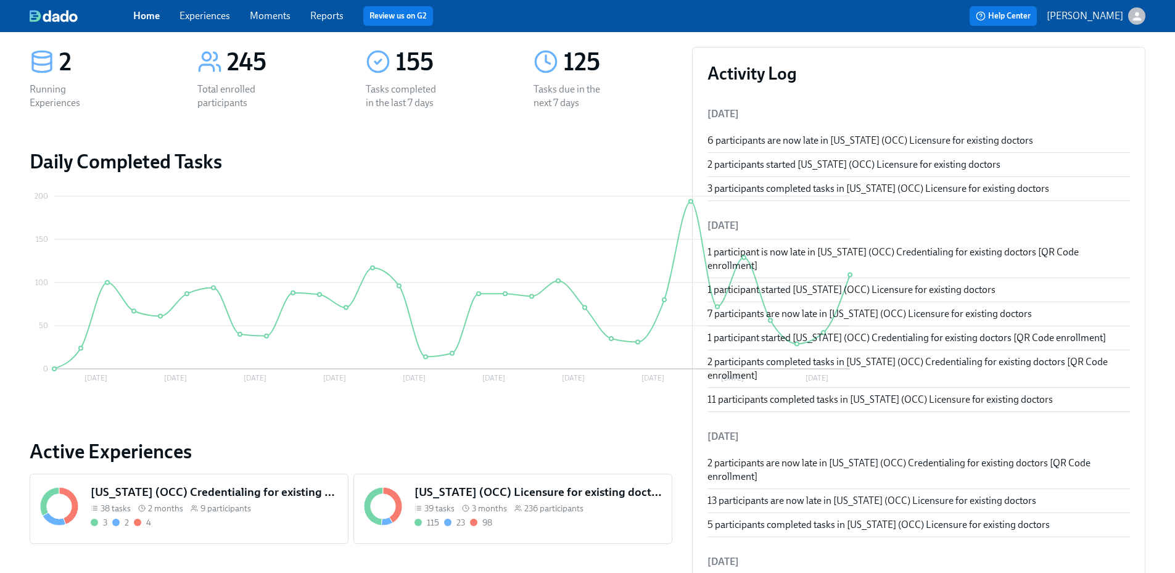
scroll to position [123, 0]
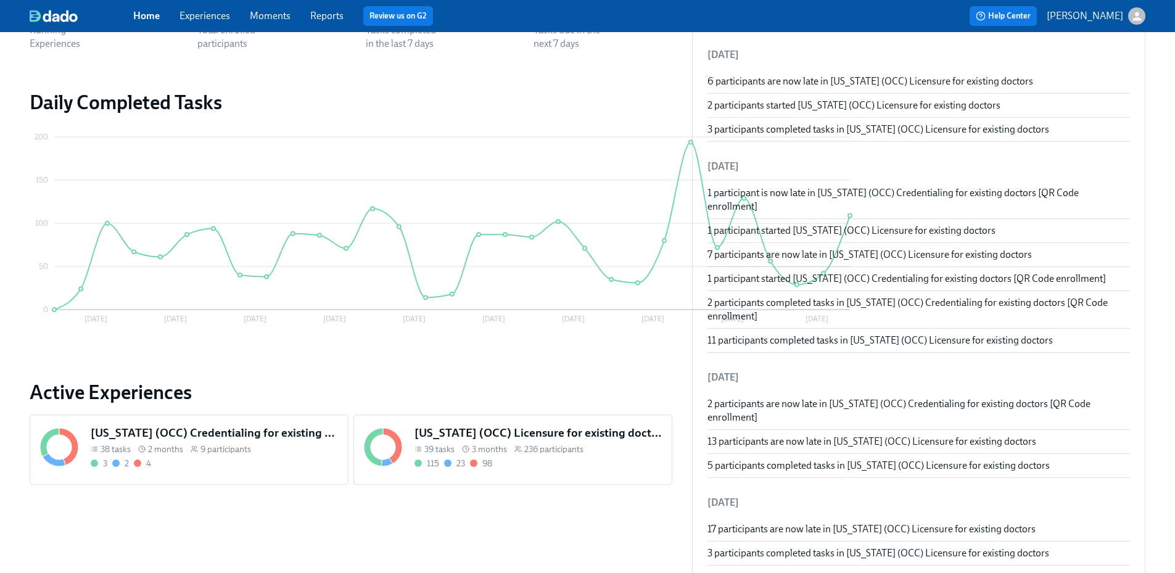
click at [524, 451] on span "236 participants" at bounding box center [553, 449] width 59 height 12
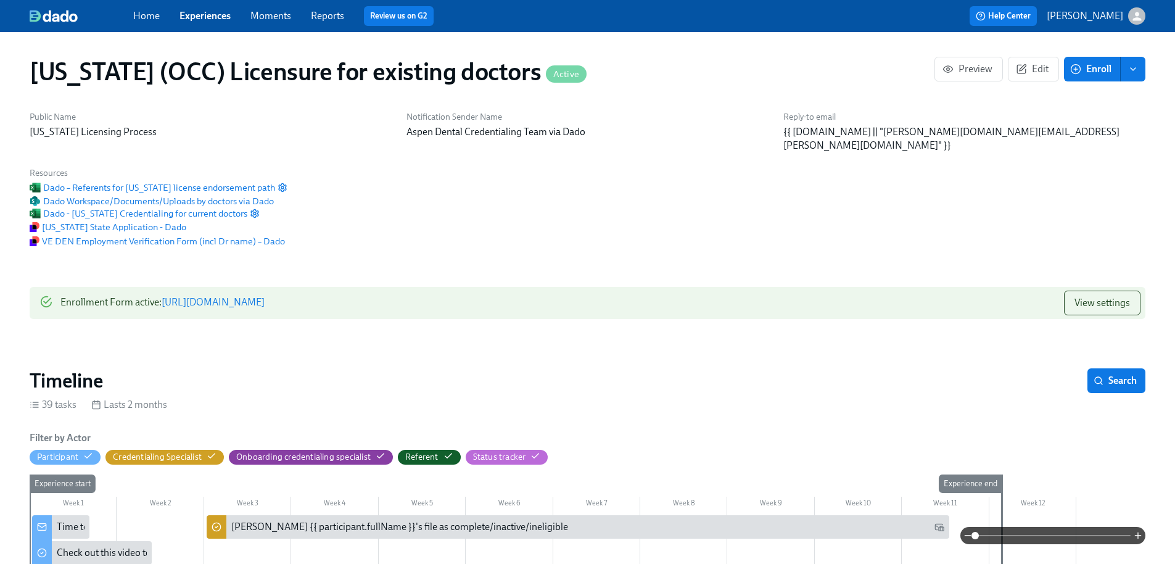
click at [1087, 68] on span "Enroll" at bounding box center [1092, 69] width 39 height 12
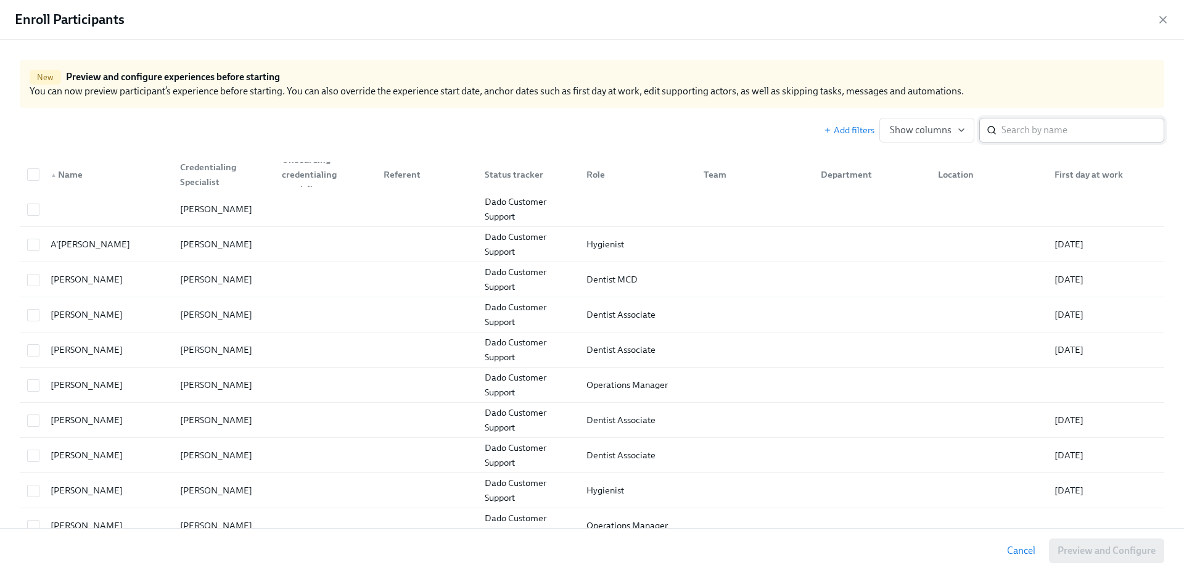
click at [1039, 132] on input "search" at bounding box center [1083, 130] width 163 height 25
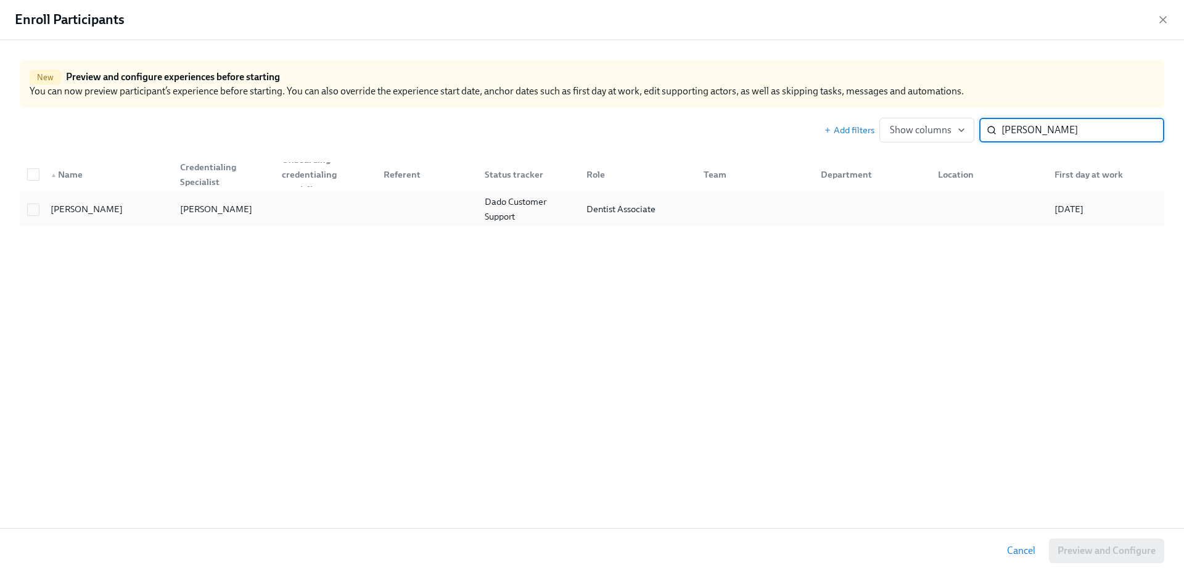
type input "[PERSON_NAME]"
click at [287, 197] on div at bounding box center [323, 209] width 102 height 25
checkbox input "true"
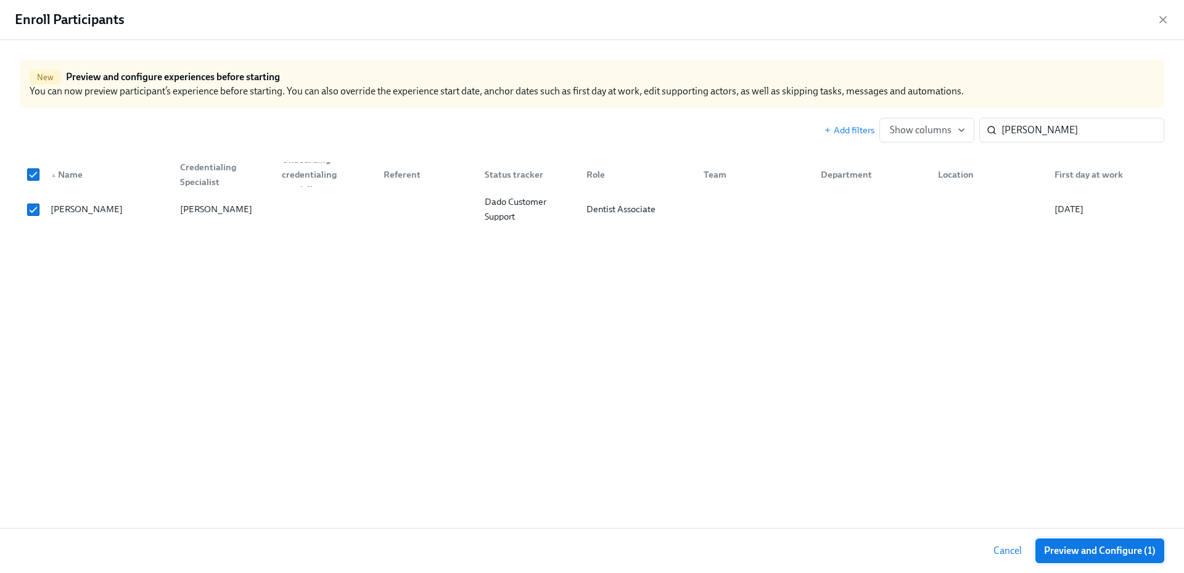
click at [1076, 554] on span "Preview and Configure (1)" at bounding box center [1100, 551] width 112 height 12
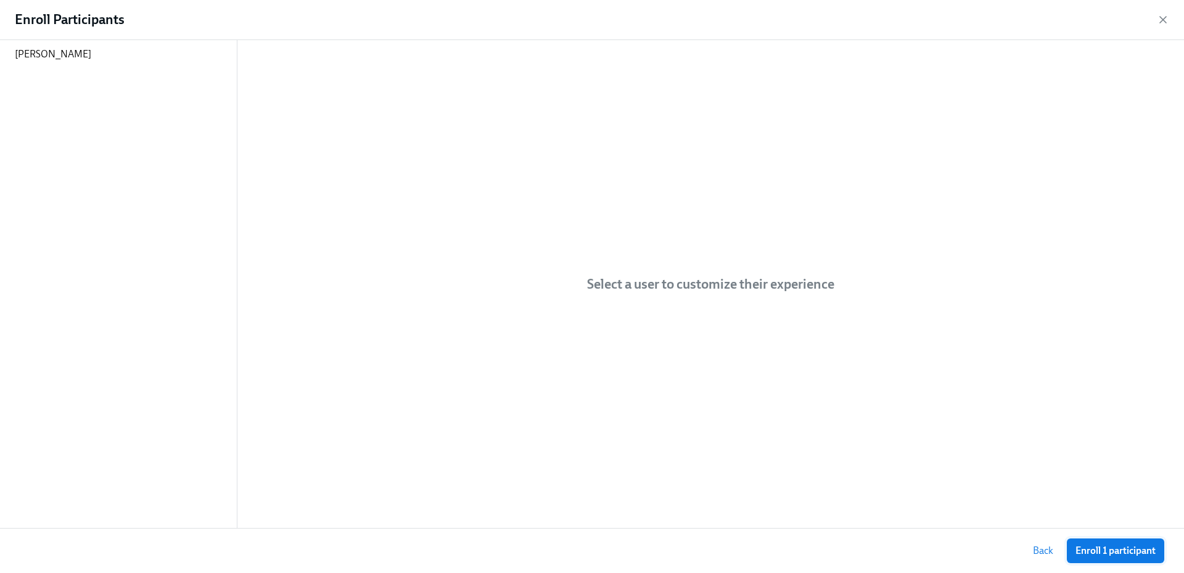
click at [1098, 556] on span "Enroll 1 participant" at bounding box center [1116, 551] width 80 height 12
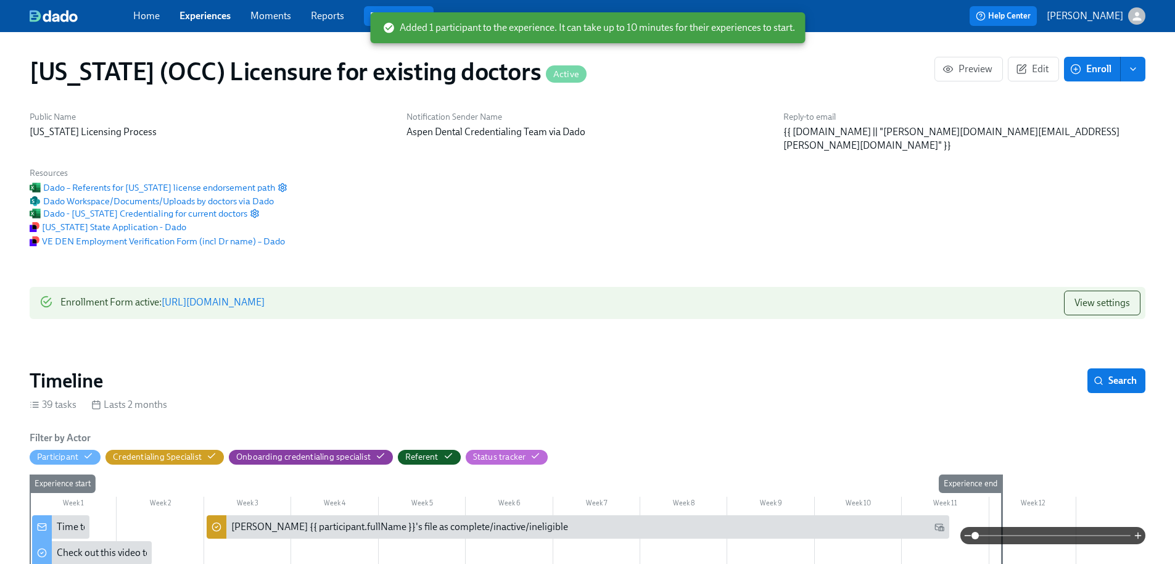
scroll to position [0, 15636]
